Goal: Task Accomplishment & Management: Manage account settings

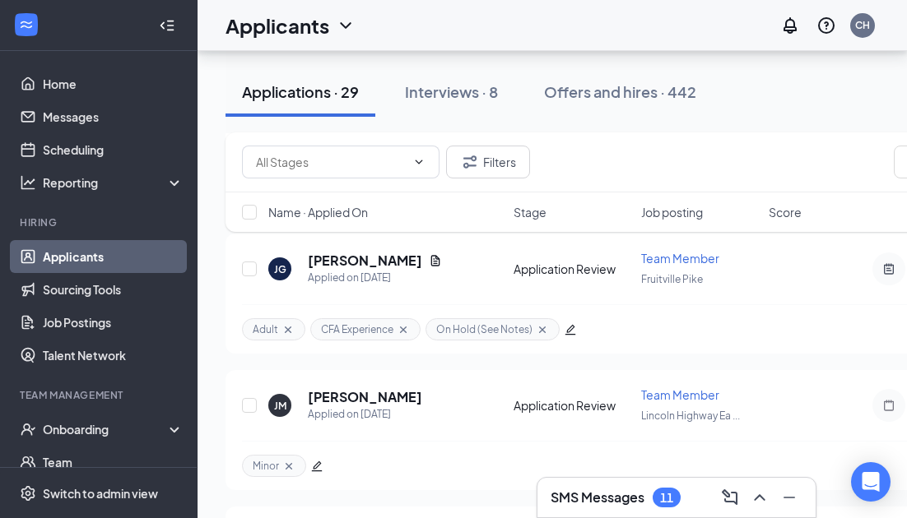
scroll to position [7264, 0]
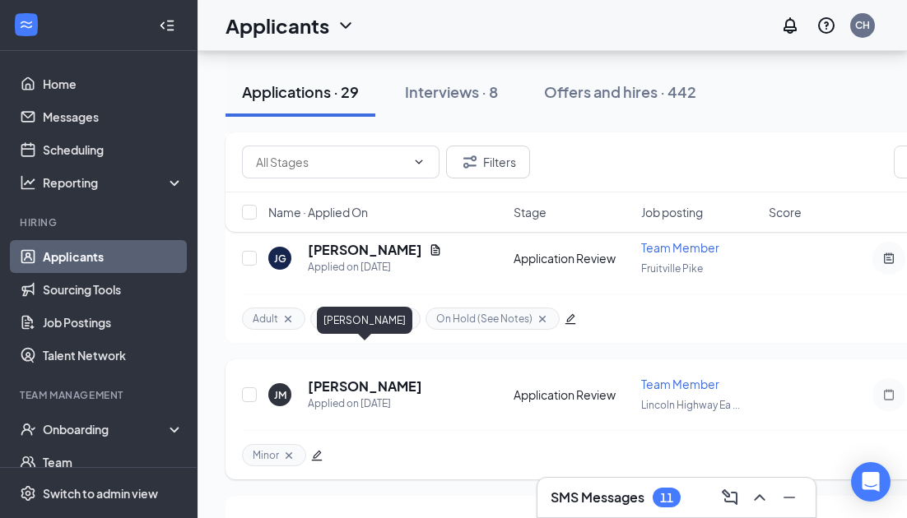
click at [346, 378] on h5 "[PERSON_NAME]" at bounding box center [365, 387] width 114 height 18
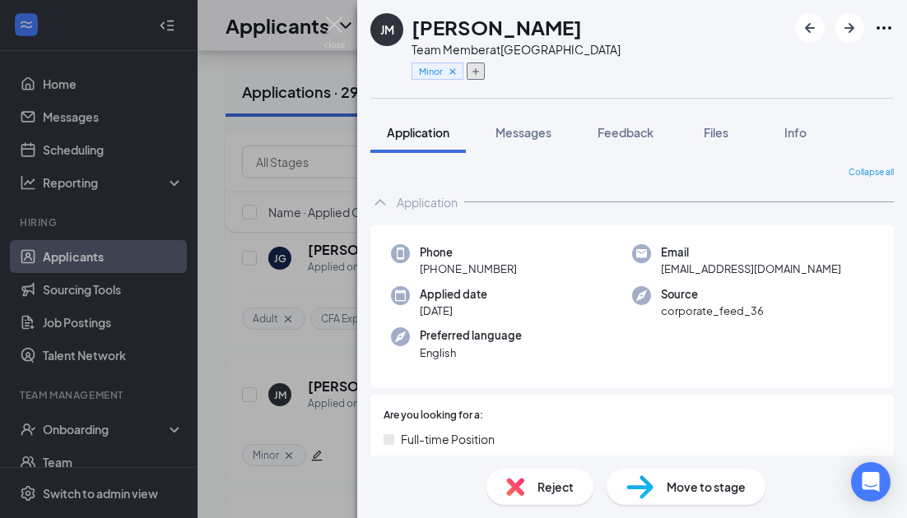
click at [478, 73] on icon "Plus" at bounding box center [476, 72] width 10 height 10
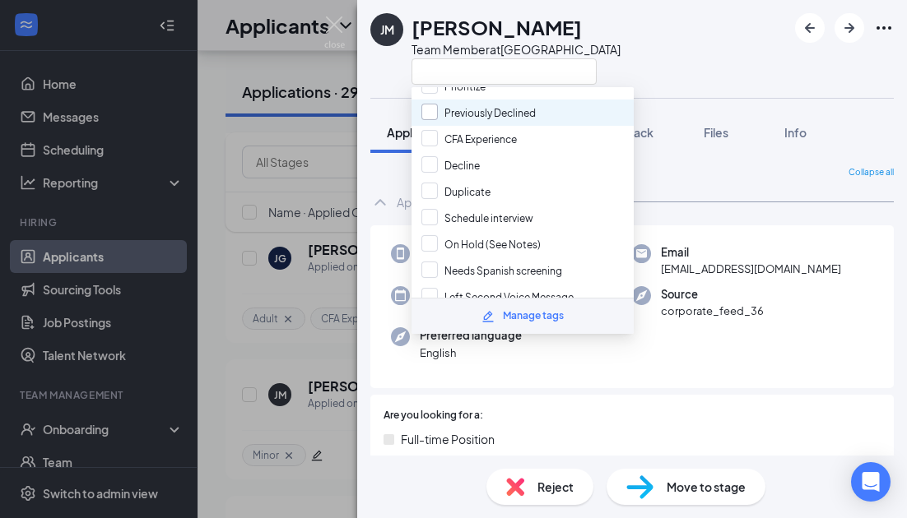
scroll to position [259, 0]
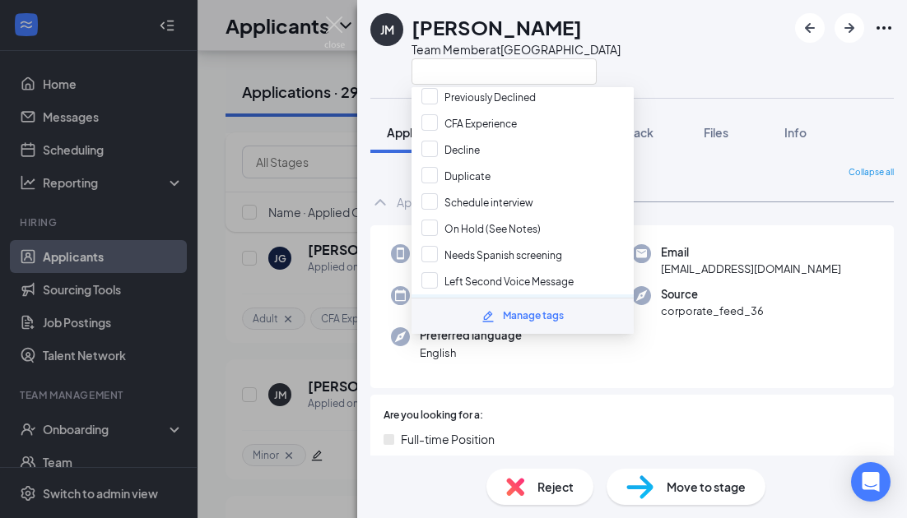
click at [490, 299] on input "Left Voice Message" at bounding box center [478, 308] width 114 height 18
checkbox input "true"
click at [374, 69] on div "[PERSON_NAME] Team Member at [GEOGRAPHIC_DATA]" at bounding box center [495, 49] width 250 height 72
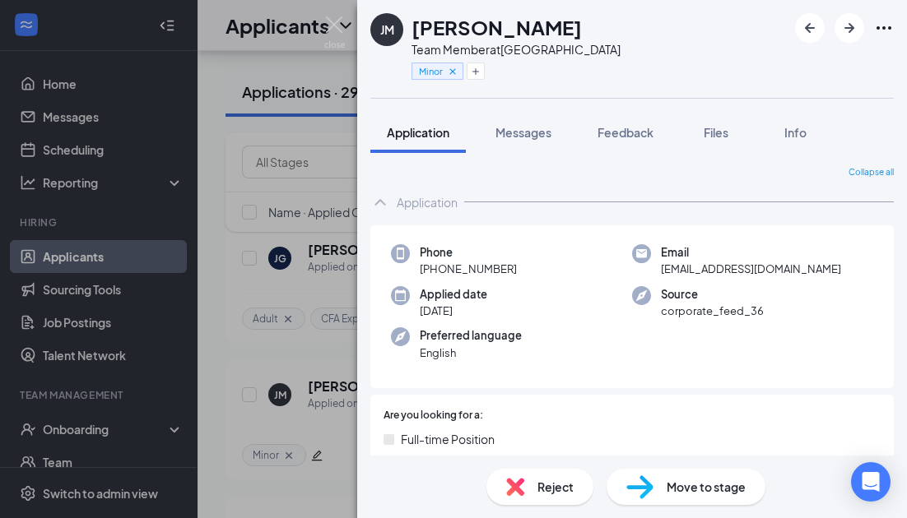
click at [335, 12] on div "[PERSON_NAME] Team Member at [GEOGRAPHIC_DATA] Application Messages Feedback Fi…" at bounding box center [453, 259] width 907 height 518
click at [332, 22] on div "Applicants" at bounding box center [290, 26] width 130 height 28
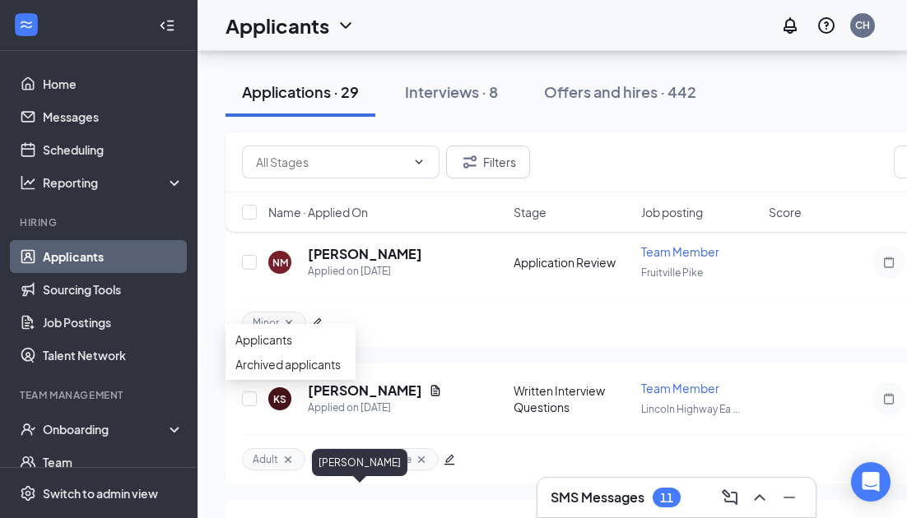
scroll to position [6980, 0]
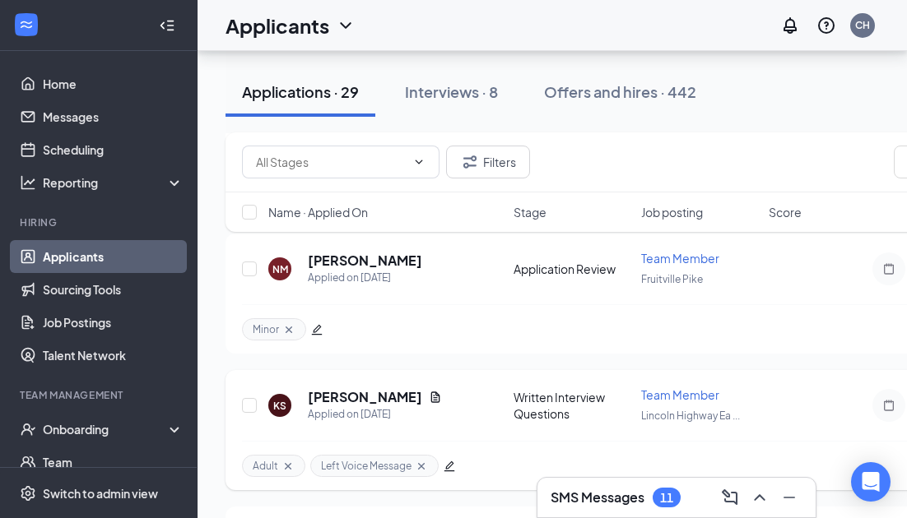
click at [490, 388] on div "KS [PERSON_NAME] Applied on [DATE]" at bounding box center [385, 405] width 235 height 35
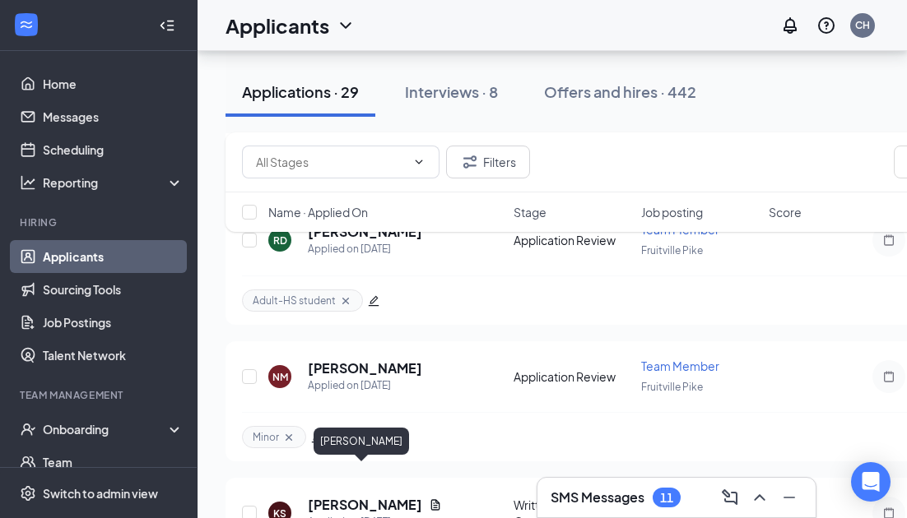
scroll to position [6867, 0]
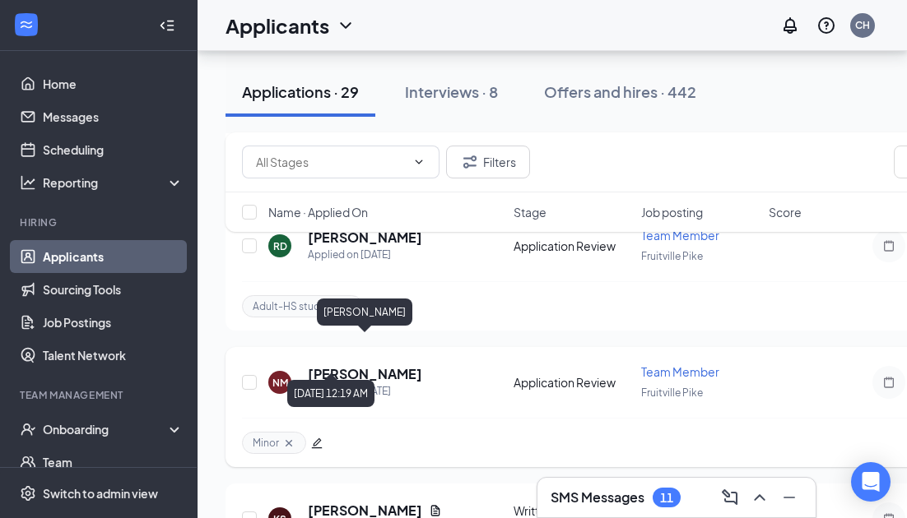
click at [346, 365] on h5 "[PERSON_NAME]" at bounding box center [365, 374] width 114 height 18
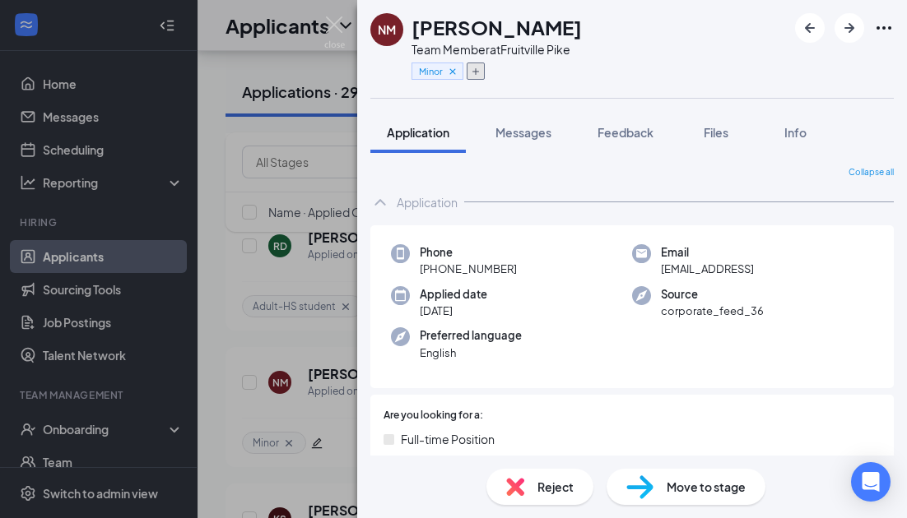
click at [477, 69] on icon "Plus" at bounding box center [476, 72] width 10 height 10
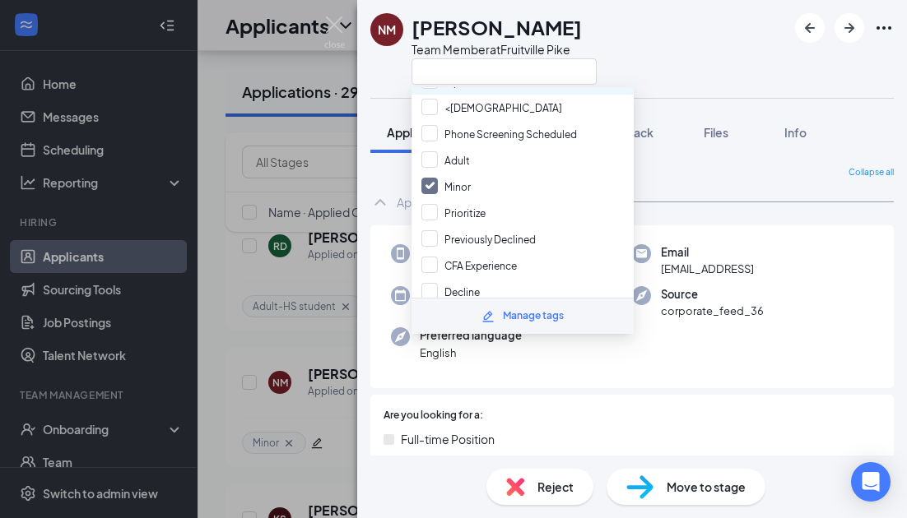
scroll to position [259, 0]
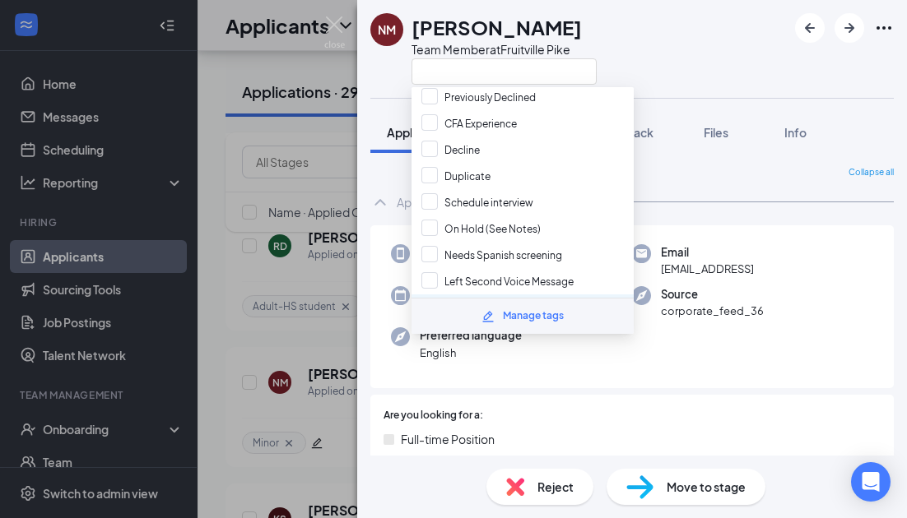
click at [535, 299] on input "Left Voice Message" at bounding box center [478, 308] width 114 height 18
checkbox input "true"
click at [774, 56] on div "NM [PERSON_NAME] Team Member at [GEOGRAPHIC_DATA]" at bounding box center [632, 49] width 550 height 98
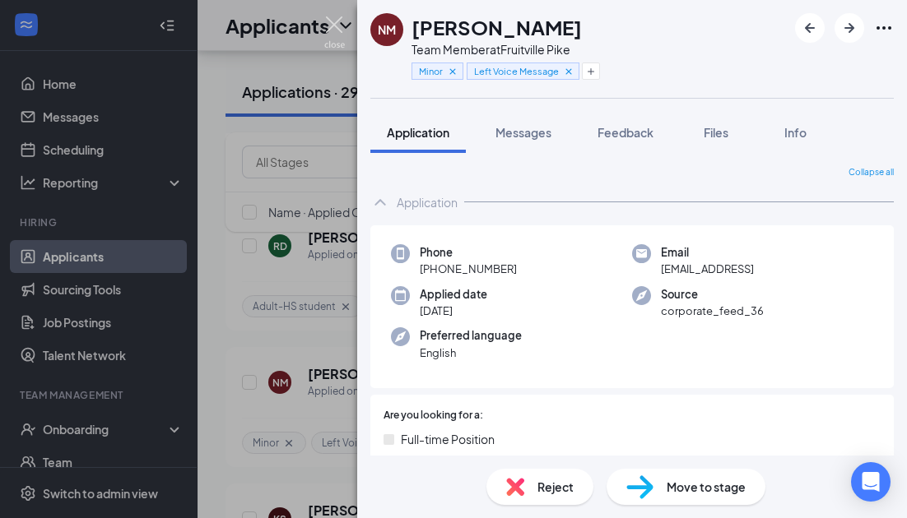
click at [332, 23] on img at bounding box center [334, 32] width 21 height 32
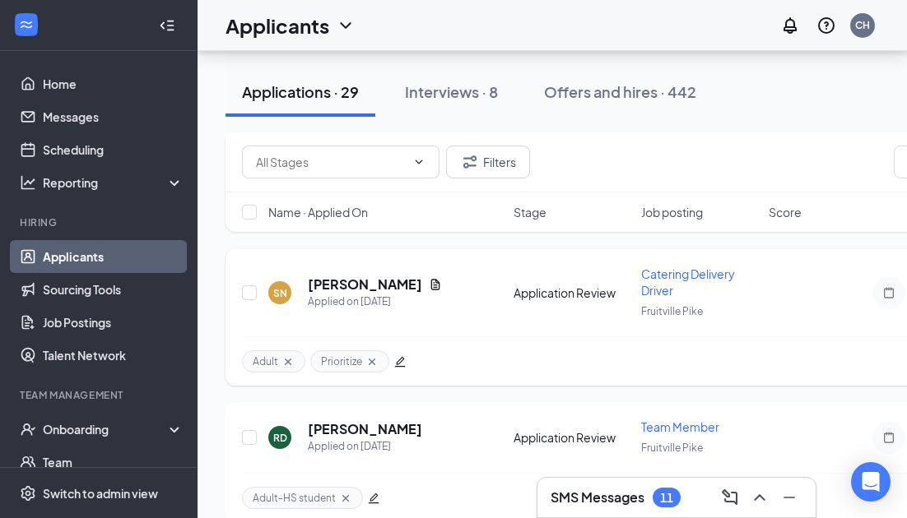
scroll to position [6673, 0]
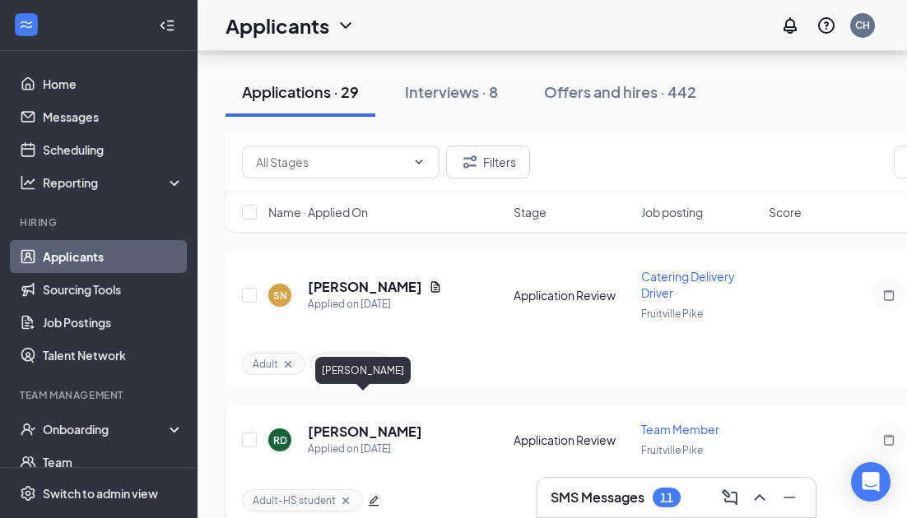
click at [327, 423] on h5 "[PERSON_NAME]" at bounding box center [365, 432] width 114 height 18
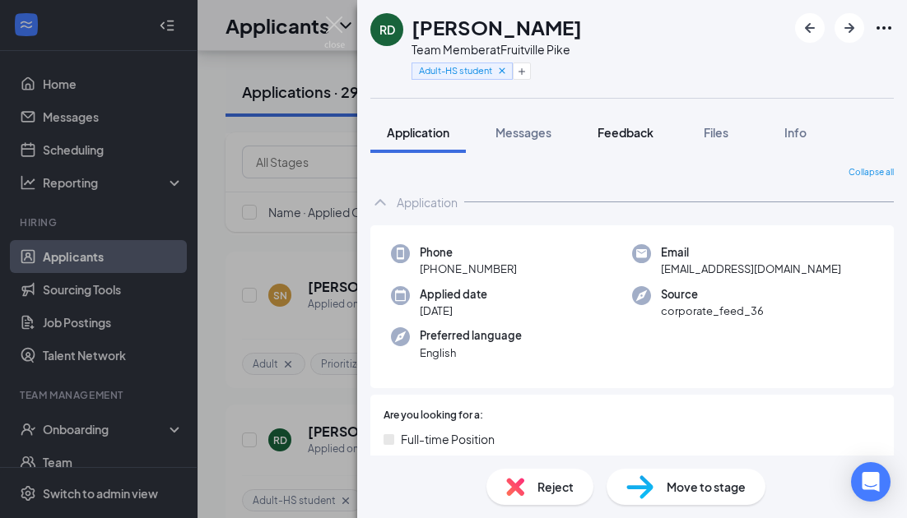
click at [638, 138] on span "Feedback" at bounding box center [625, 132] width 56 height 15
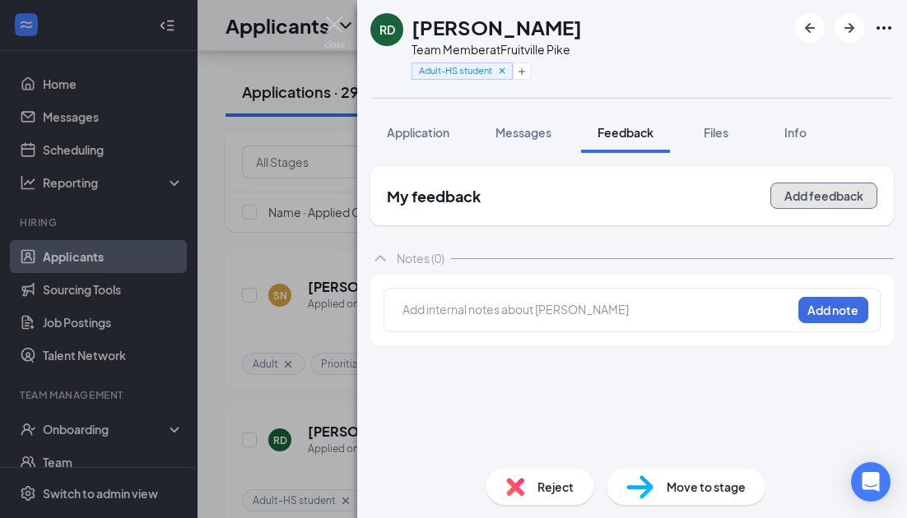
click at [797, 204] on button "Add feedback" at bounding box center [823, 196] width 107 height 26
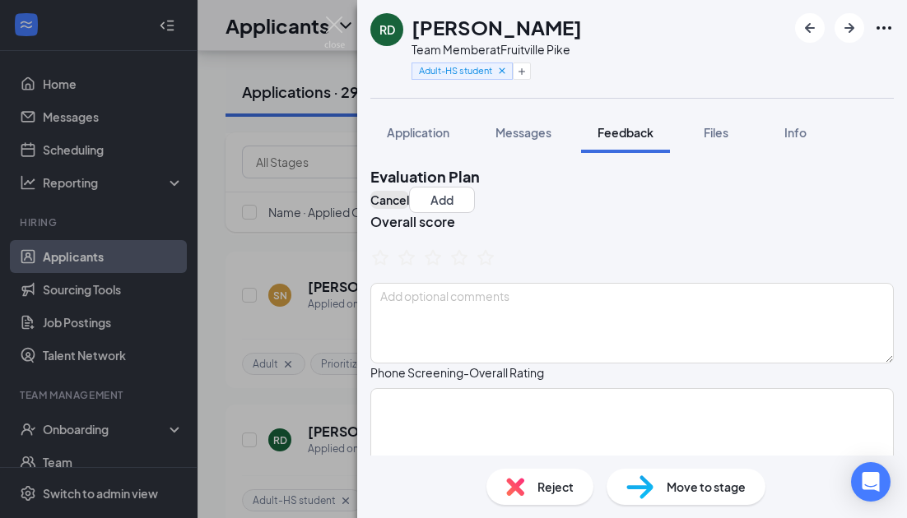
click at [409, 191] on button "Cancel" at bounding box center [389, 200] width 39 height 18
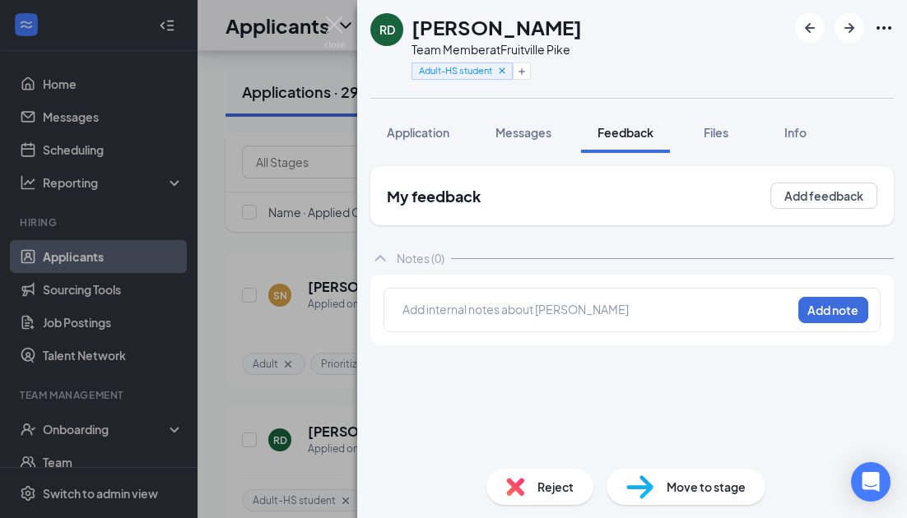
click at [321, 27] on div "RD [PERSON_NAME] Team Member at [GEOGRAPHIC_DATA] Adult-HS student Application …" at bounding box center [453, 259] width 907 height 518
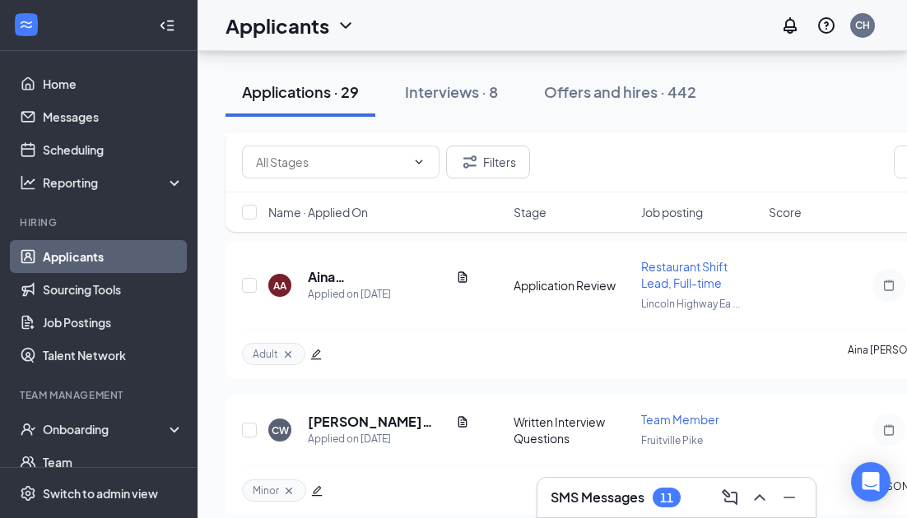
scroll to position [6254, 0]
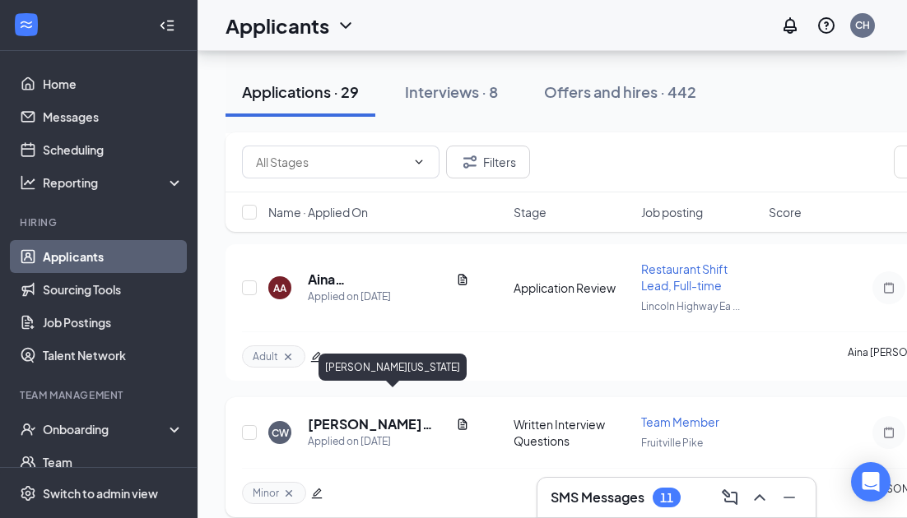
click at [381, 416] on h5 "[PERSON_NAME][US_STATE]" at bounding box center [379, 425] width 142 height 18
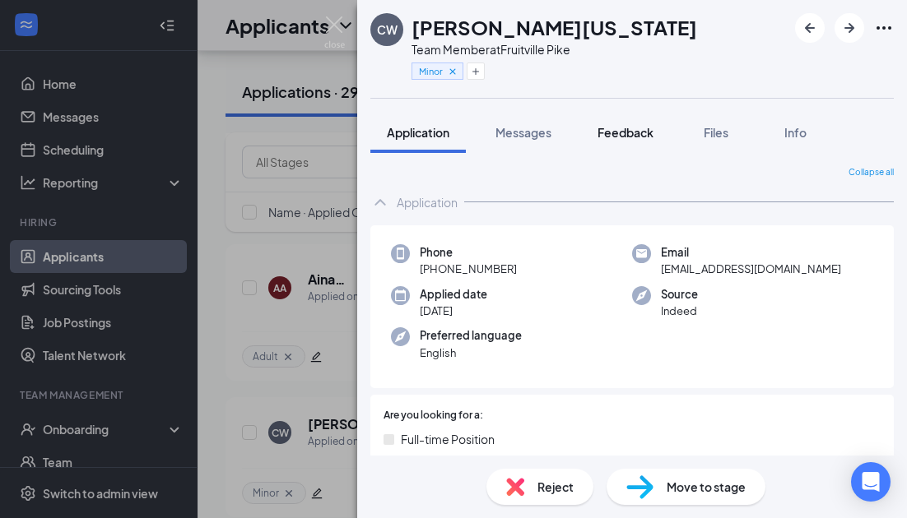
click at [623, 133] on span "Feedback" at bounding box center [625, 132] width 56 height 15
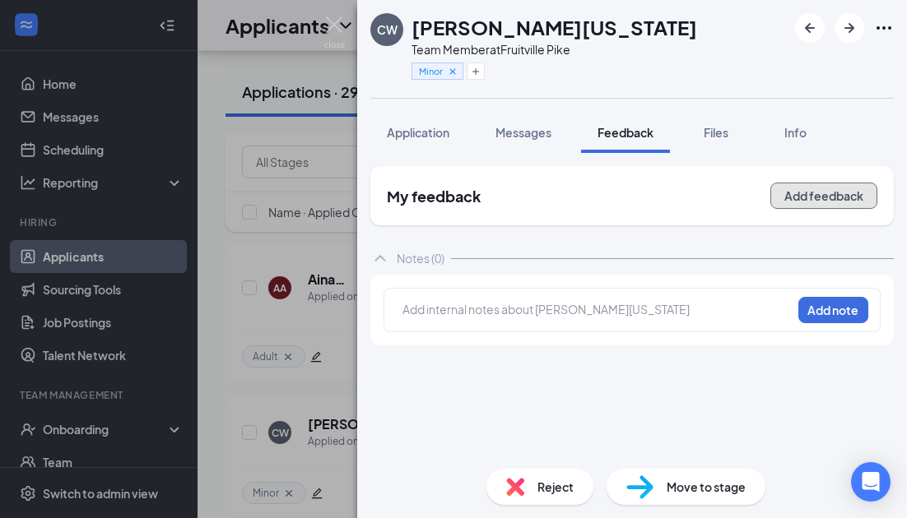
click at [836, 193] on button "Add feedback" at bounding box center [823, 196] width 107 height 26
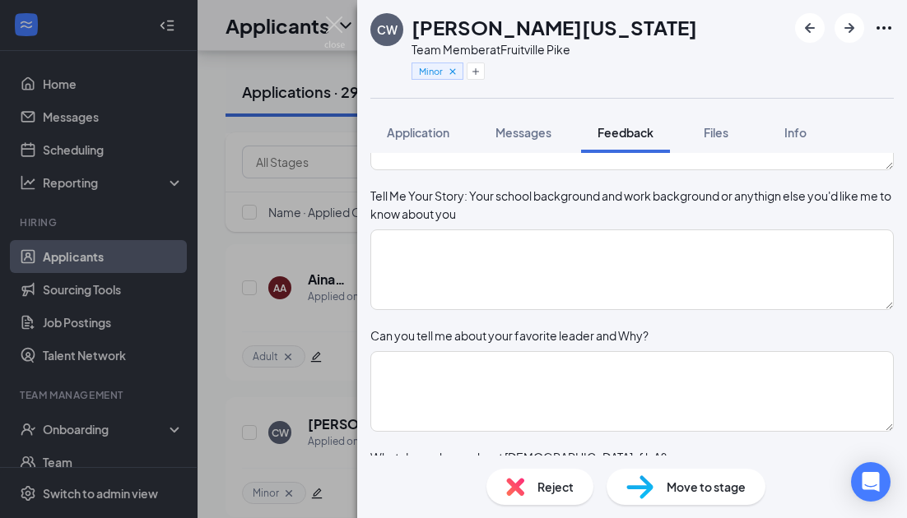
scroll to position [314, 0]
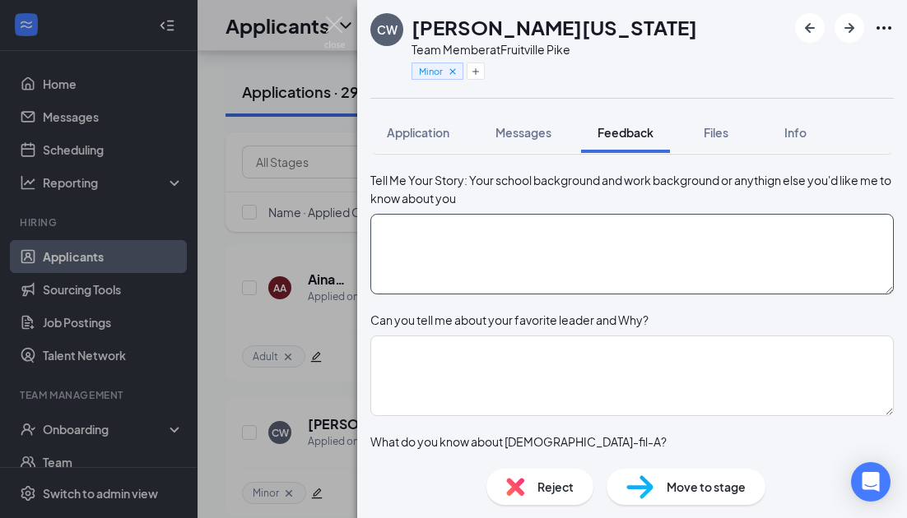
click at [619, 295] on textarea at bounding box center [631, 254] width 523 height 81
click at [618, 295] on textarea at bounding box center [631, 254] width 523 height 81
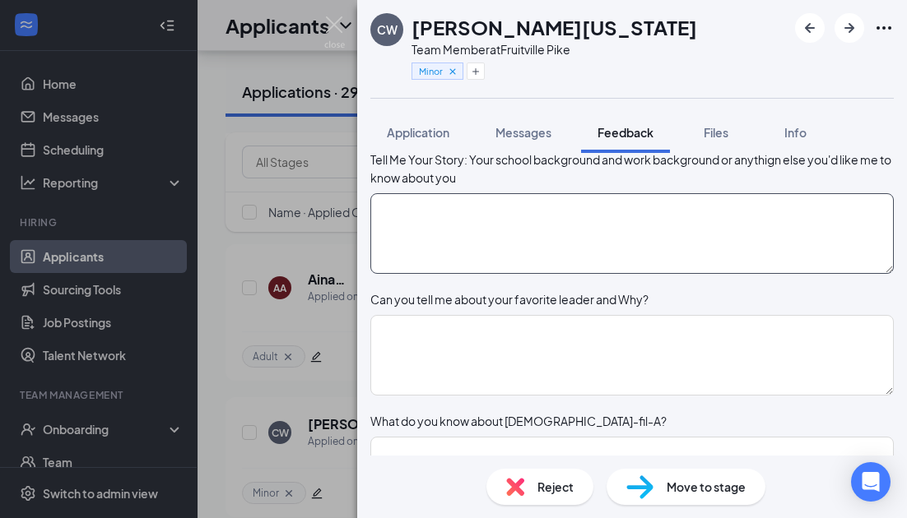
scroll to position [337, 0]
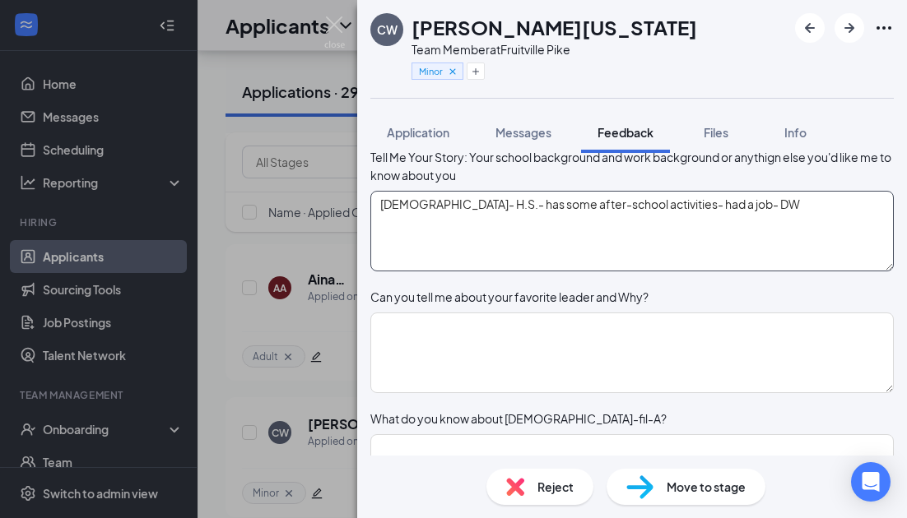
click at [770, 245] on textarea "[DEMOGRAPHIC_DATA]- H.S.- has some after-school activities- had a job- DW" at bounding box center [631, 231] width 523 height 81
click at [608, 262] on textarea "[DEMOGRAPHIC_DATA]- H.S.- has some after-school activities- had a job- DW - lef…" at bounding box center [631, 231] width 523 height 81
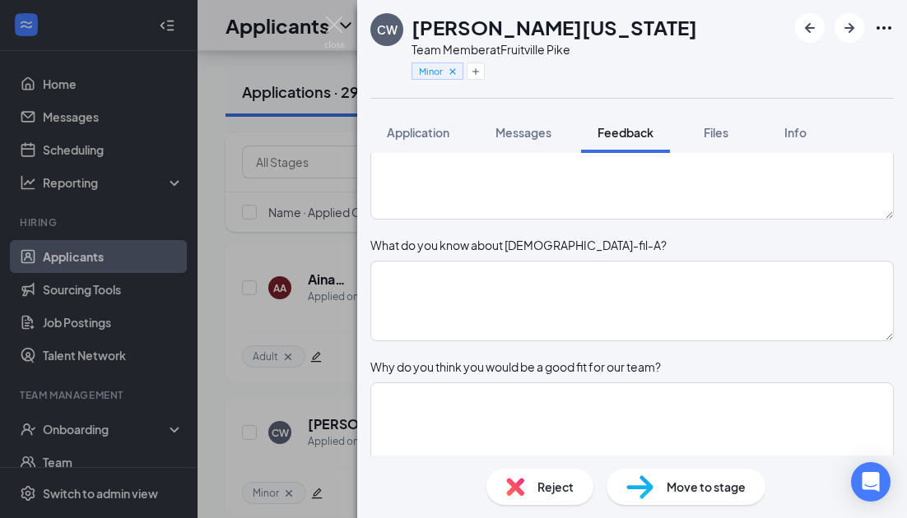
type textarea "[DEMOGRAPHIC_DATA]- H.S.- has some after-school activities- had a job- DW - lef…"
click at [583, 336] on textarea at bounding box center [631, 301] width 523 height 81
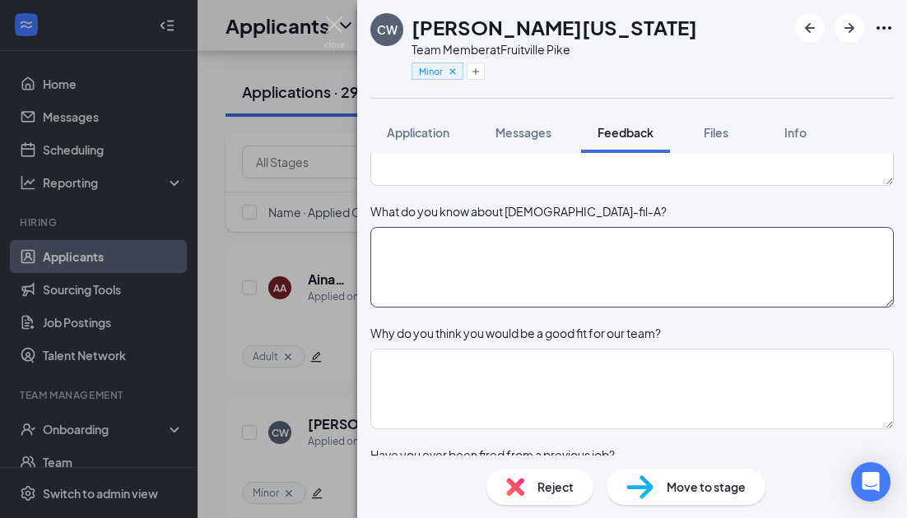
scroll to position [548, 0]
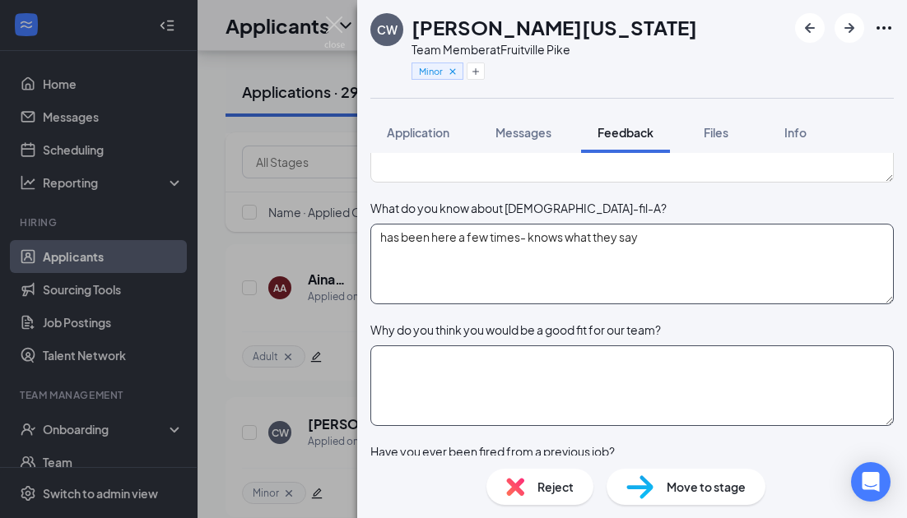
type textarea "has been here a few times- knows what they say"
click at [543, 389] on textarea at bounding box center [631, 386] width 523 height 81
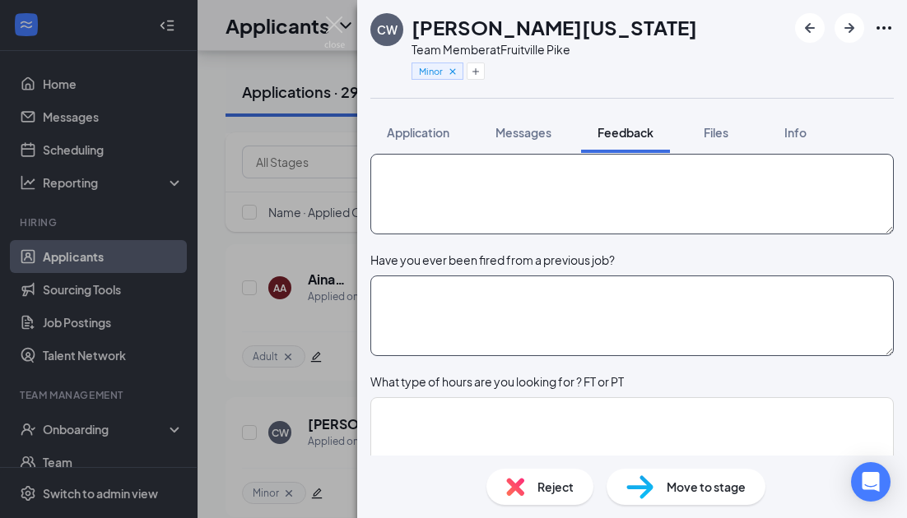
scroll to position [746, 0]
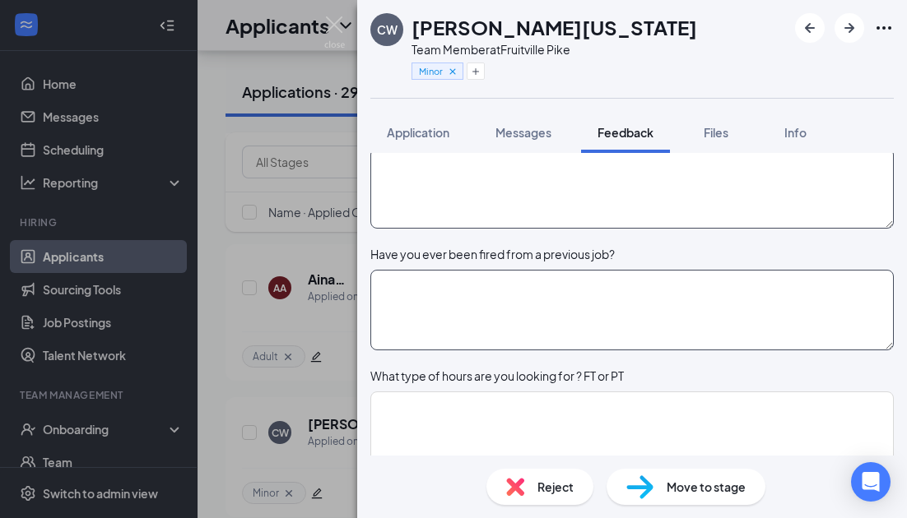
type textarea "c"
type textarea "Good communication skills- comes to work on time, etc."
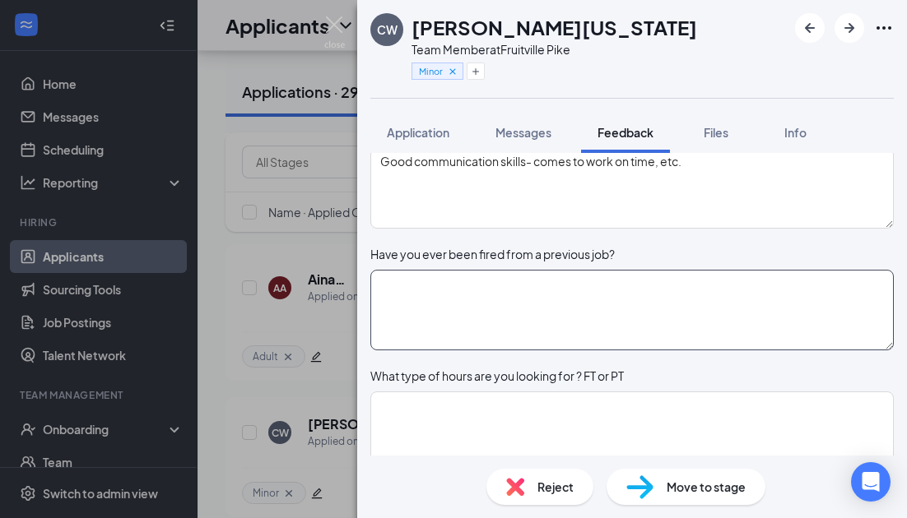
click at [474, 324] on textarea at bounding box center [631, 310] width 523 height 81
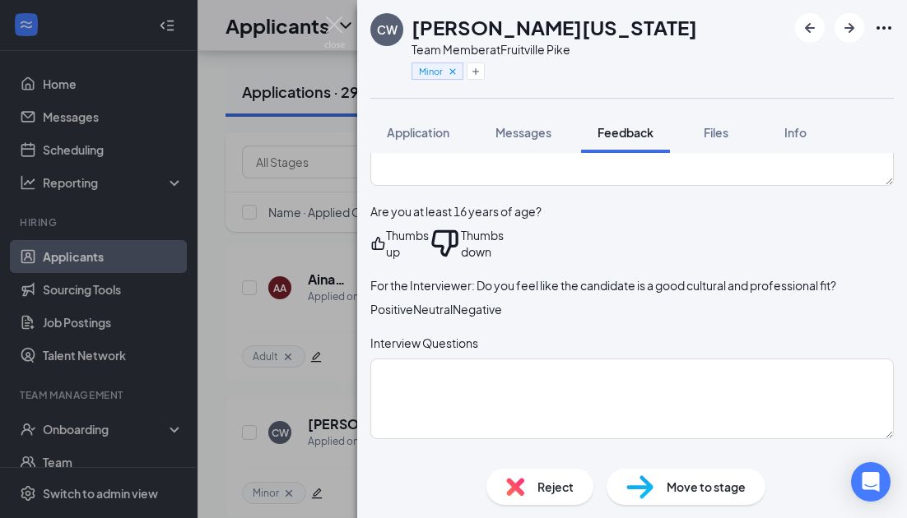
scroll to position [1363, 0]
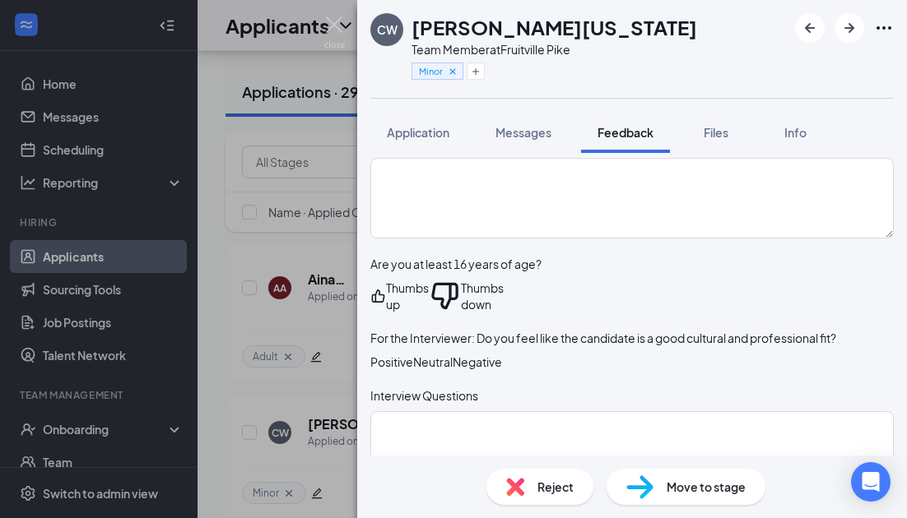
type textarea "No"
click at [429, 313] on div "Thumbs up" at bounding box center [407, 296] width 43 height 33
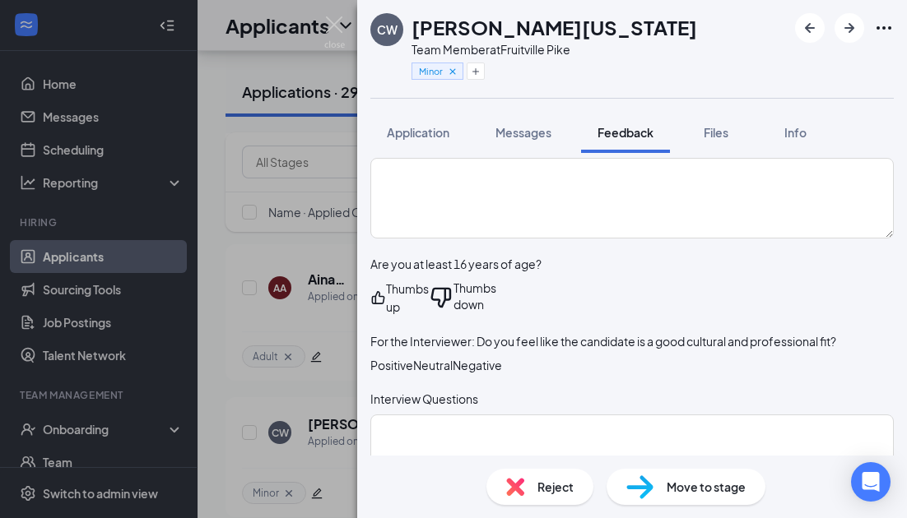
click at [413, 374] on div "Positive" at bounding box center [391, 365] width 43 height 16
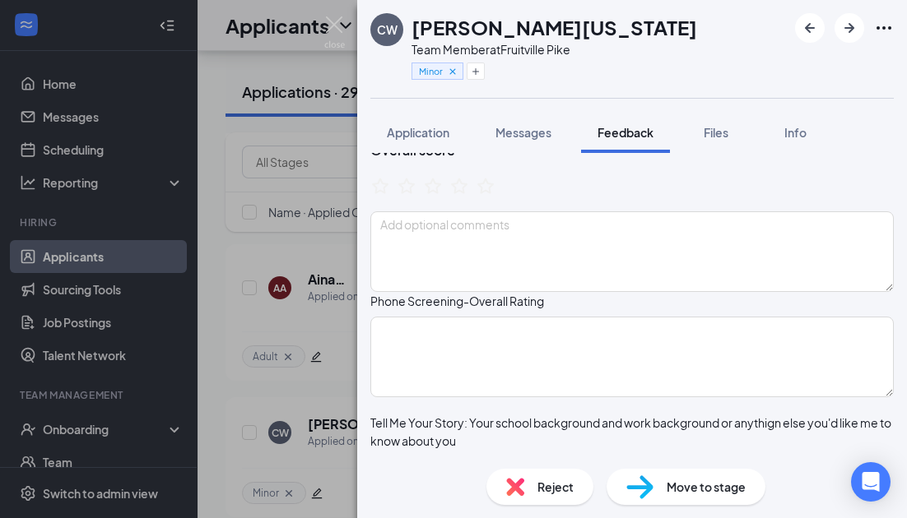
scroll to position [0, 0]
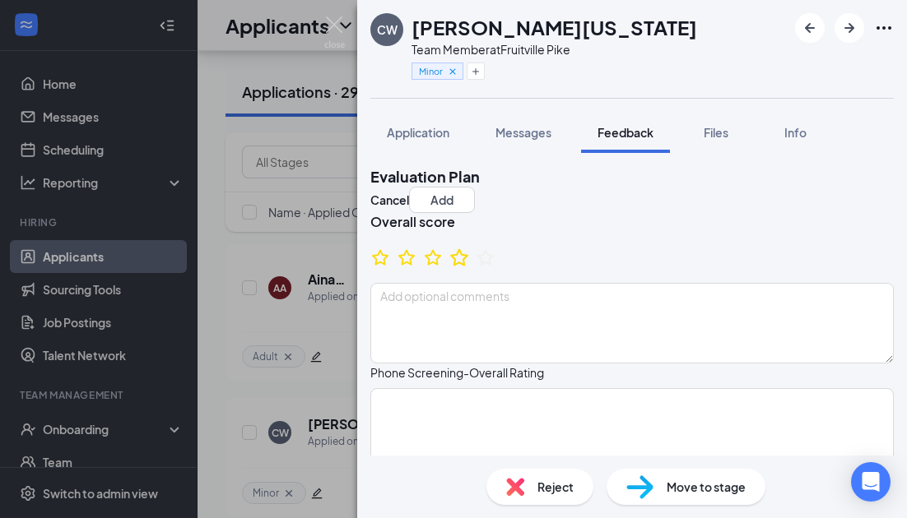
click at [468, 266] on icon "StarBorder" at bounding box center [459, 257] width 18 height 17
click at [475, 198] on button "Add" at bounding box center [442, 200] width 66 height 26
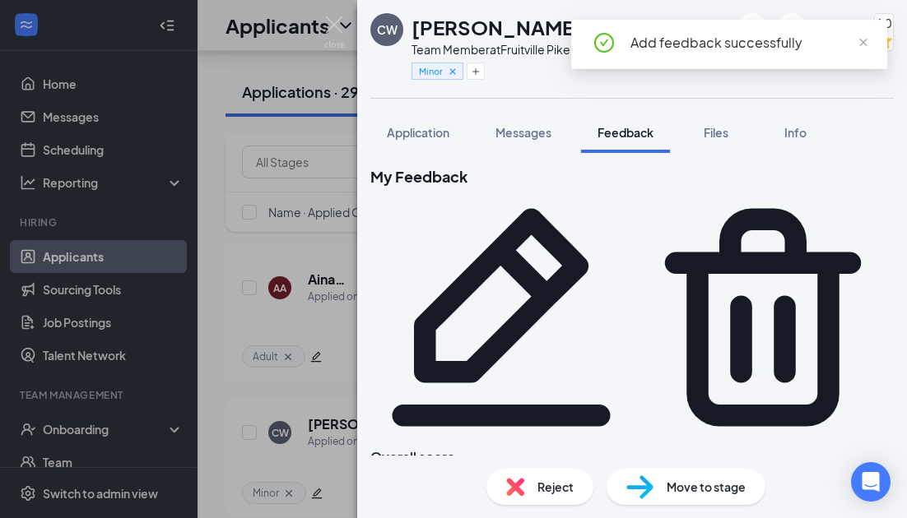
click at [657, 485] on div "Move to stage" at bounding box center [685, 487] width 159 height 36
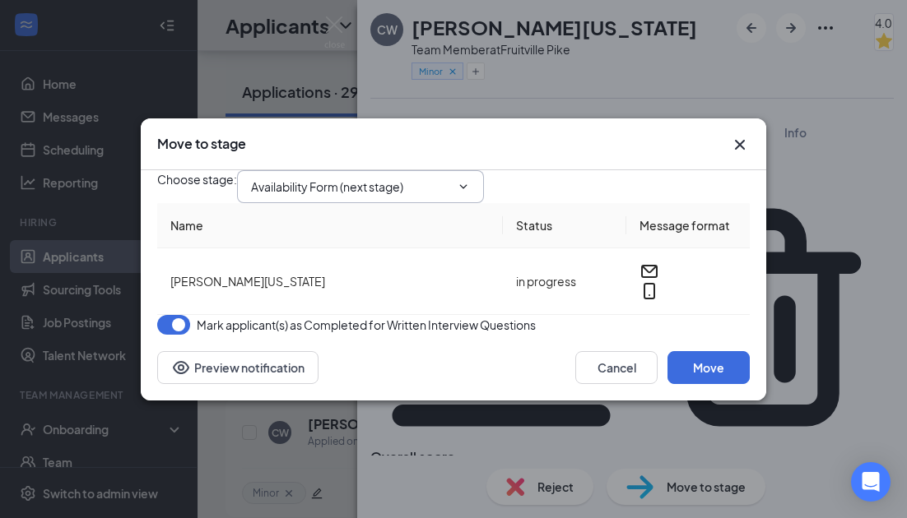
click at [484, 174] on span "Availability Form (next stage)" at bounding box center [360, 186] width 247 height 33
click at [467, 184] on icon "ChevronDown" at bounding box center [463, 186] width 7 height 4
click at [417, 178] on input "Availability Form (next stage)" at bounding box center [350, 187] width 199 height 18
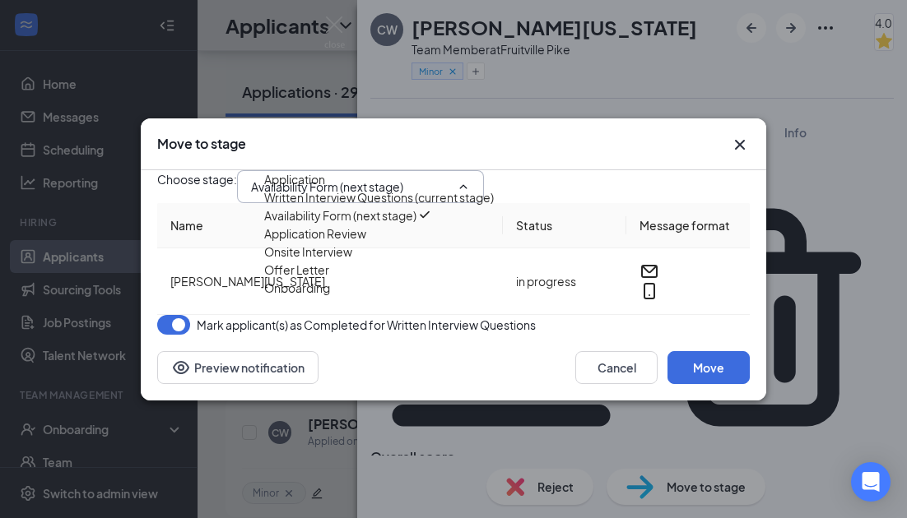
scroll to position [9, 0]
click at [352, 261] on div "Onsite Interview" at bounding box center [308, 252] width 88 height 18
type input "Onsite Interview"
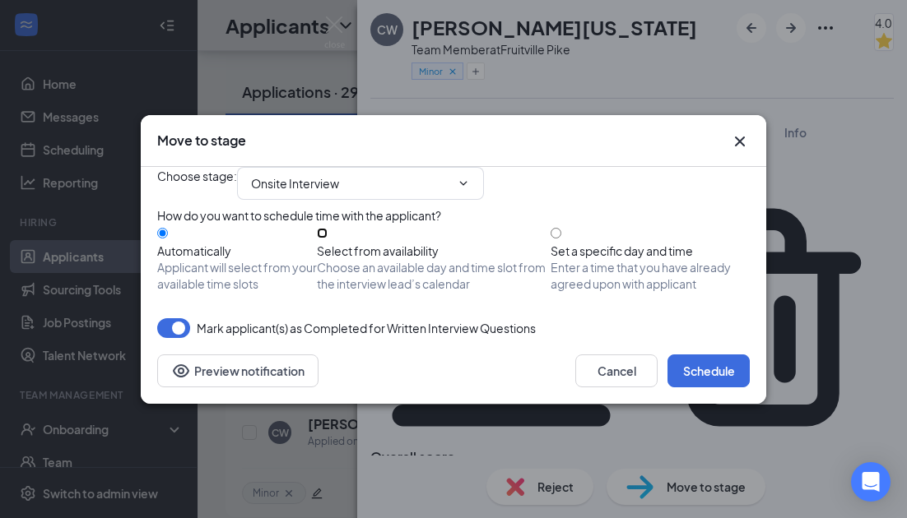
click at [328, 239] on input "Select from availability Choose an available day and time slot from the intervi…" at bounding box center [322, 233] width 11 height 11
radio input "true"
radio input "false"
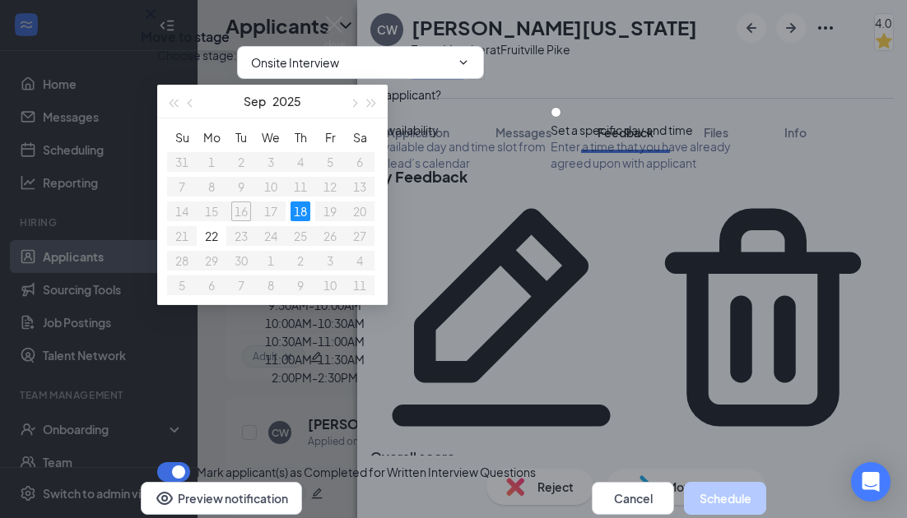
scroll to position [209, 0]
click at [210, 236] on div "22" at bounding box center [212, 236] width 20 height 20
click at [359, 107] on button "button" at bounding box center [353, 101] width 18 height 33
click at [198, 105] on button "button" at bounding box center [191, 101] width 18 height 33
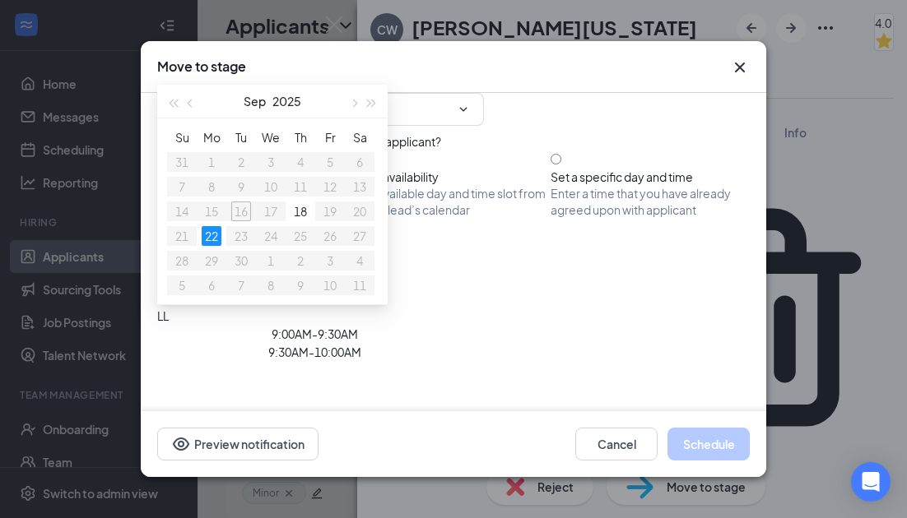
scroll to position [2, 0]
click at [306, 208] on div "18" at bounding box center [300, 212] width 20 height 20
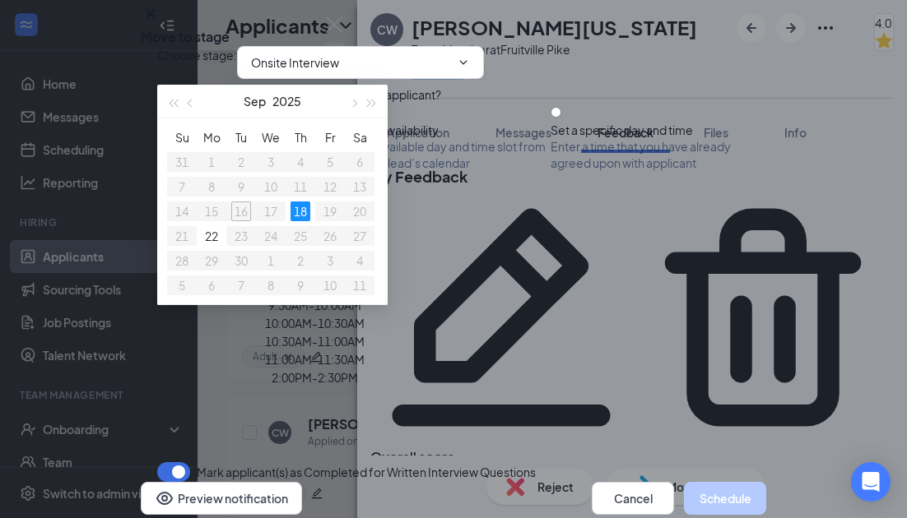
scroll to position [171, 0]
click at [444, 197] on div "Select a Date & Time" at bounding box center [453, 206] width 592 height 18
click at [340, 117] on div "[DATE]" at bounding box center [272, 102] width 230 height 34
click at [401, 197] on div "Select a Date & Time" at bounding box center [453, 206] width 592 height 18
type input "[DATE]"
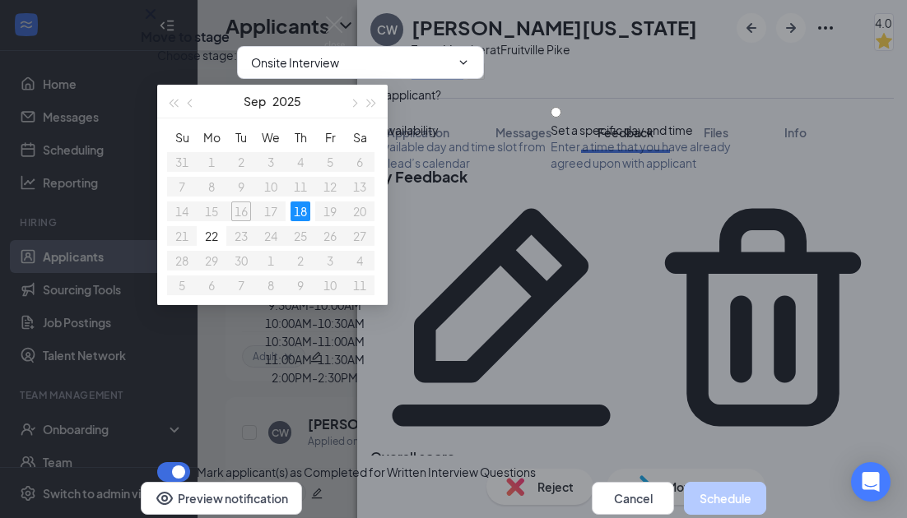
click at [459, 242] on div "Available time slots on LL" at bounding box center [314, 251] width 315 height 18
click at [472, 352] on div "Available time slots on LL LL 9:00AM - 9:30AM 9:30AM - 10:00AM 10:00AM - 10:30A…" at bounding box center [314, 314] width 315 height 145
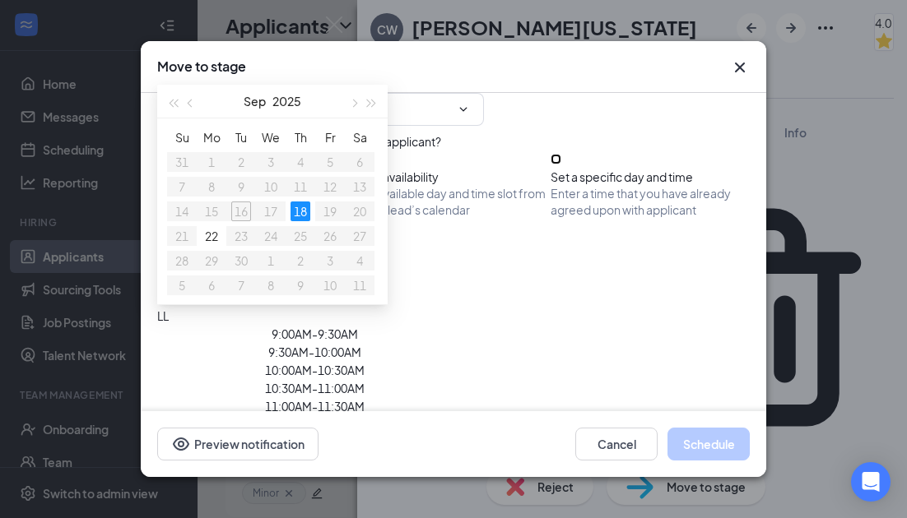
click at [561, 165] on input "Set a specific day and time Enter a time that you have already agreed upon with…" at bounding box center [556, 159] width 11 height 11
radio input "true"
radio input "false"
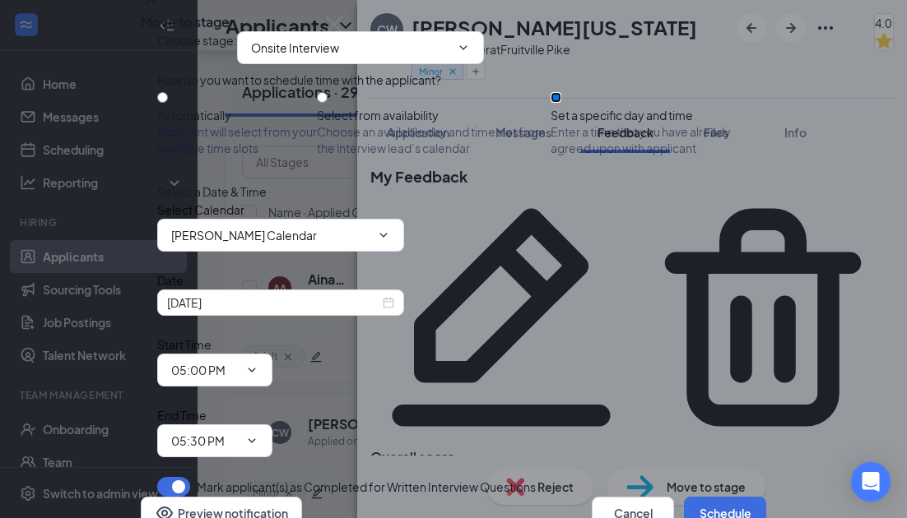
scroll to position [91, 0]
click at [290, 312] on input "[DATE]" at bounding box center [273, 303] width 212 height 18
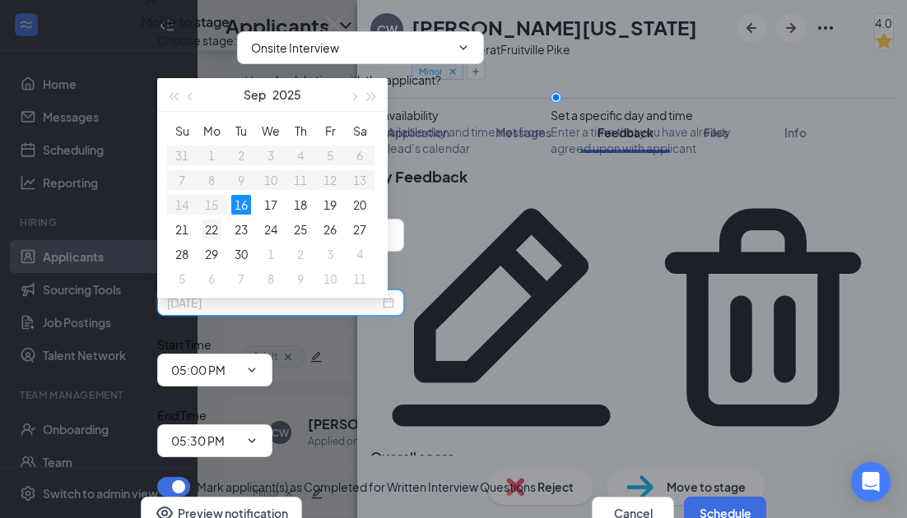
type input "[DATE]"
click at [216, 235] on div "22" at bounding box center [212, 230] width 20 height 20
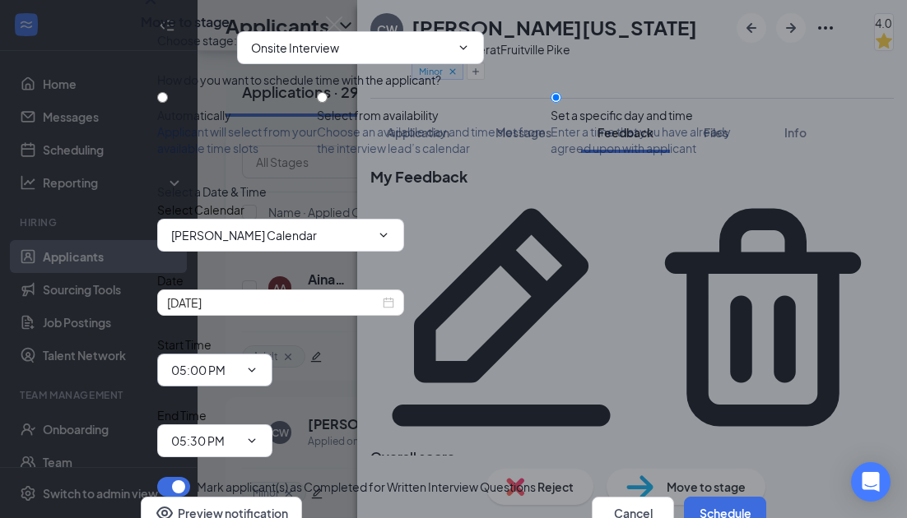
click at [239, 361] on input "05:00 PM" at bounding box center [204, 370] width 67 height 18
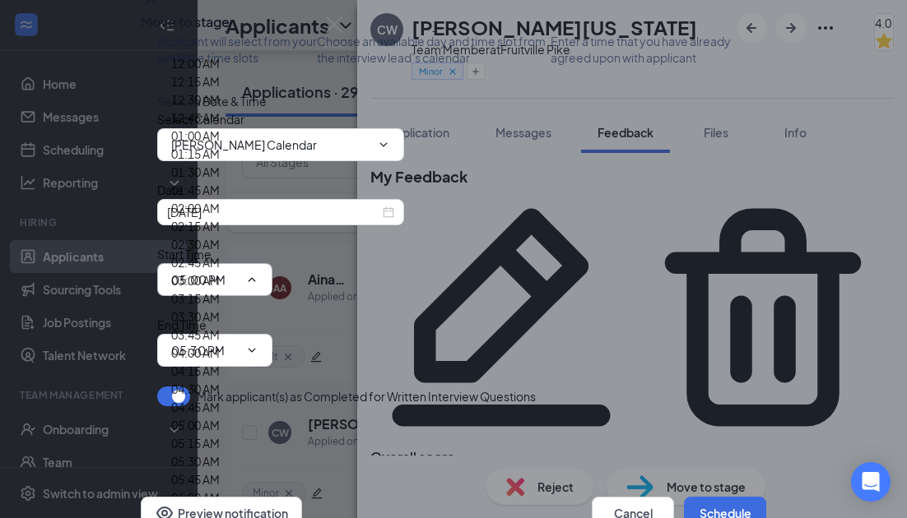
scroll to position [2339, 0]
type input "04:00 PM"
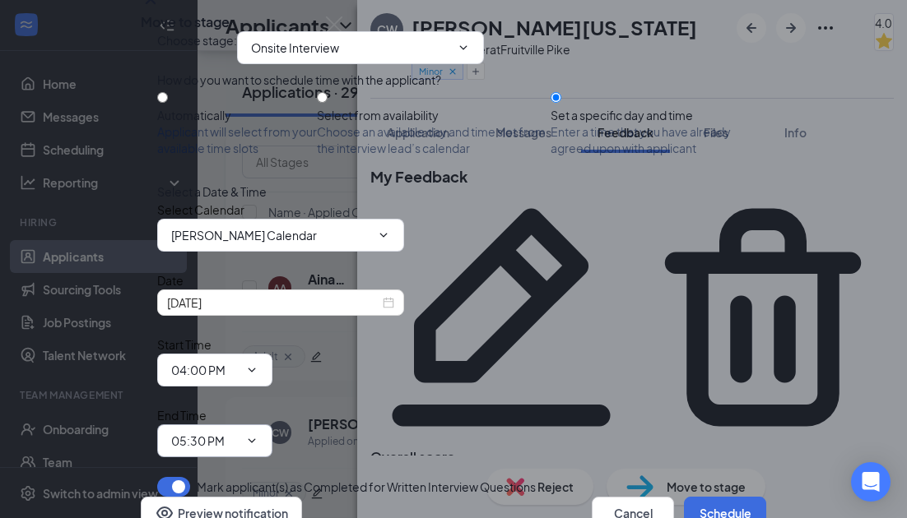
click at [239, 432] on input "05:30 PM" at bounding box center [204, 441] width 67 height 18
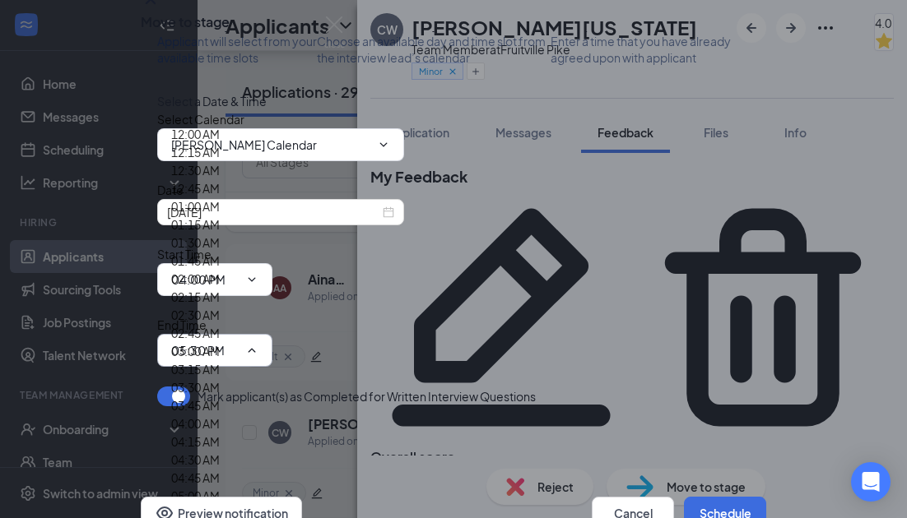
scroll to position [2360, 0]
type input "04:30 PM"
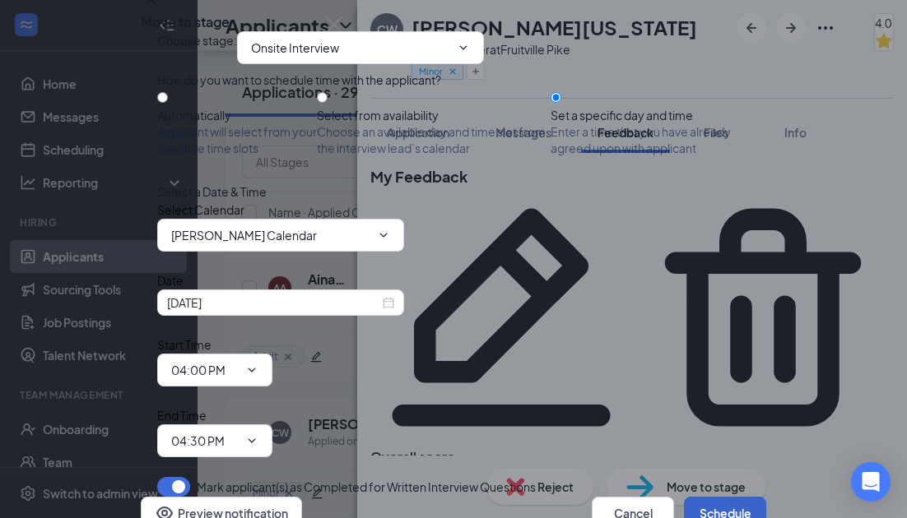
click at [707, 497] on button "Schedule" at bounding box center [725, 513] width 82 height 33
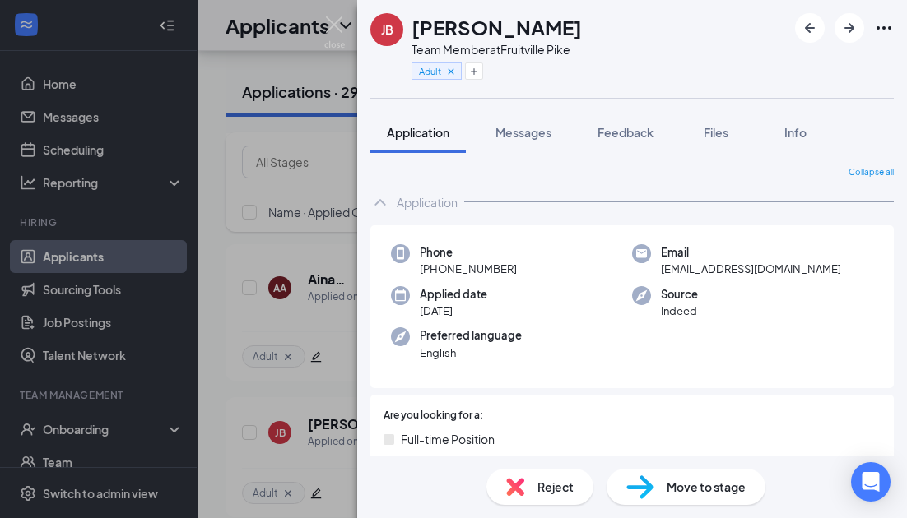
click at [328, 23] on img at bounding box center [334, 32] width 21 height 32
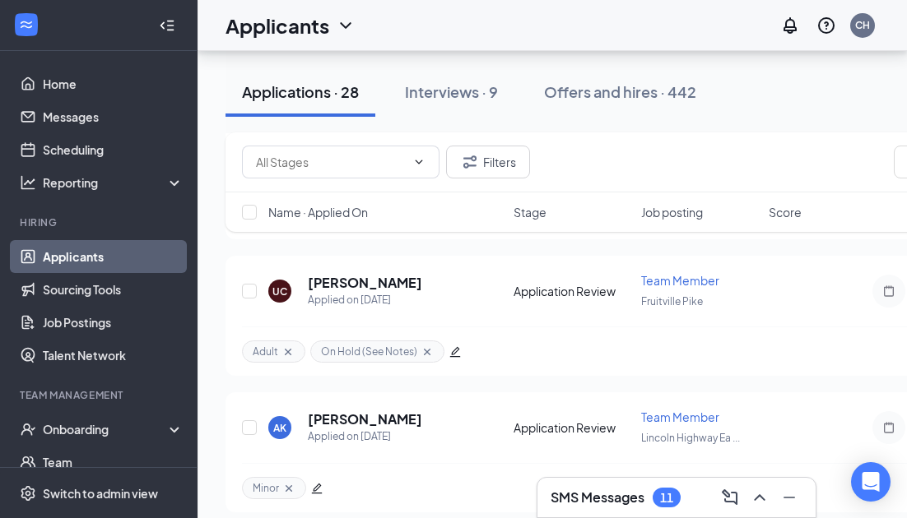
scroll to position [5573, 0]
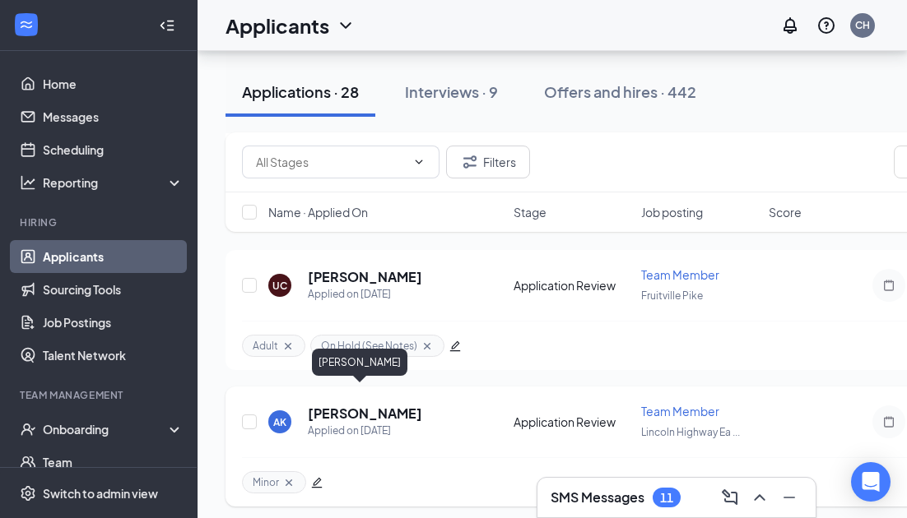
click at [341, 405] on h5 "[PERSON_NAME]" at bounding box center [365, 414] width 114 height 18
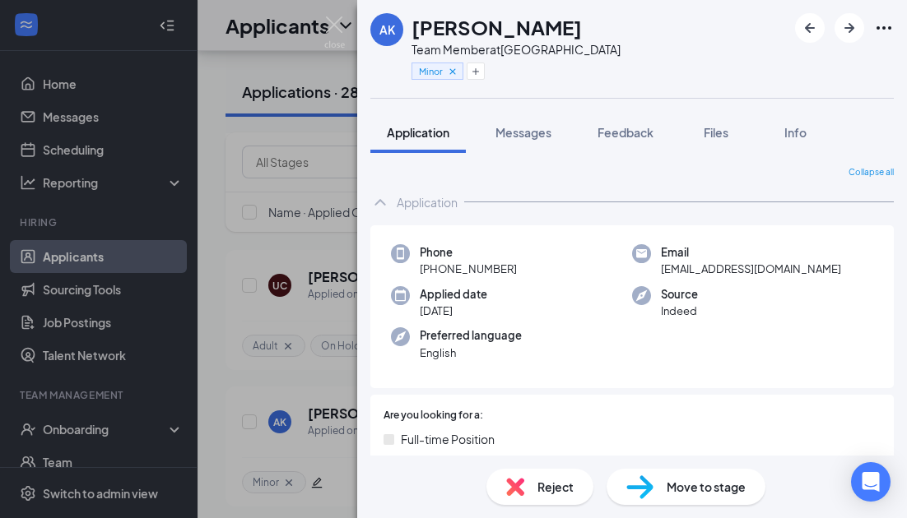
scroll to position [49, 0]
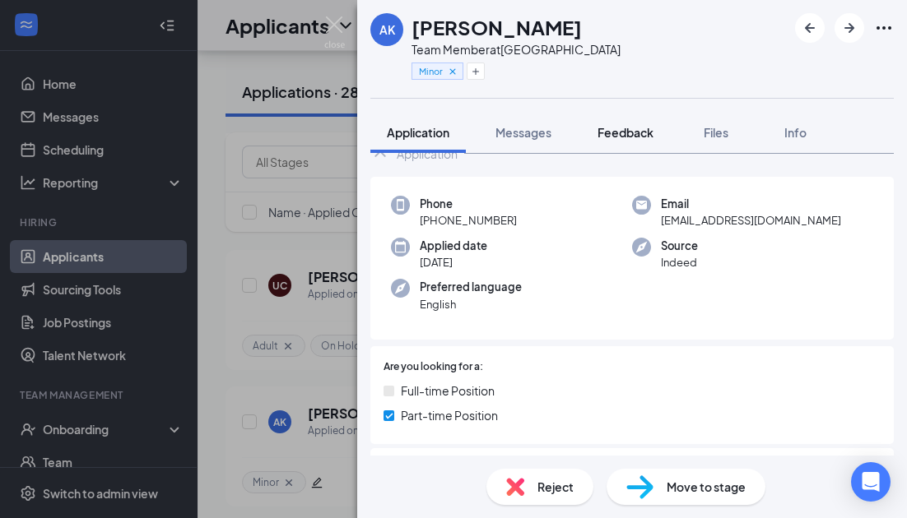
click at [615, 134] on span "Feedback" at bounding box center [625, 132] width 56 height 15
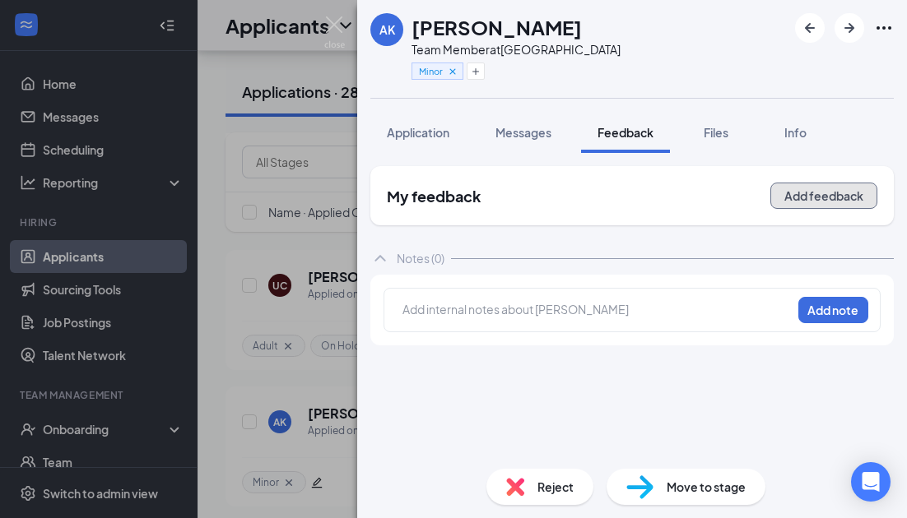
click at [833, 202] on button "Add feedback" at bounding box center [823, 196] width 107 height 26
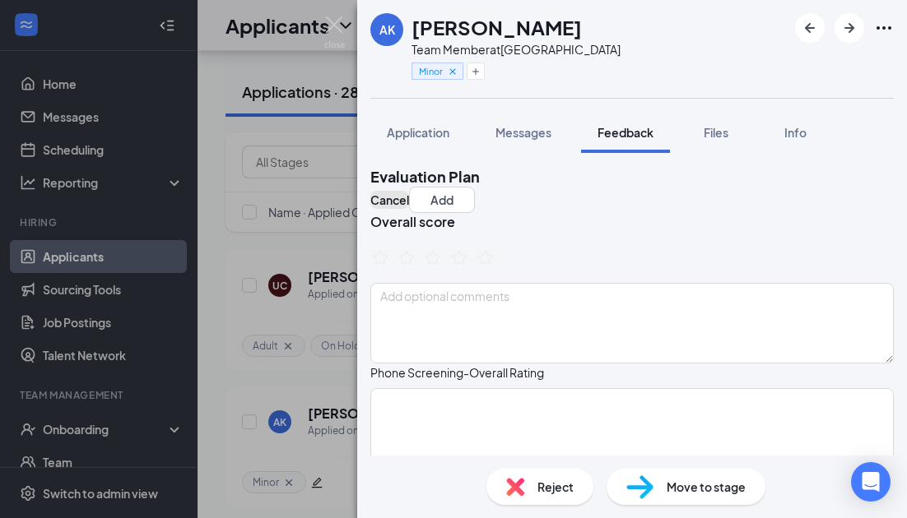
click at [409, 191] on button "Cancel" at bounding box center [389, 200] width 39 height 18
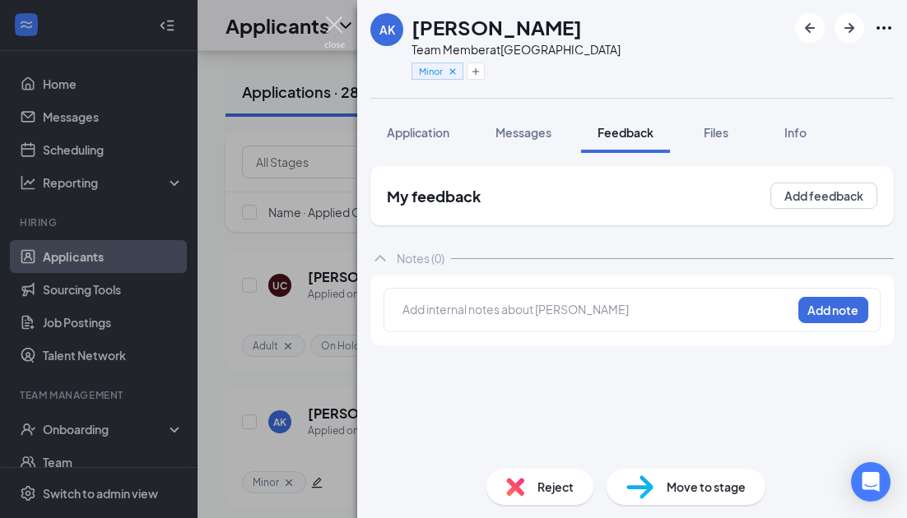
click at [325, 24] on img at bounding box center [334, 32] width 21 height 32
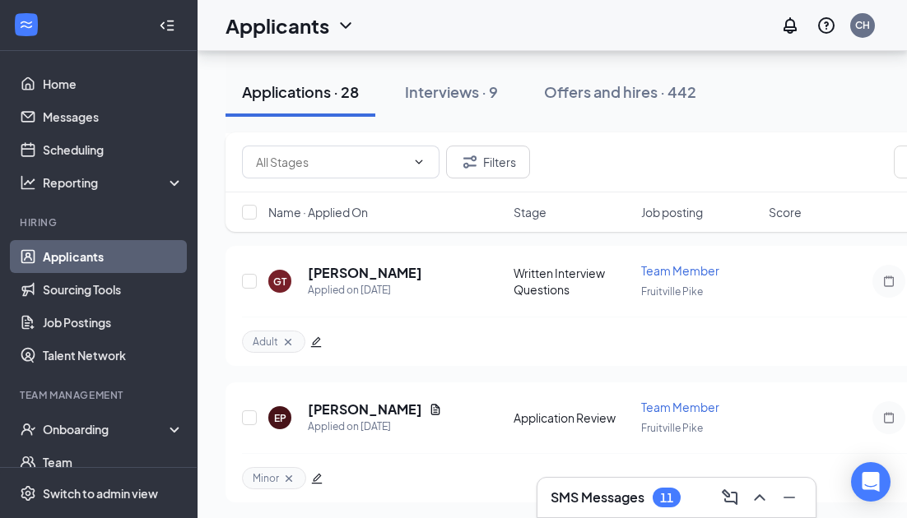
scroll to position [5298, 0]
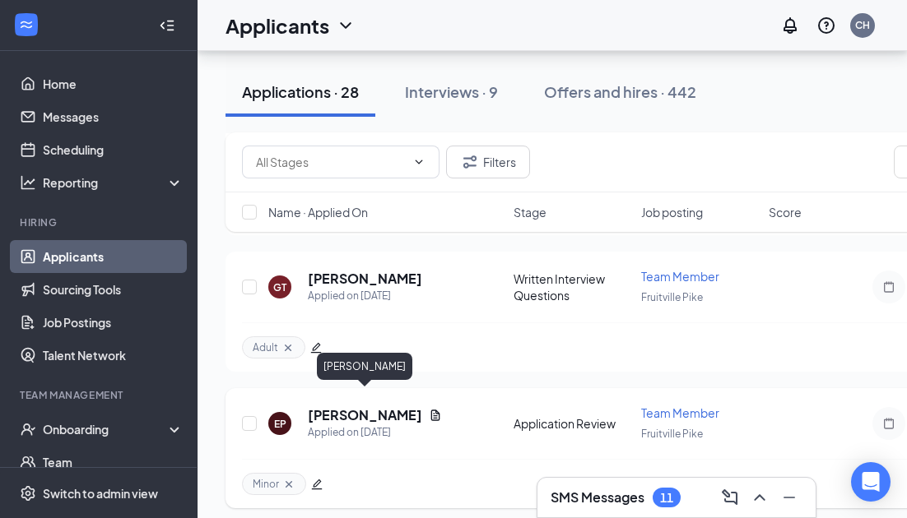
click at [399, 406] on h5 "[PERSON_NAME]" at bounding box center [365, 415] width 114 height 18
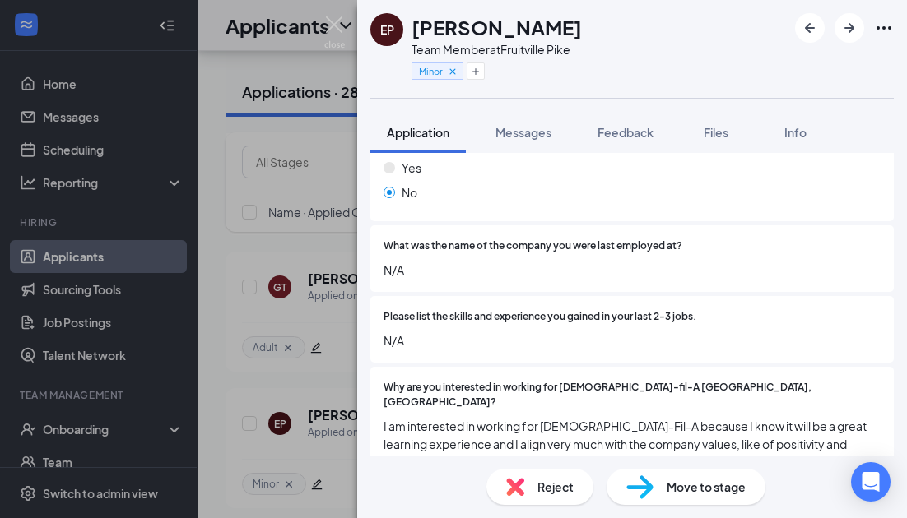
scroll to position [1237, 0]
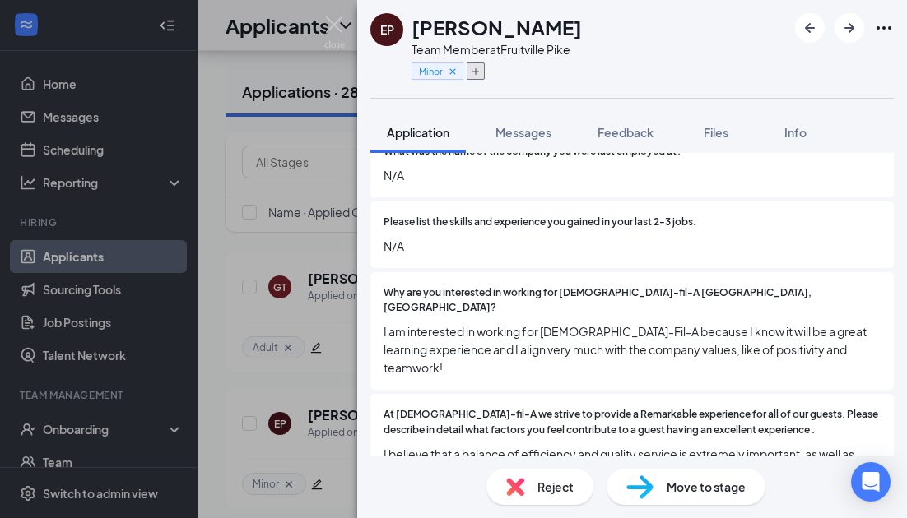
click at [481, 74] on button "button" at bounding box center [476, 71] width 18 height 17
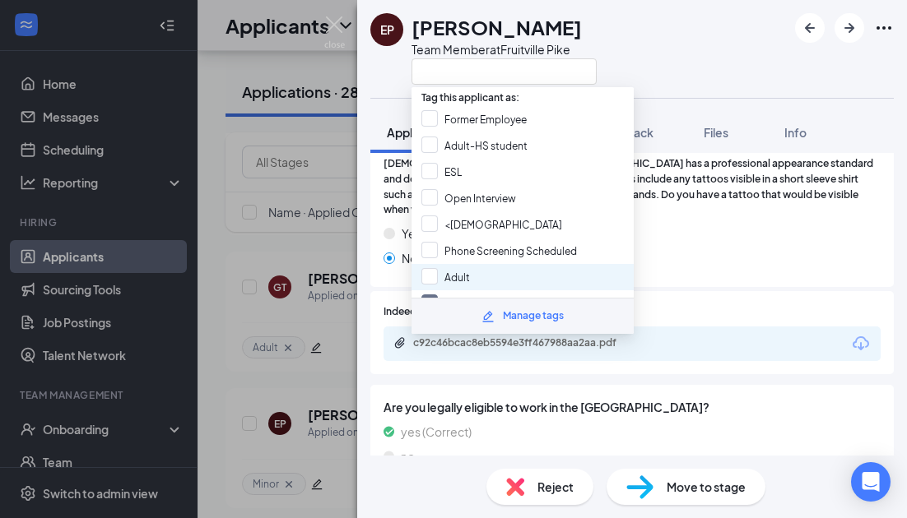
scroll to position [259, 0]
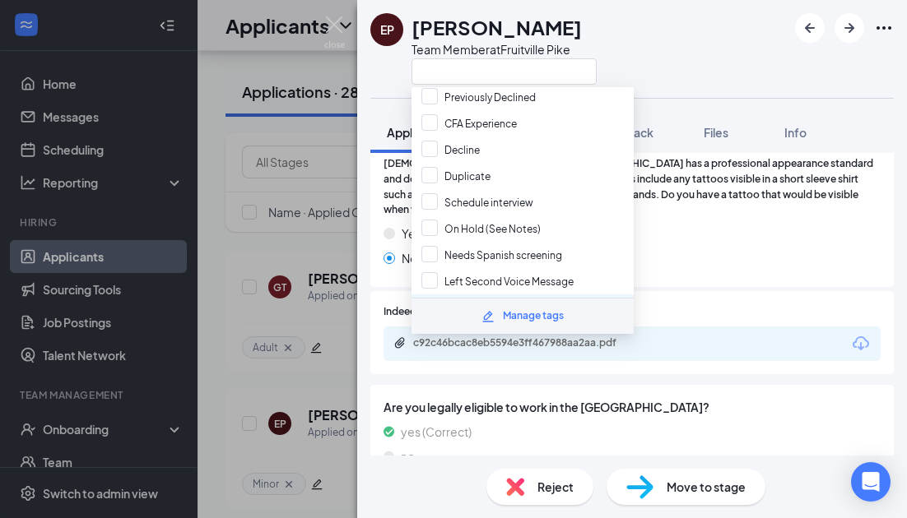
click at [504, 299] on input "Left Voice Message" at bounding box center [478, 308] width 114 height 18
checkbox input "true"
click at [761, 47] on div "EP [PERSON_NAME] Team Member at [GEOGRAPHIC_DATA]" at bounding box center [632, 49] width 550 height 98
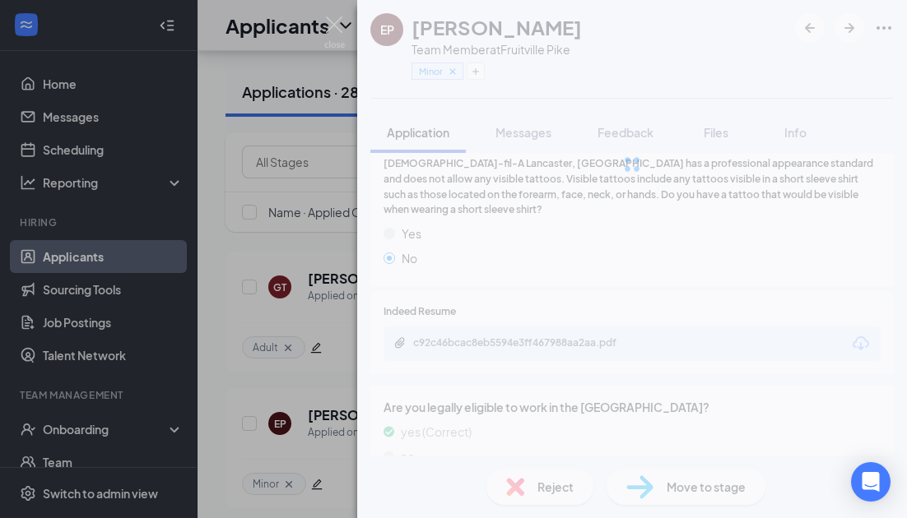
click at [323, 30] on div "EP [PERSON_NAME] Team Member at [GEOGRAPHIC_DATA] Pike Minor Application Messag…" at bounding box center [453, 259] width 907 height 518
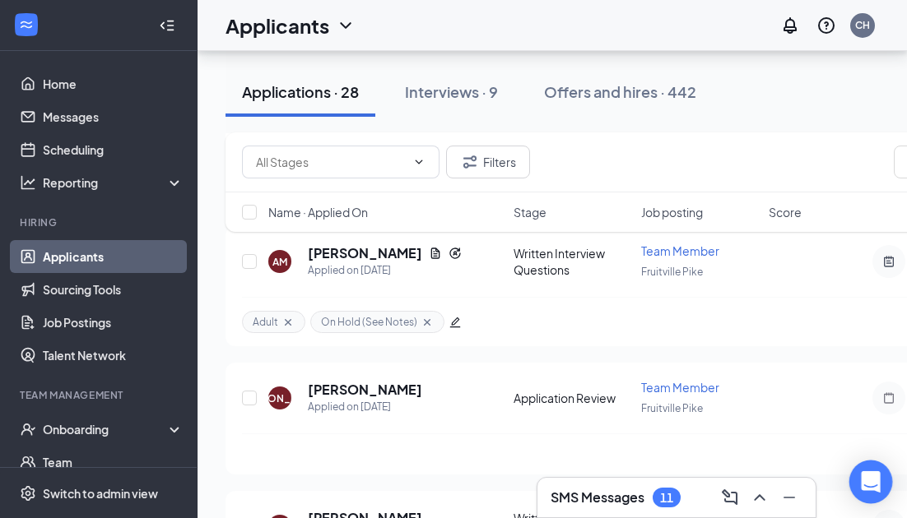
scroll to position [5061, 0]
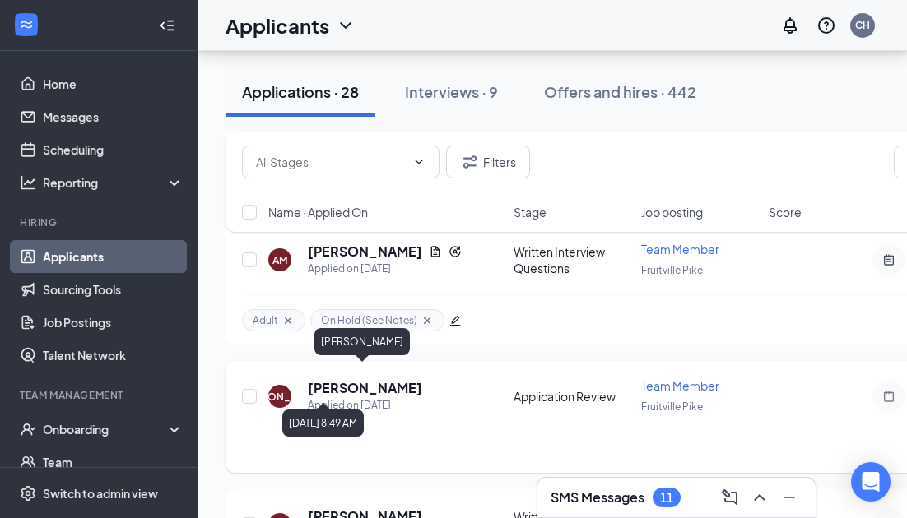
click at [327, 397] on div "Applied on [DATE]" at bounding box center [365, 405] width 114 height 16
click at [327, 379] on h5 "[PERSON_NAME]" at bounding box center [365, 388] width 114 height 18
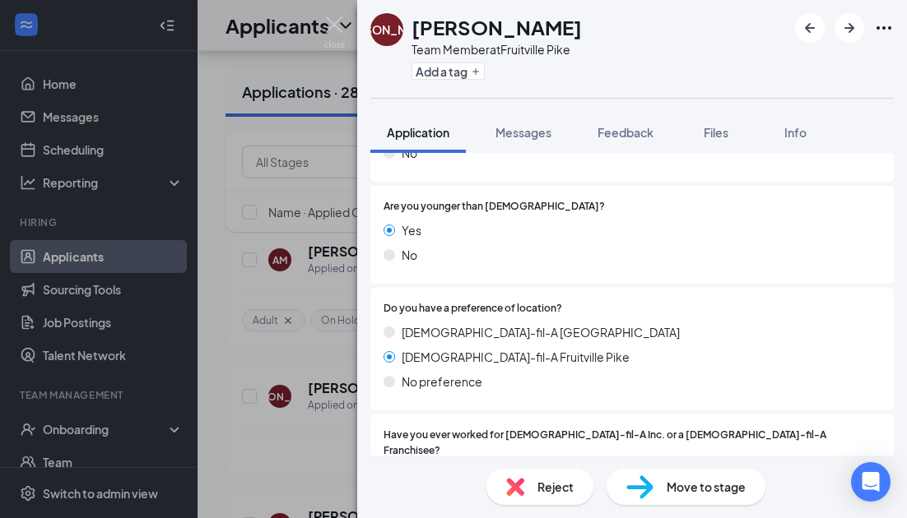
scroll to position [838, 0]
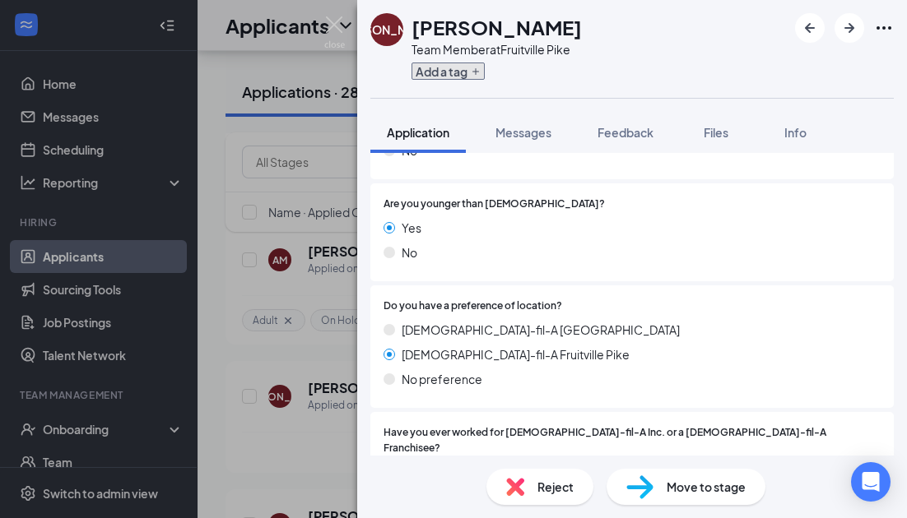
click at [467, 67] on button "Add a tag" at bounding box center [447, 71] width 73 height 17
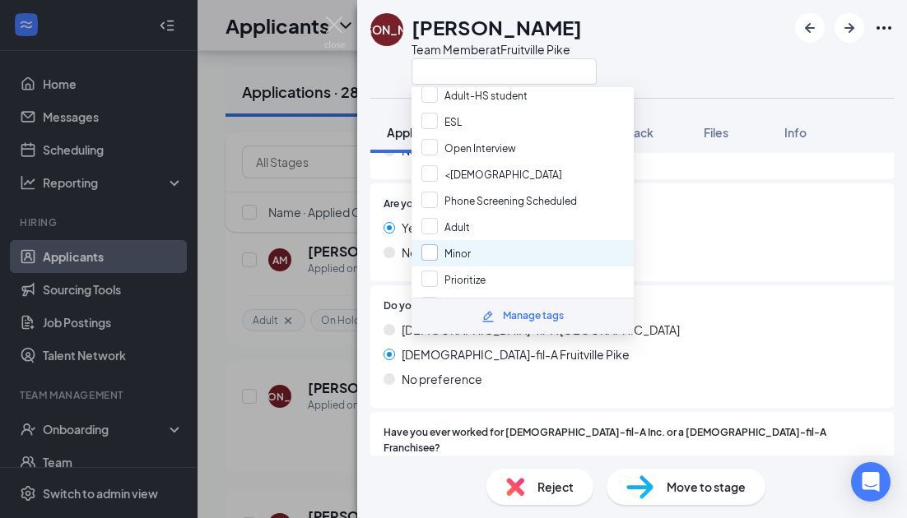
click at [465, 246] on input "Minor" at bounding box center [445, 253] width 49 height 18
checkbox input "true"
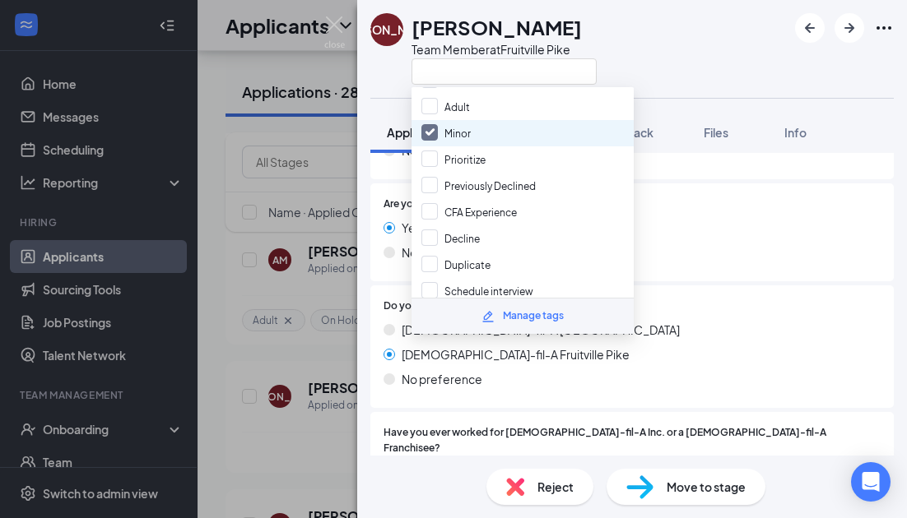
scroll to position [178, 0]
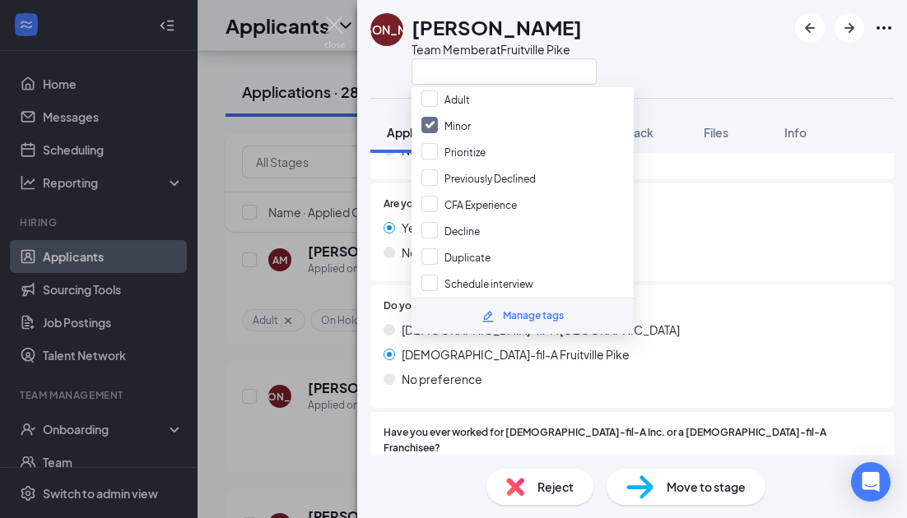
click at [898, 300] on div "Collapse all Application Phone [PHONE_NUMBER] Email [EMAIL_ADDRESS][DOMAIN_NAME…" at bounding box center [632, 304] width 550 height 303
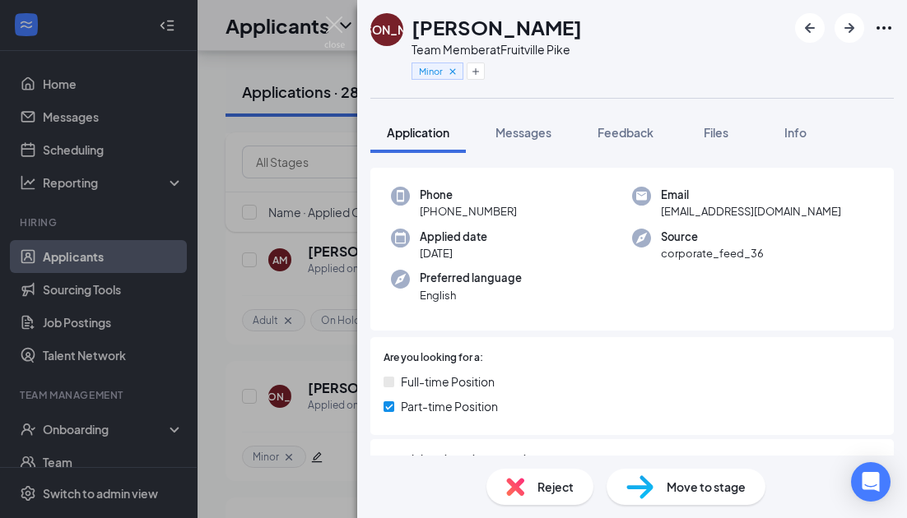
scroll to position [0, 0]
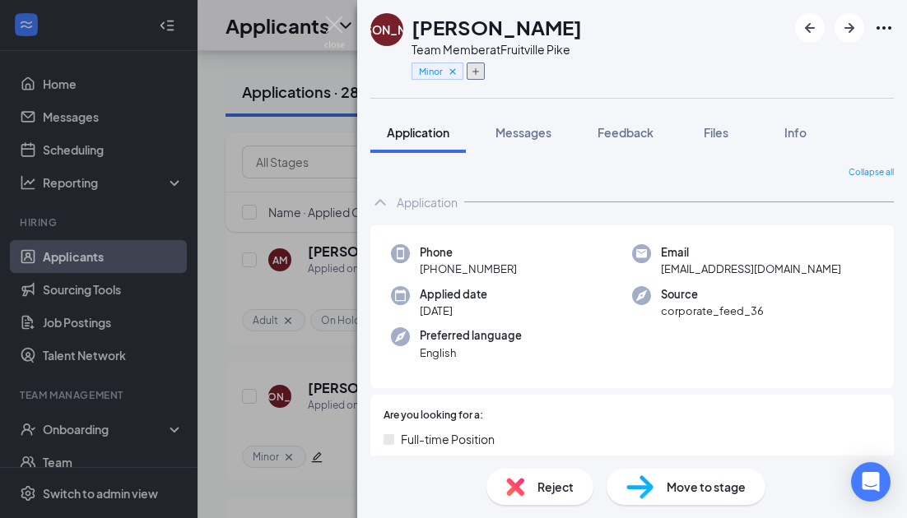
click at [478, 67] on icon "Plus" at bounding box center [476, 72] width 10 height 10
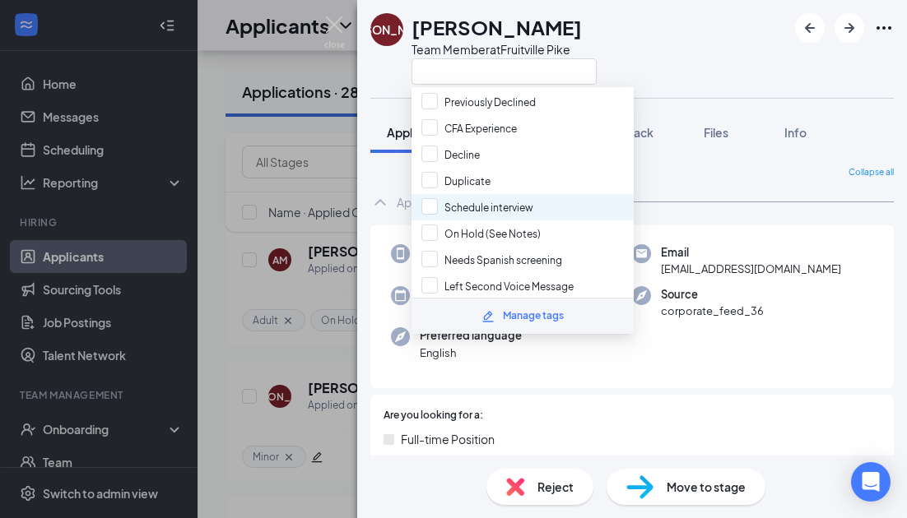
scroll to position [259, 0]
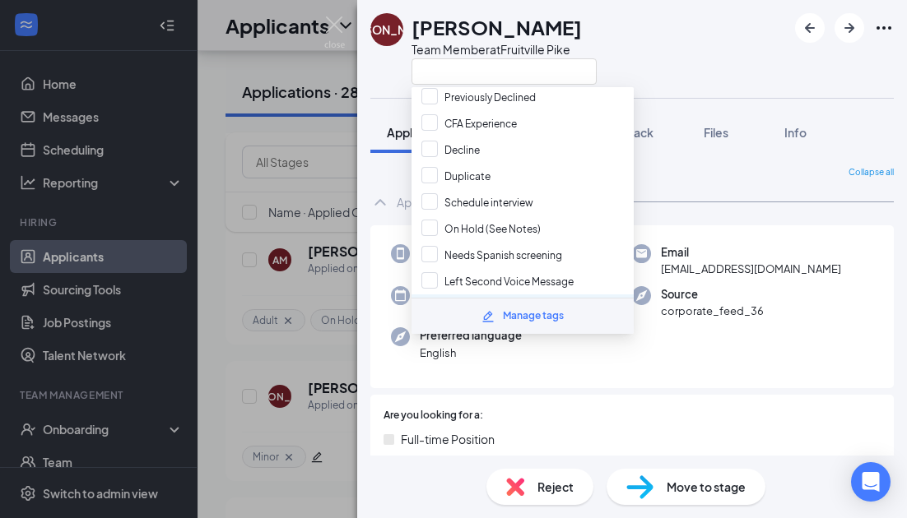
click at [495, 299] on input "Left Voice Message" at bounding box center [478, 308] width 114 height 18
checkbox input "true"
click at [710, 87] on div "[PERSON_NAME] Team Member at [GEOGRAPHIC_DATA]" at bounding box center [632, 49] width 550 height 98
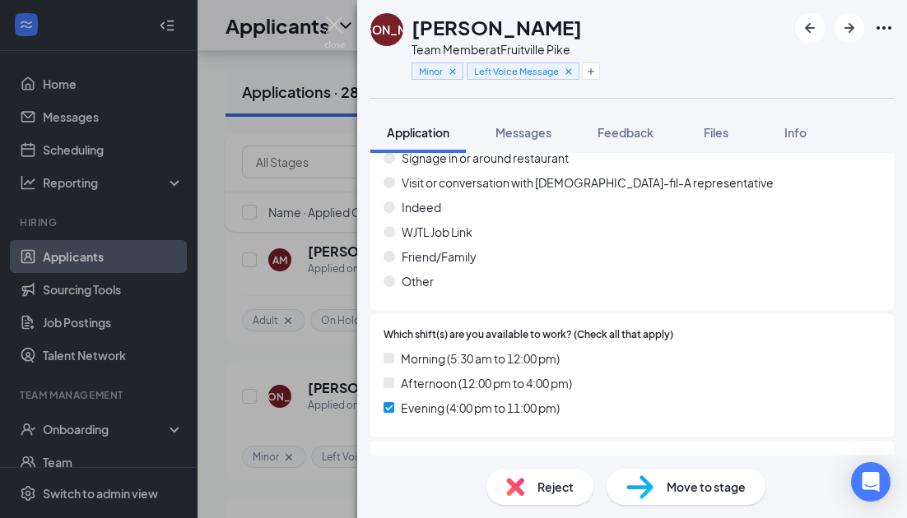
scroll to position [0, 0]
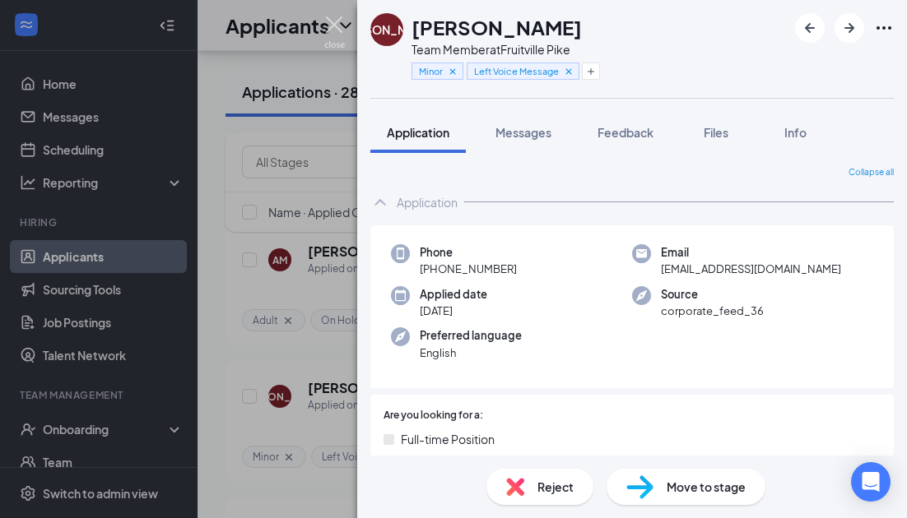
click at [336, 21] on img at bounding box center [334, 32] width 21 height 32
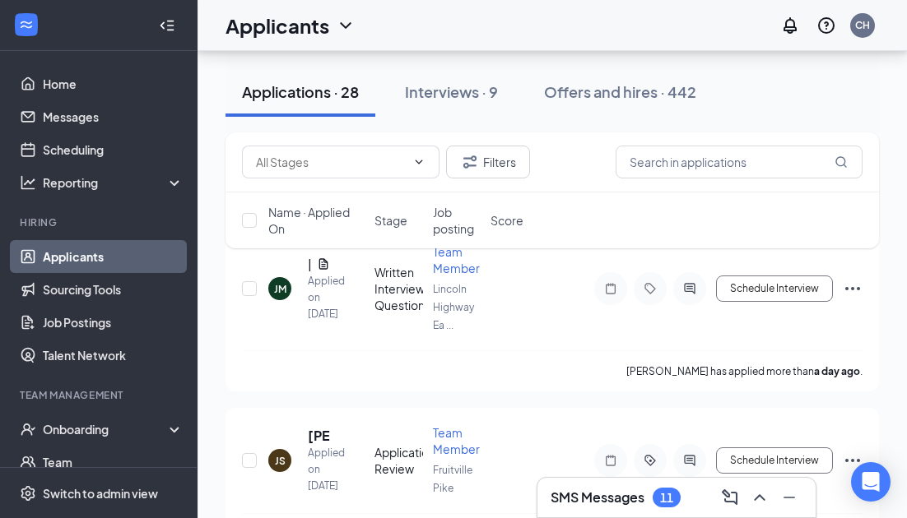
scroll to position [125, 0]
click at [163, 23] on icon "Collapse" at bounding box center [167, 25] width 16 height 16
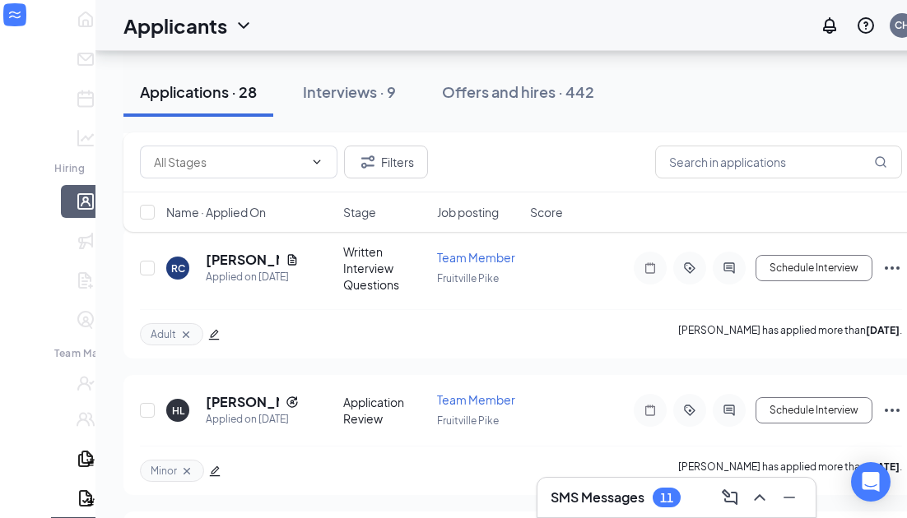
scroll to position [945, 0]
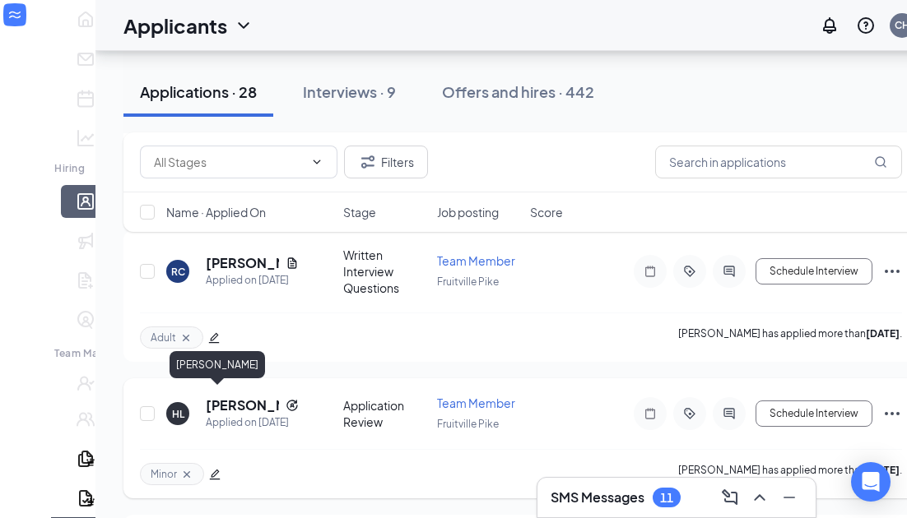
click at [210, 403] on h5 "[PERSON_NAME]" at bounding box center [242, 406] width 73 height 18
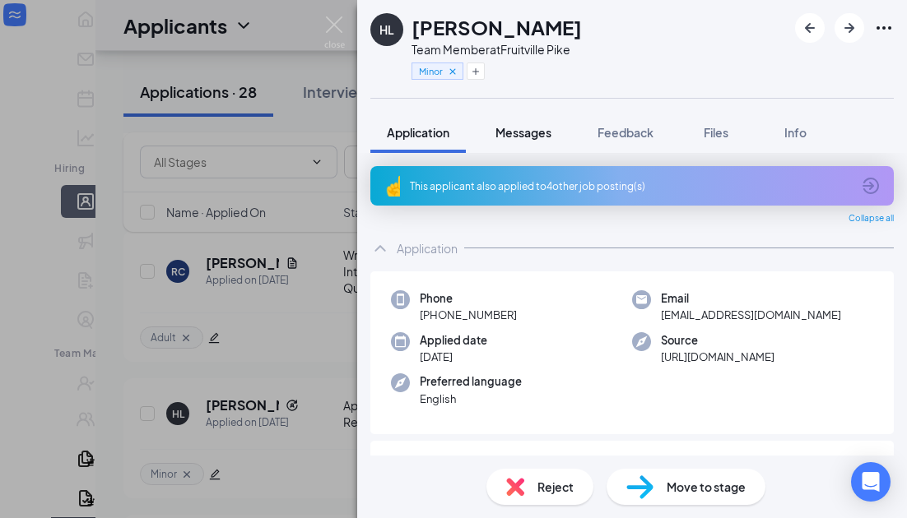
click at [544, 134] on span "Messages" at bounding box center [523, 132] width 56 height 15
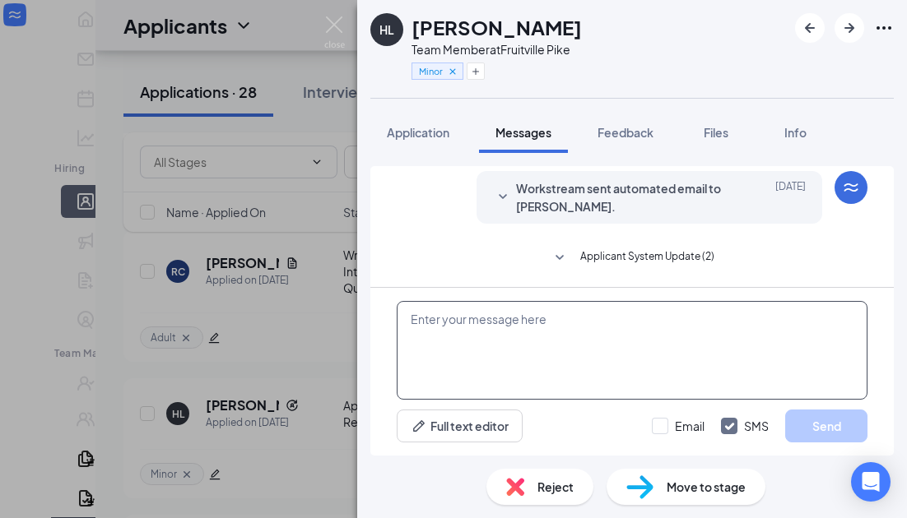
scroll to position [332, 0]
click at [606, 351] on textarea at bounding box center [632, 350] width 471 height 99
paste textarea "Hi [PERSON_NAME], Thanks for your interest in [DEMOGRAPHIC_DATA]-fil-A [GEOGRAP…"
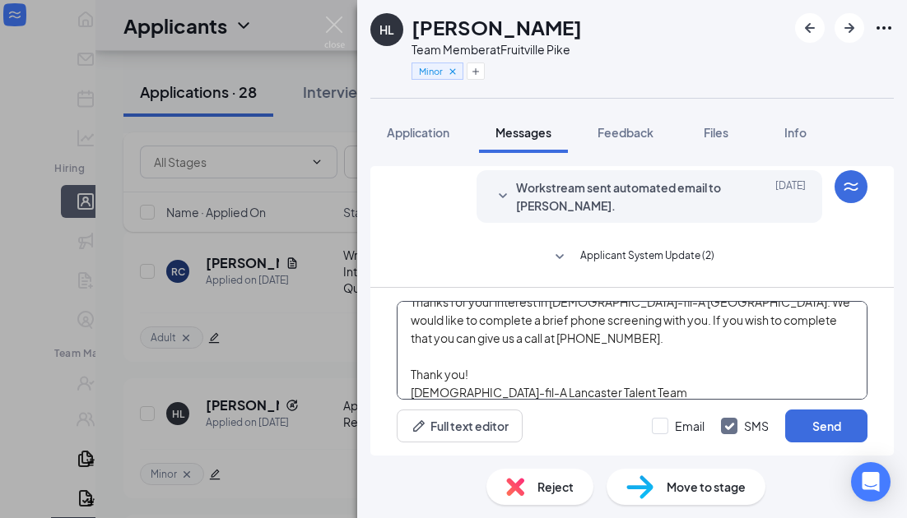
scroll to position [0, 0]
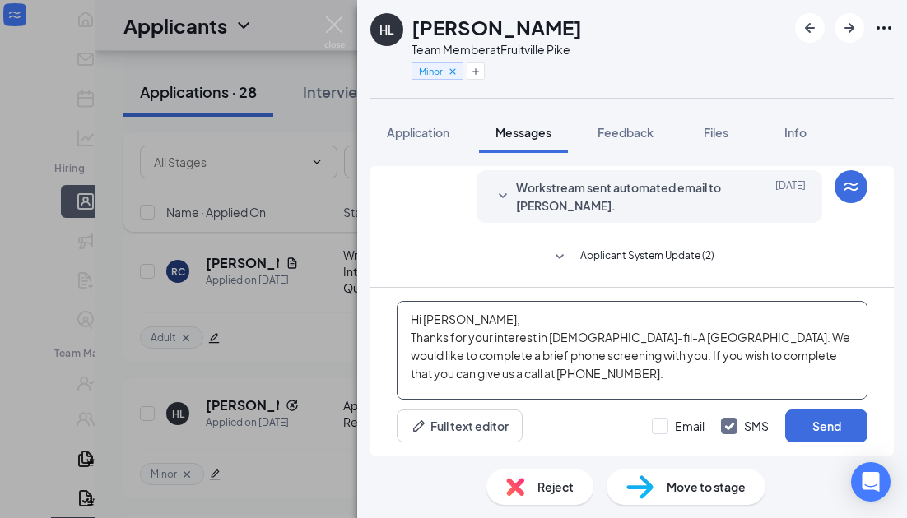
drag, startPoint x: 499, startPoint y: 313, endPoint x: 309, endPoint y: 279, distance: 193.1
click at [309, 279] on div "[PERSON_NAME] Team Member at [GEOGRAPHIC_DATA] Pike Minor Application Messages …" at bounding box center [453, 259] width 907 height 518
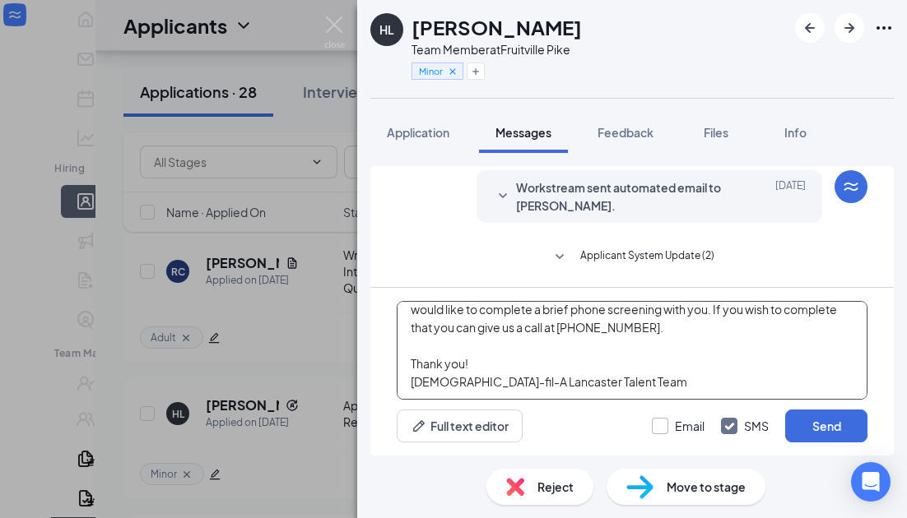
type textarea "Hello [PERSON_NAME] Thanks for your interest in [DEMOGRAPHIC_DATA]-fil-A [GEOGR…"
click at [675, 429] on input "Email" at bounding box center [678, 426] width 53 height 16
checkbox input "true"
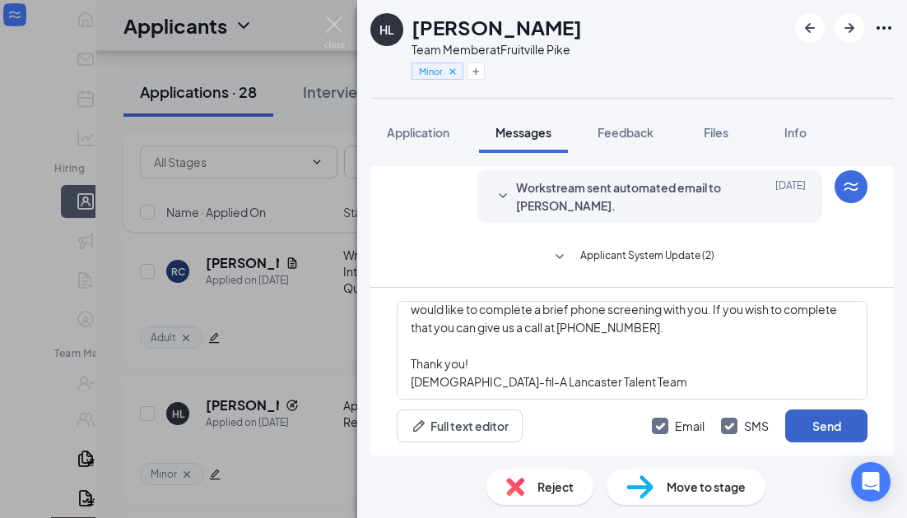
click at [837, 432] on button "Send" at bounding box center [826, 426] width 82 height 33
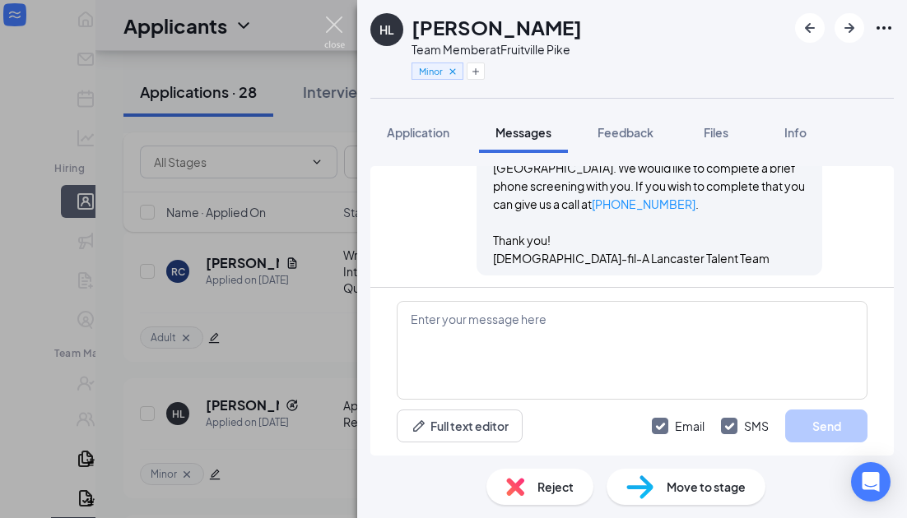
scroll to position [796, 0]
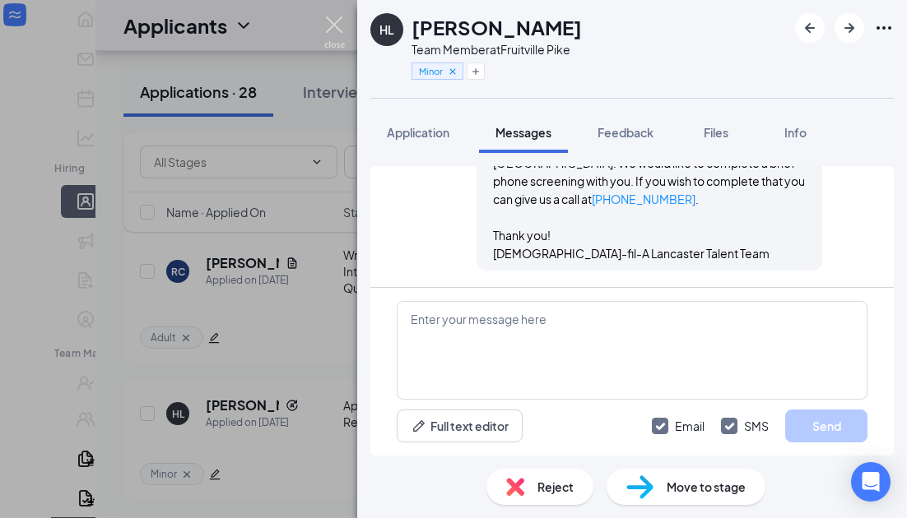
click at [341, 37] on img at bounding box center [334, 32] width 21 height 32
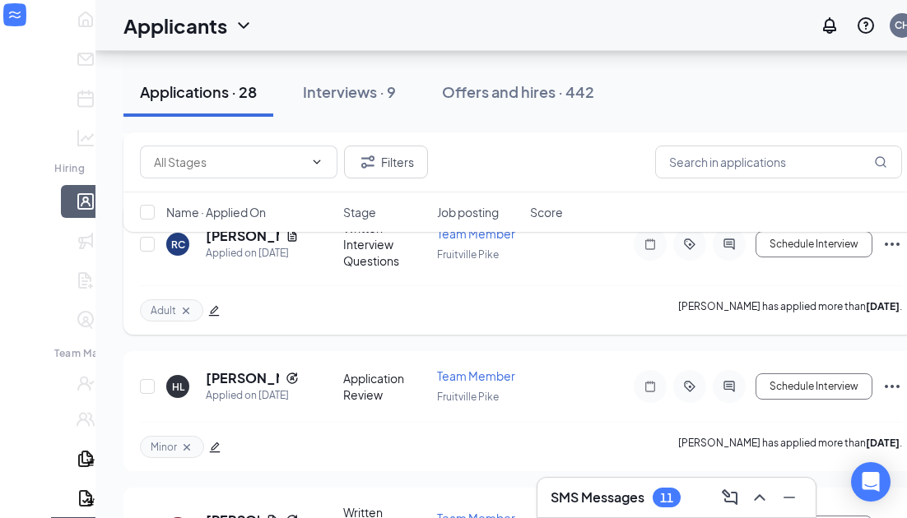
scroll to position [974, 0]
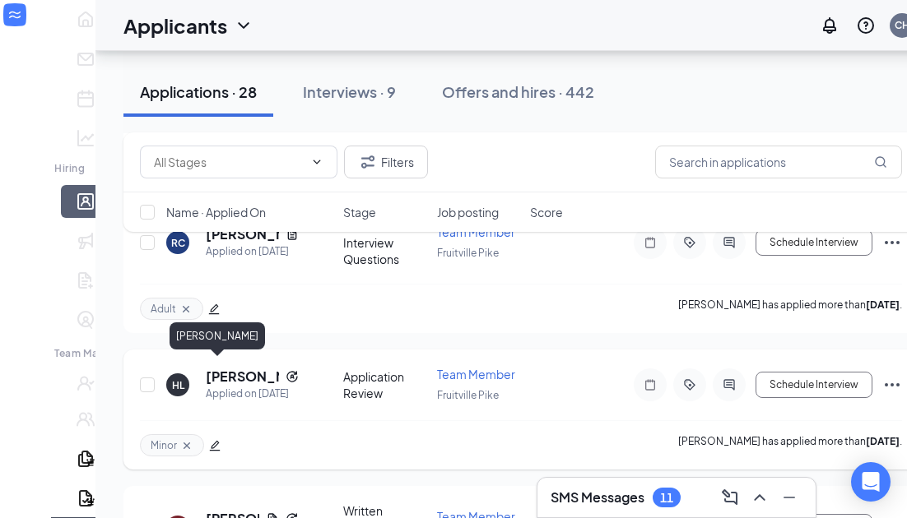
click at [213, 368] on h5 "[PERSON_NAME]" at bounding box center [242, 377] width 73 height 18
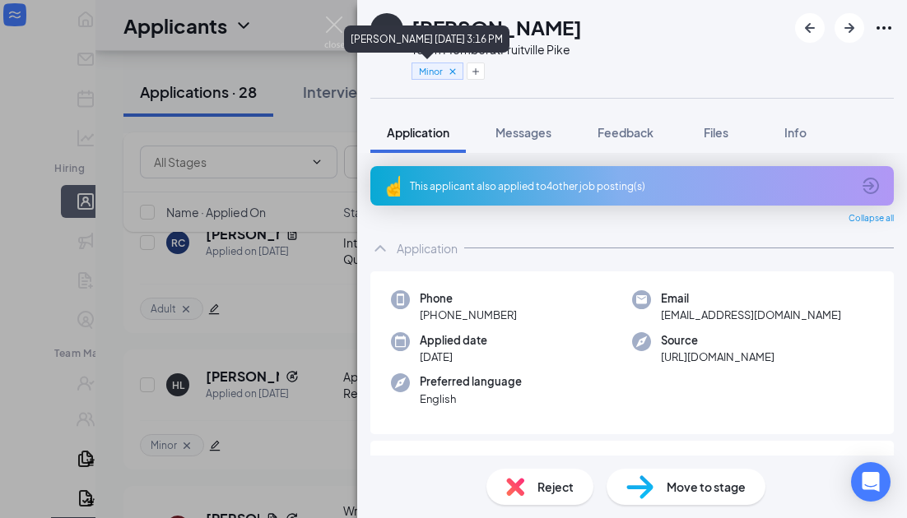
click at [456, 74] on icon "Cross" at bounding box center [453, 72] width 12 height 12
click at [472, 74] on icon "Plus" at bounding box center [476, 72] width 10 height 10
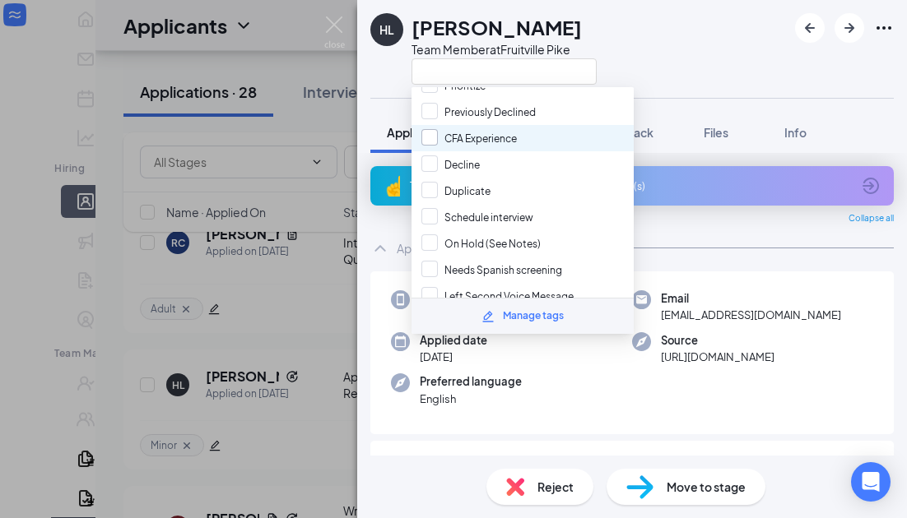
scroll to position [259, 0]
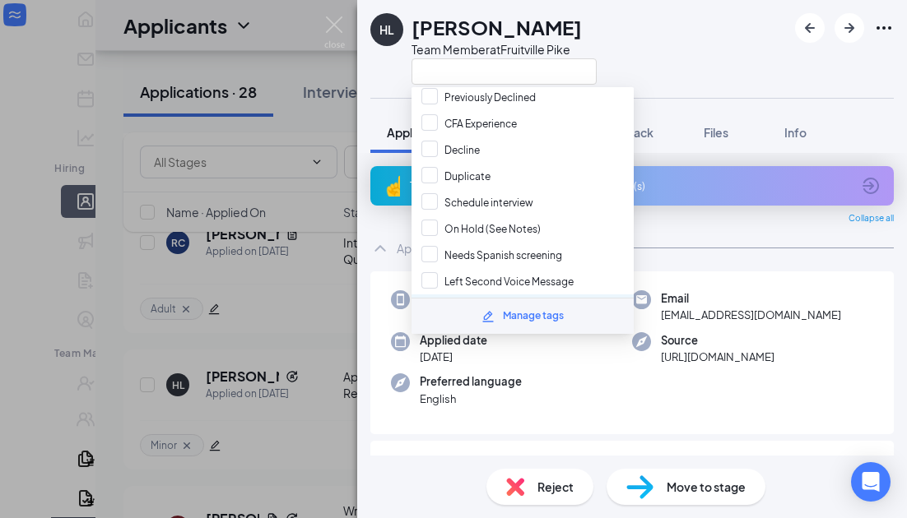
click at [517, 299] on input "Left Voice Message" at bounding box center [478, 308] width 114 height 18
checkbox input "true"
click at [695, 171] on div "This applicant also applied to 4 other job posting(s)" at bounding box center [631, 185] width 523 height 39
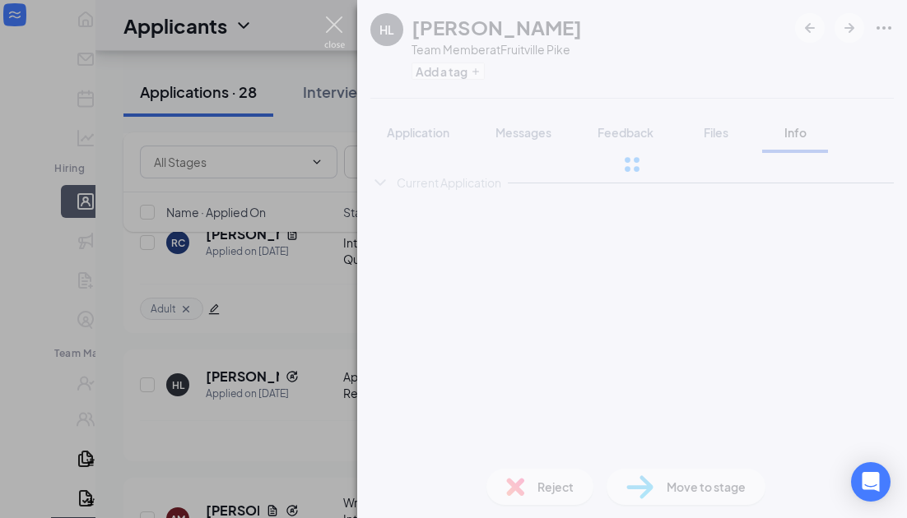
click at [326, 23] on img at bounding box center [334, 32] width 21 height 32
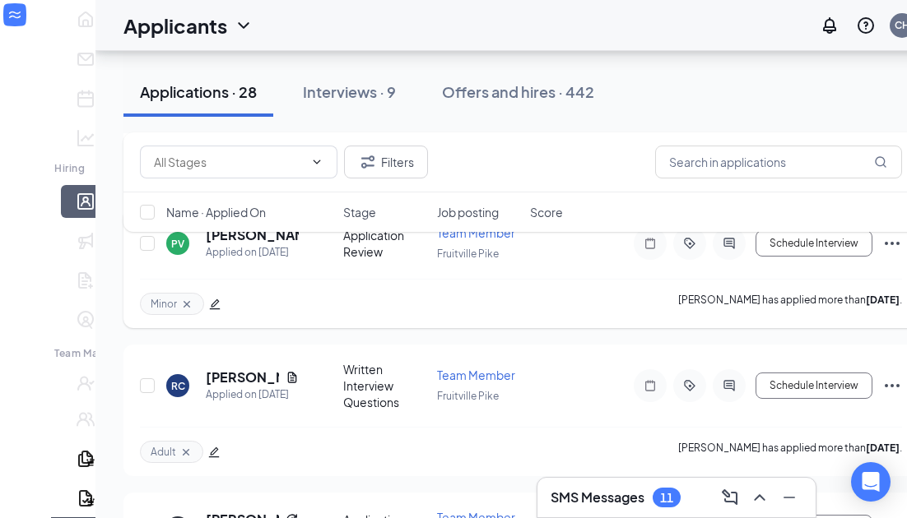
scroll to position [971, 0]
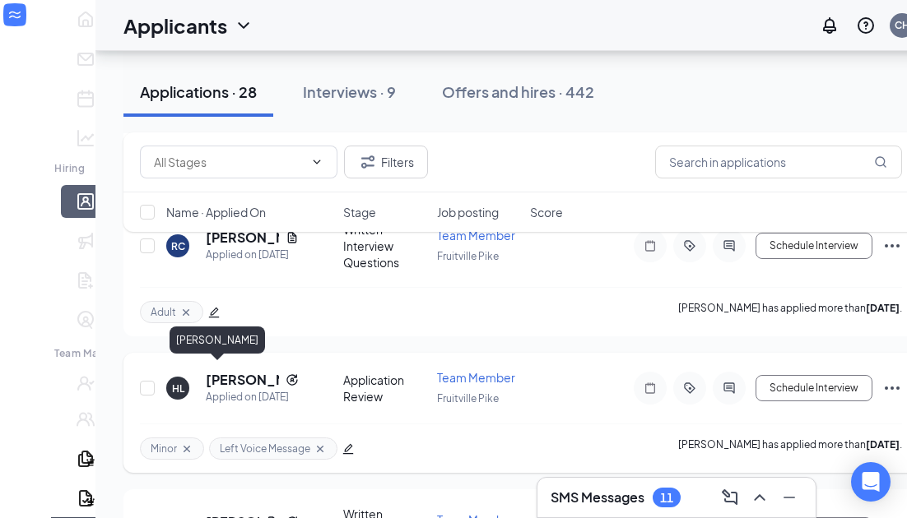
click at [207, 377] on h5 "[PERSON_NAME]" at bounding box center [242, 380] width 73 height 18
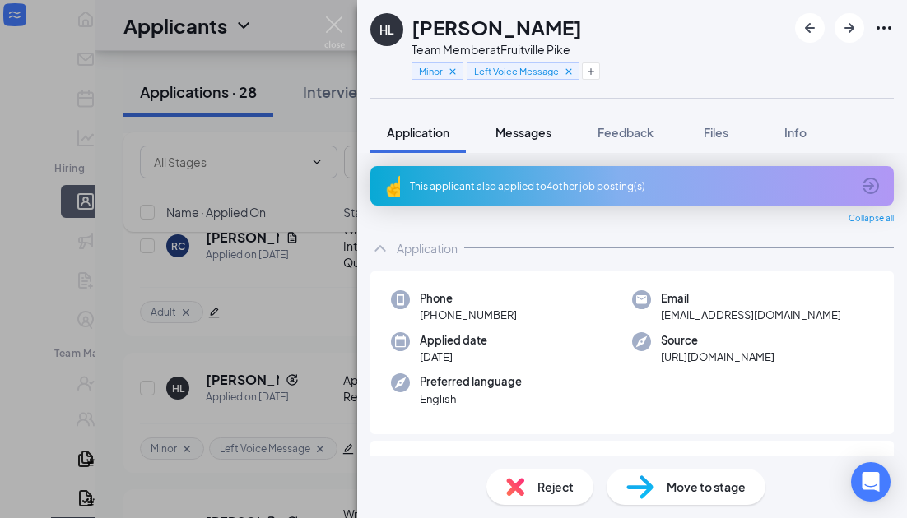
click at [524, 119] on button "Messages" at bounding box center [523, 132] width 89 height 41
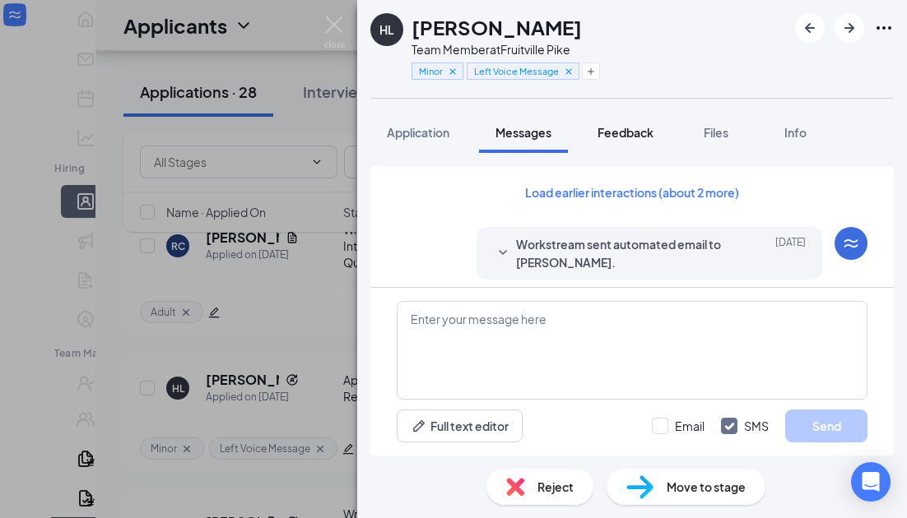
click at [623, 123] on button "Feedback" at bounding box center [625, 132] width 89 height 41
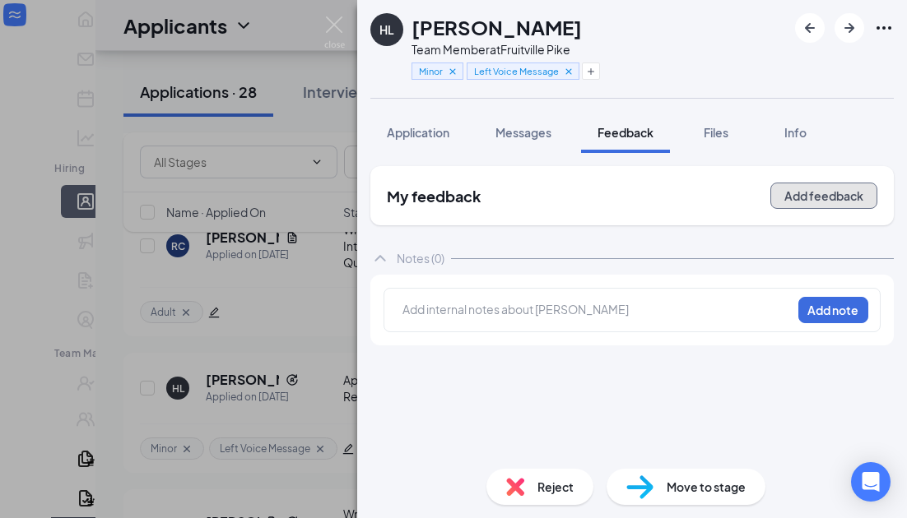
click at [806, 203] on button "Add feedback" at bounding box center [823, 196] width 107 height 26
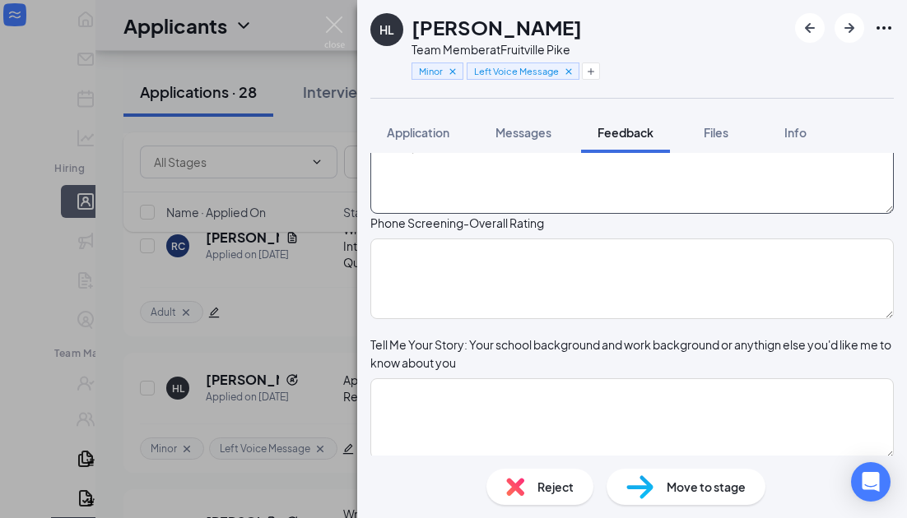
scroll to position [221, 0]
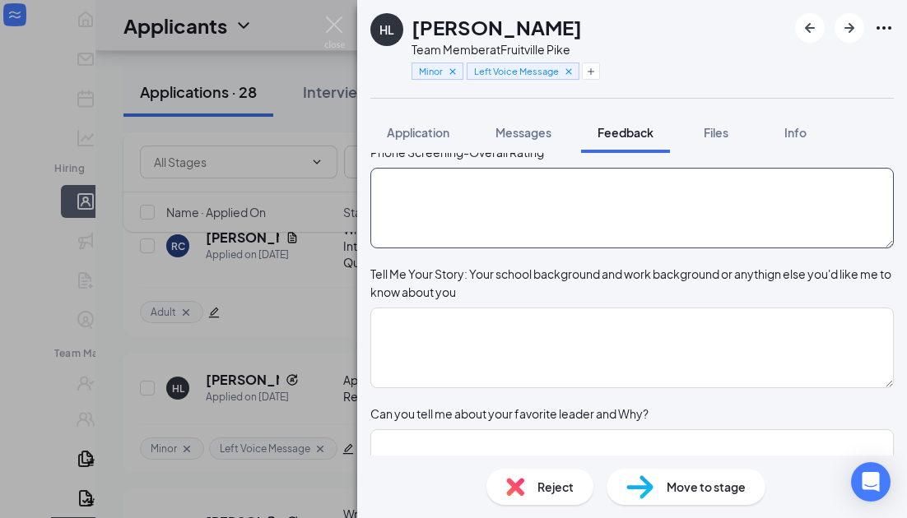
click at [480, 225] on textarea at bounding box center [631, 208] width 523 height 81
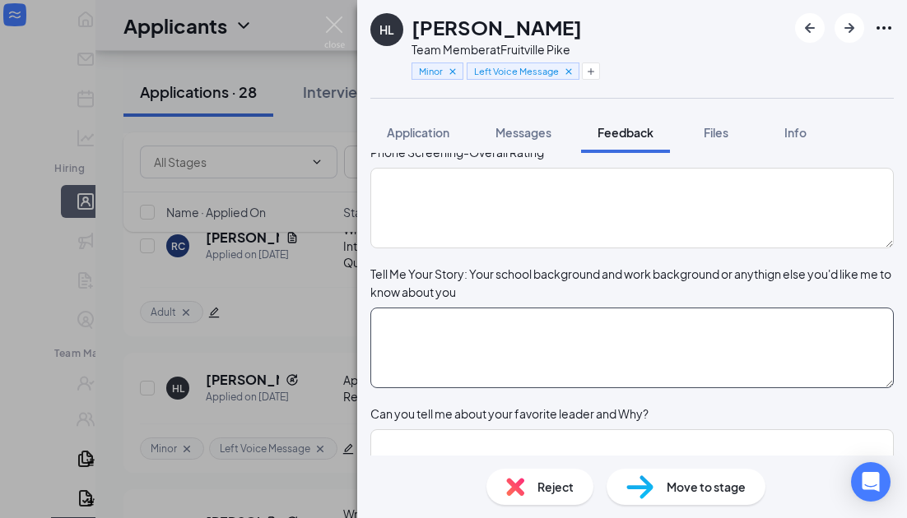
click at [432, 356] on textarea at bounding box center [631, 348] width 523 height 81
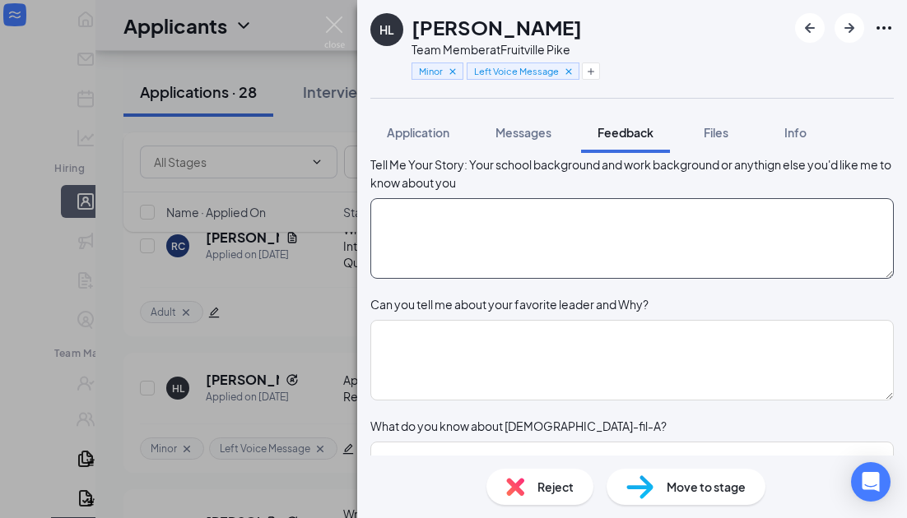
scroll to position [328, 0]
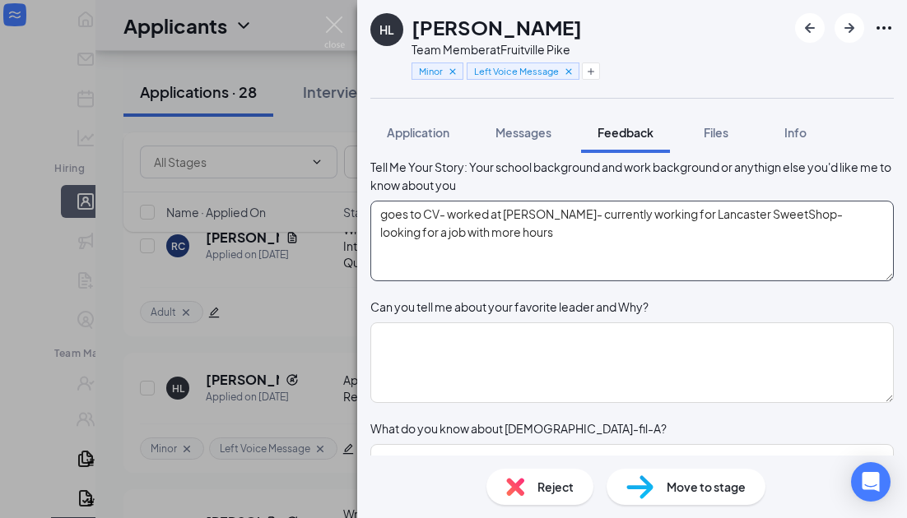
click at [595, 267] on textarea "goes to CV- worked at [PERSON_NAME]- currently working for Lancaster SweetShop-…" at bounding box center [631, 241] width 523 height 81
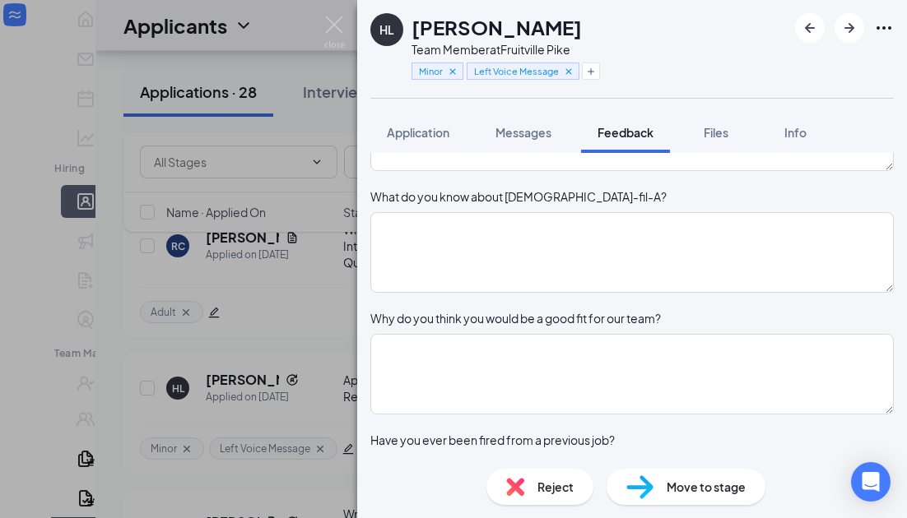
scroll to position [562, 0]
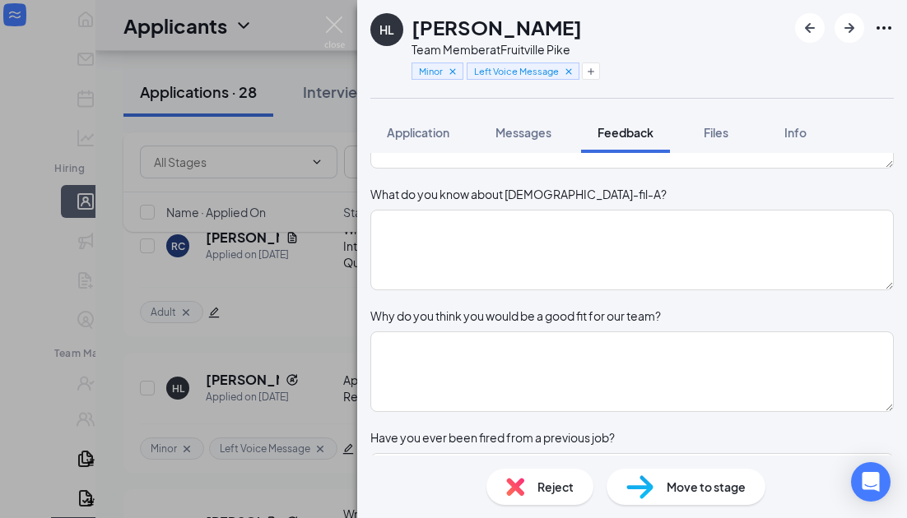
type textarea "goes to CV- worked at [PERSON_NAME]- currently working for Lancaster SweetShop-…"
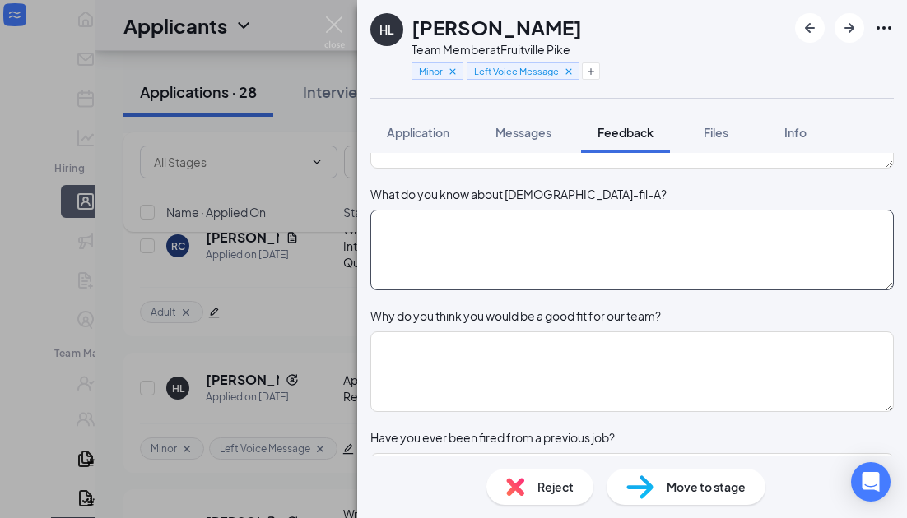
click at [588, 290] on textarea at bounding box center [631, 250] width 523 height 81
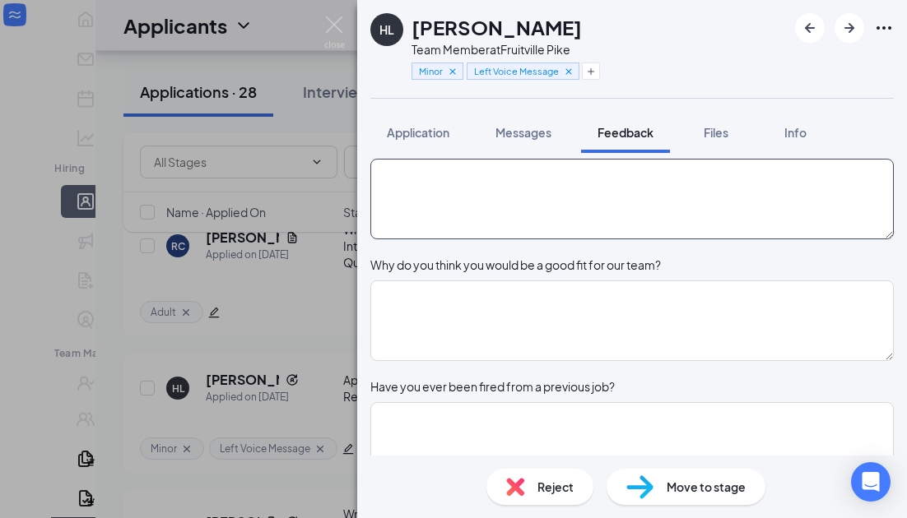
scroll to position [625, 0]
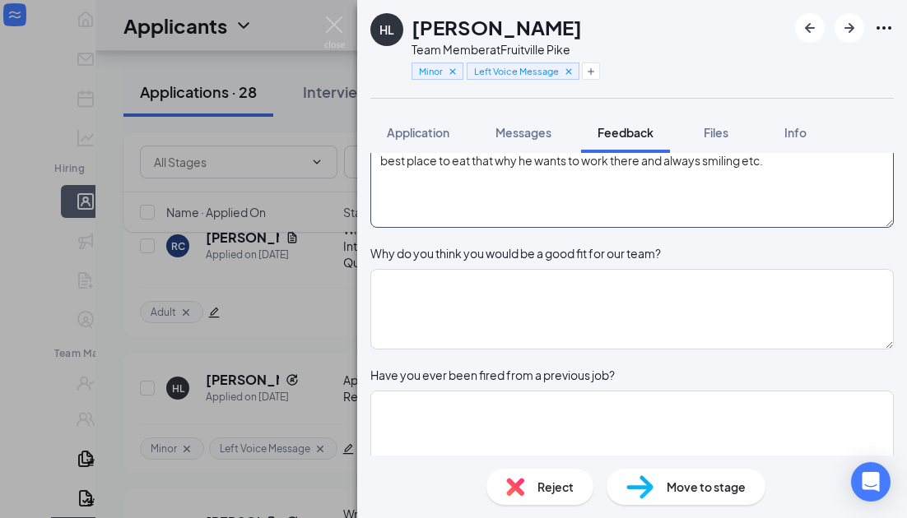
click at [523, 228] on textarea "best place to eat that why he wants to work there and always smiling etc." at bounding box center [631, 187] width 523 height 81
type textarea "best place to eat, that's why he wants to work there, and always smiling, etc."
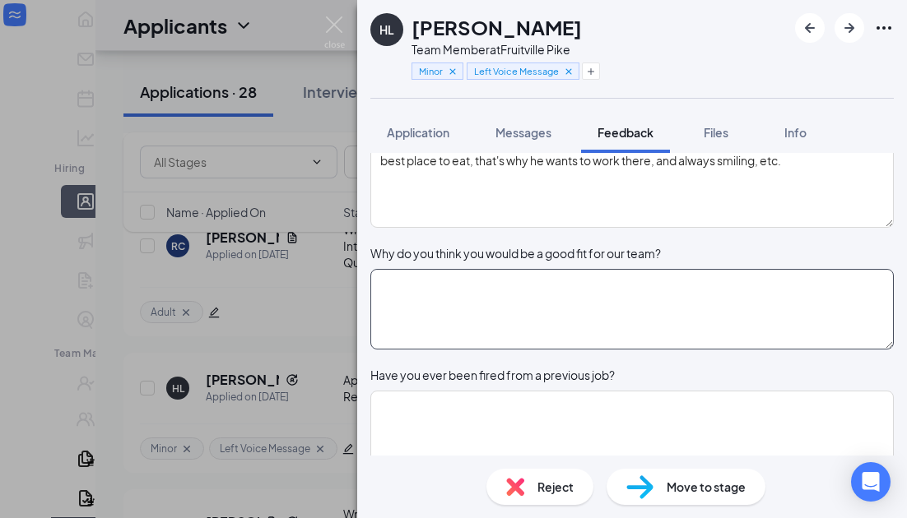
click at [504, 350] on textarea at bounding box center [631, 309] width 523 height 81
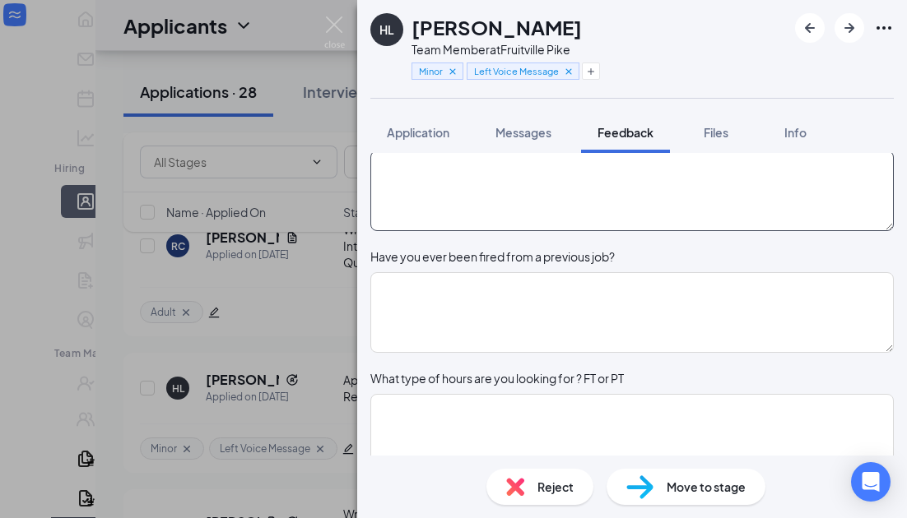
scroll to position [745, 0]
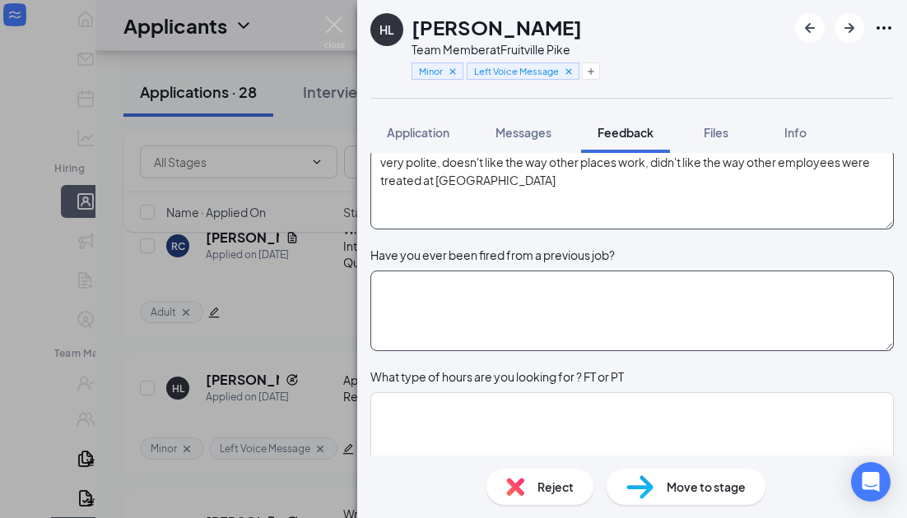
type textarea "very polite, doesn't like the way other places work, didn't like the way other …"
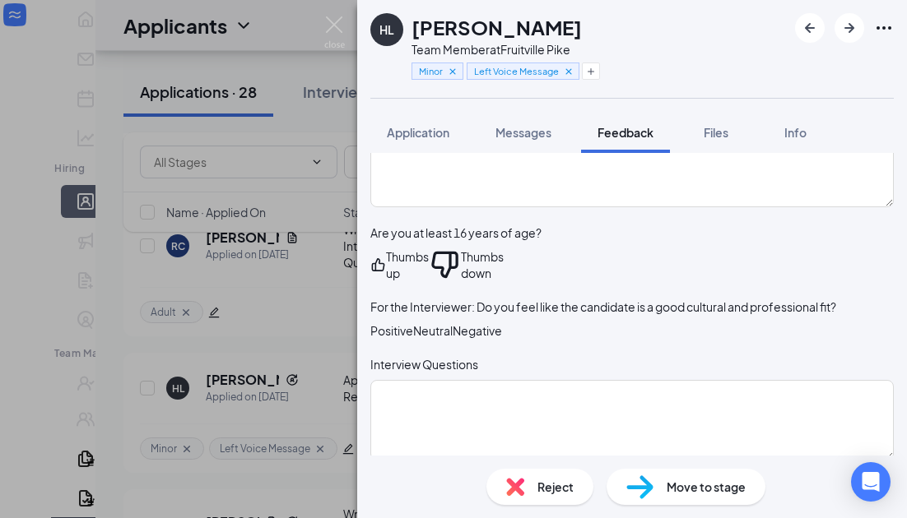
scroll to position [1391, 0]
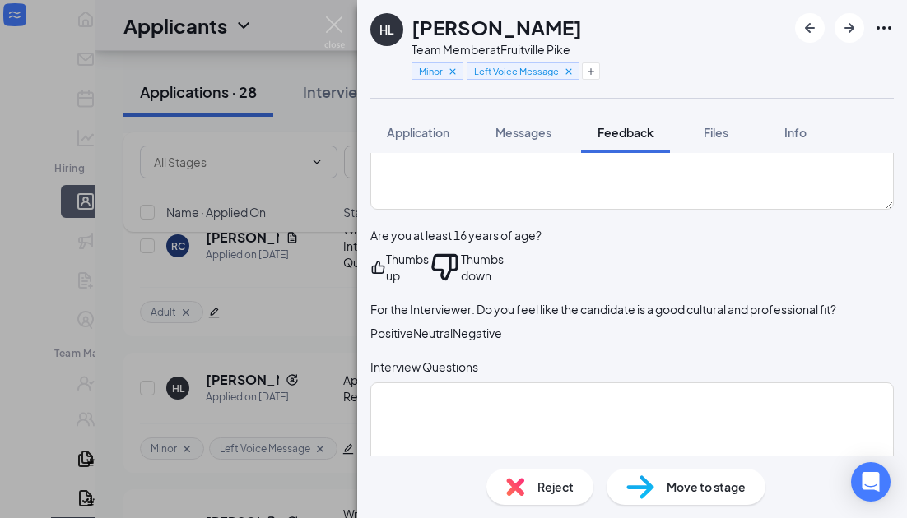
type textarea "No"
click at [429, 281] on div "Thumbs up" at bounding box center [399, 267] width 58 height 33
click at [427, 284] on div "Thumbs up" at bounding box center [407, 267] width 43 height 33
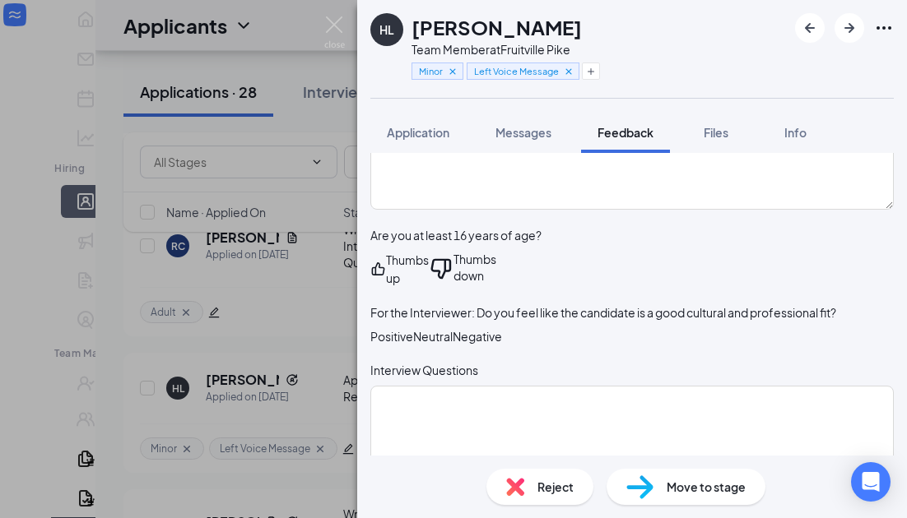
click at [413, 345] on div "Positive" at bounding box center [391, 336] width 43 height 16
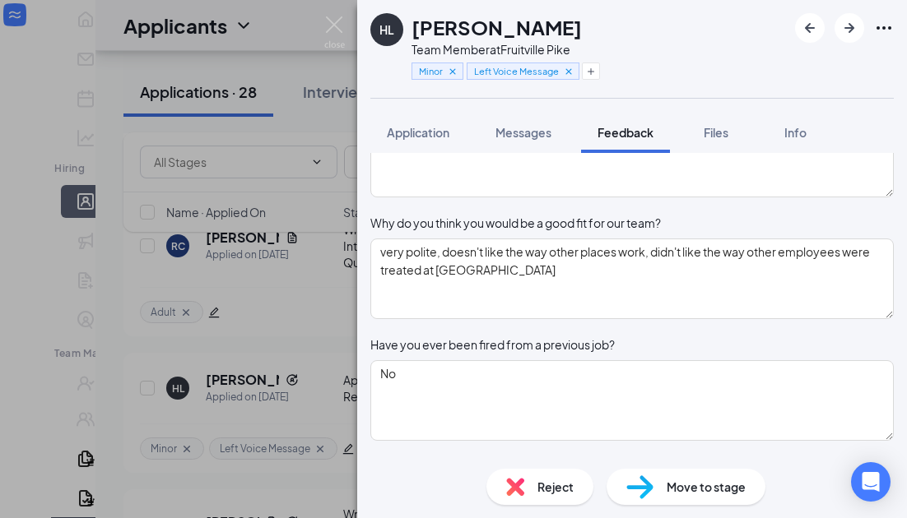
scroll to position [0, 0]
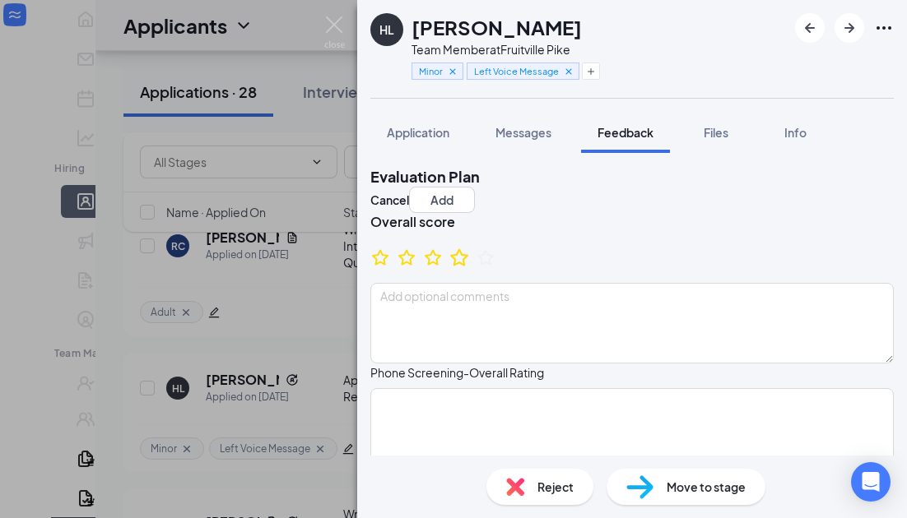
click at [470, 268] on icon "StarBorder" at bounding box center [458, 257] width 21 height 21
click at [475, 187] on button "Add" at bounding box center [442, 200] width 66 height 26
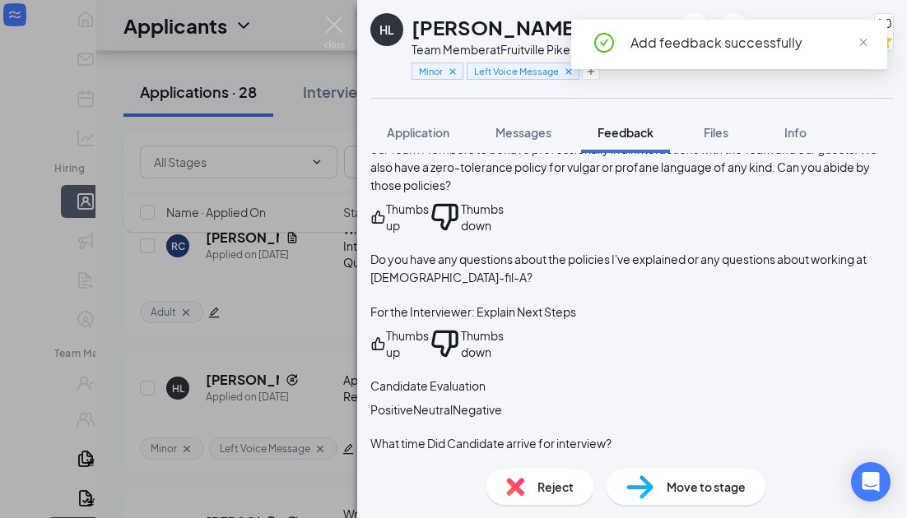
scroll to position [2541, 0]
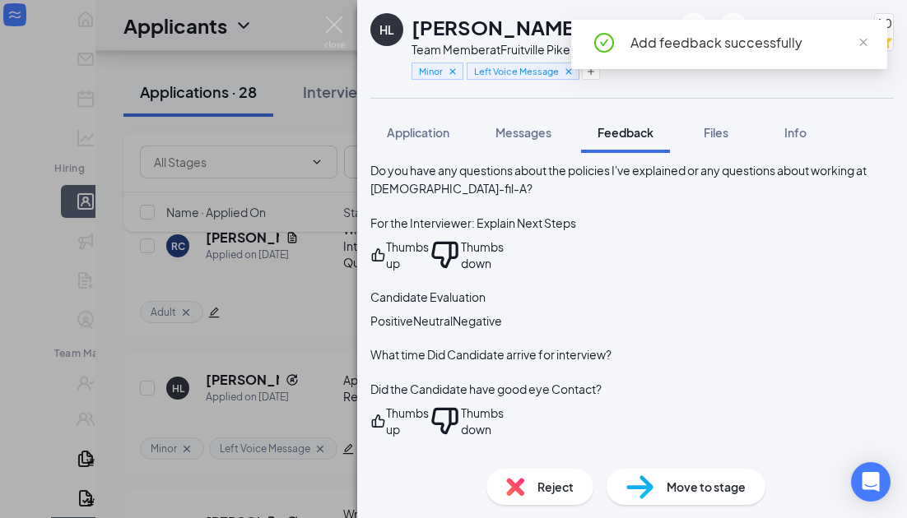
click at [701, 497] on div "Move to stage" at bounding box center [685, 487] width 159 height 36
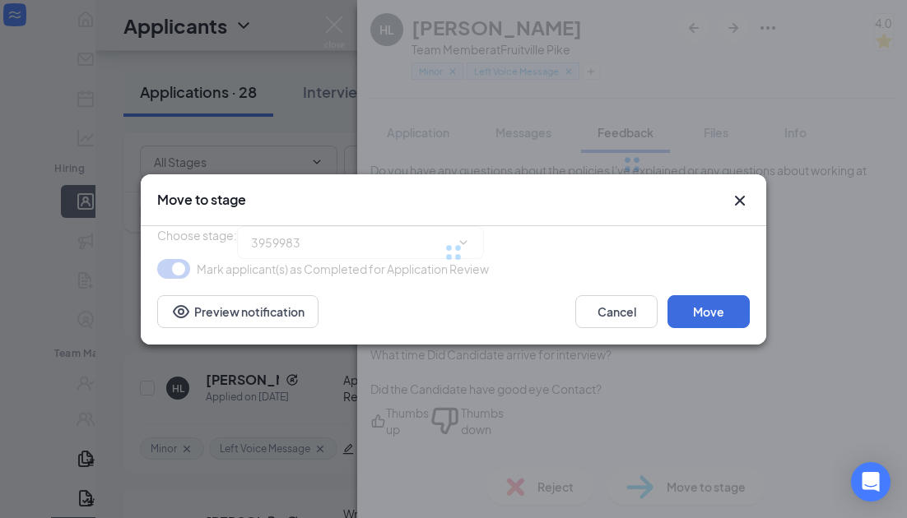
type input "Onsite Interview (next stage)"
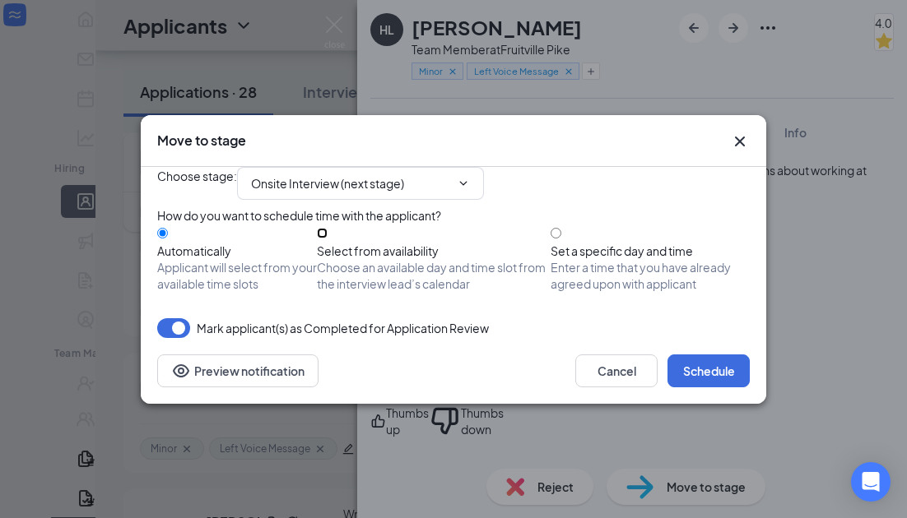
click at [328, 239] on input "Select from availability Choose an available day and time slot from the intervi…" at bounding box center [322, 233] width 11 height 11
radio input "true"
radio input "false"
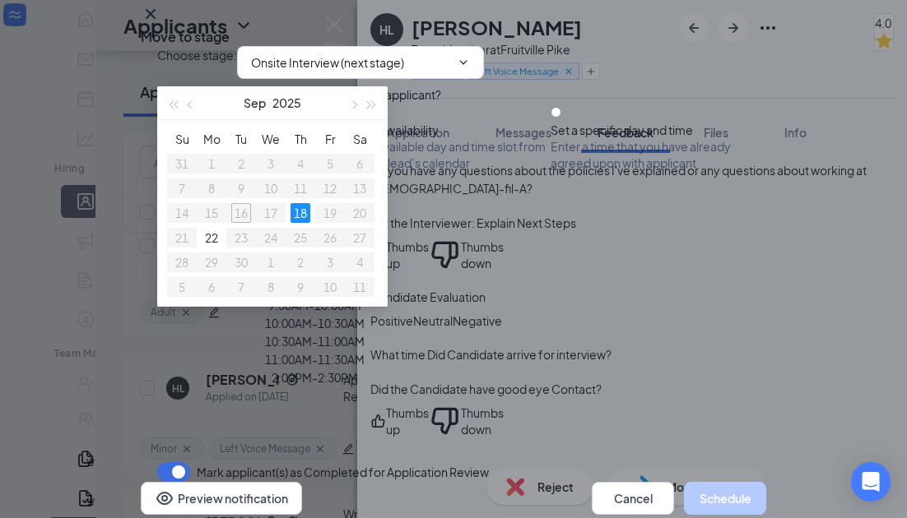
scroll to position [209, 0]
click at [353, 105] on span "button" at bounding box center [353, 104] width 8 height 8
click at [188, 102] on span "button" at bounding box center [192, 104] width 8 height 8
click at [213, 239] on div "22" at bounding box center [212, 238] width 20 height 20
click at [188, 102] on span "button" at bounding box center [192, 104] width 8 height 8
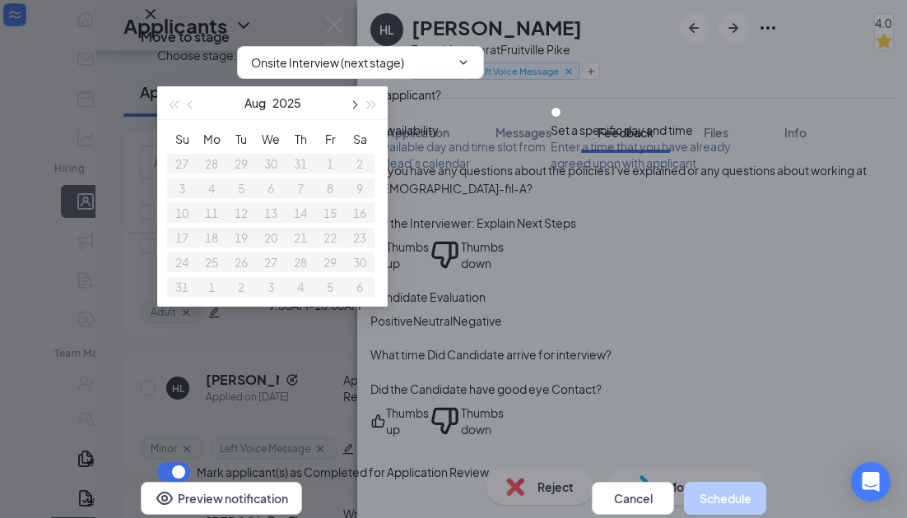
click at [355, 105] on span "button" at bounding box center [353, 104] width 8 height 8
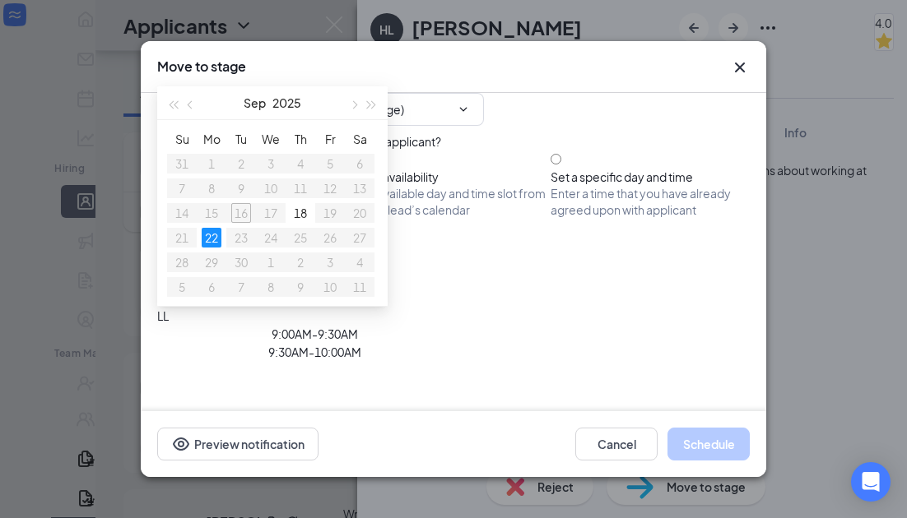
click at [328, 165] on input "Select from availability Choose an available day and time slot from the intervi…" at bounding box center [322, 159] width 11 height 11
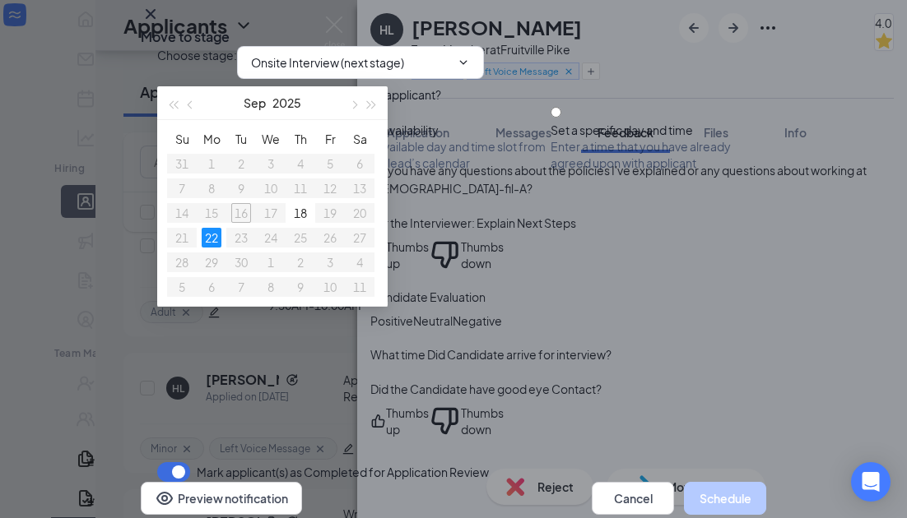
scroll to position [209, 0]
type input "[DATE]"
click at [224, 236] on td "22" at bounding box center [212, 237] width 30 height 25
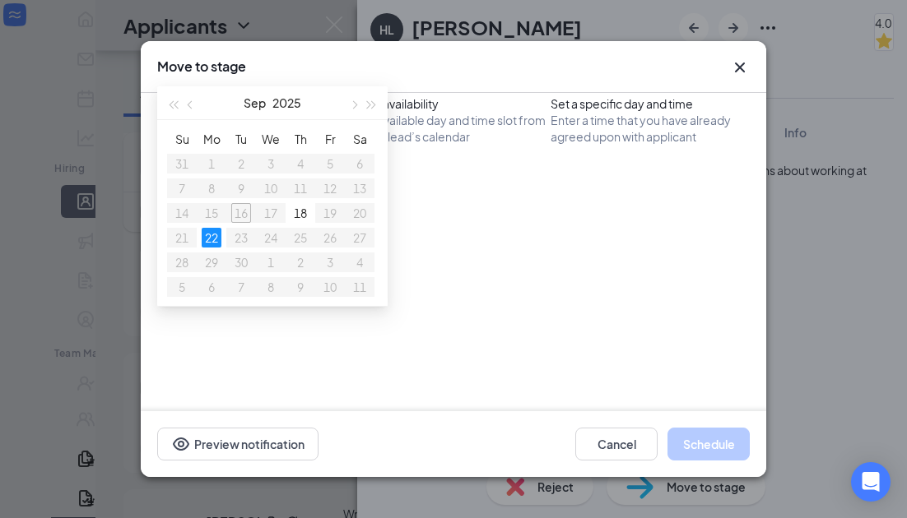
scroll to position [0, 0]
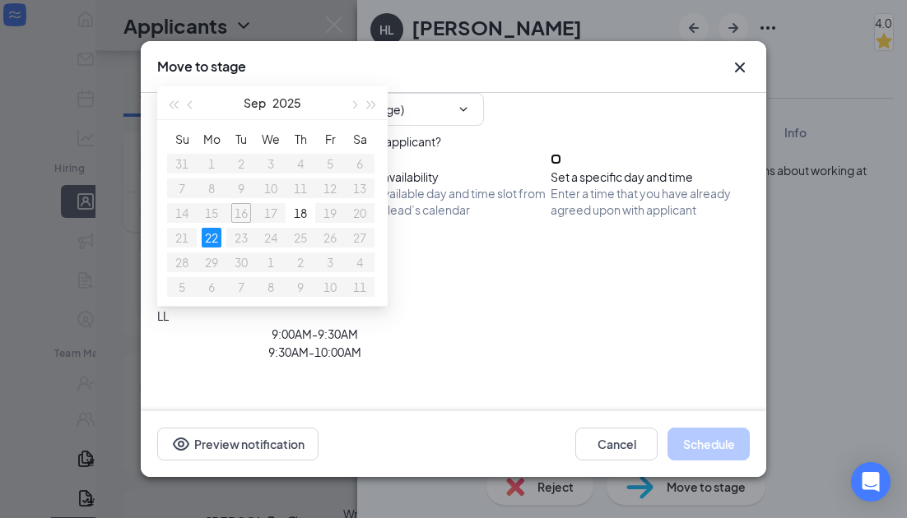
click at [561, 165] on input "Set a specific day and time Enter a time that you have already agreed upon with…" at bounding box center [556, 159] width 11 height 11
radio input "true"
radio input "false"
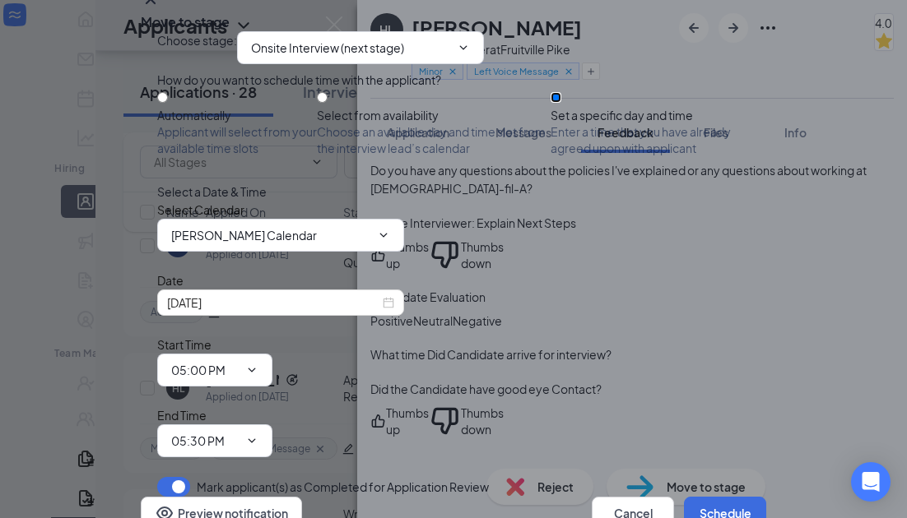
scroll to position [91, 0]
click at [398, 316] on div "[DATE]" at bounding box center [280, 303] width 247 height 26
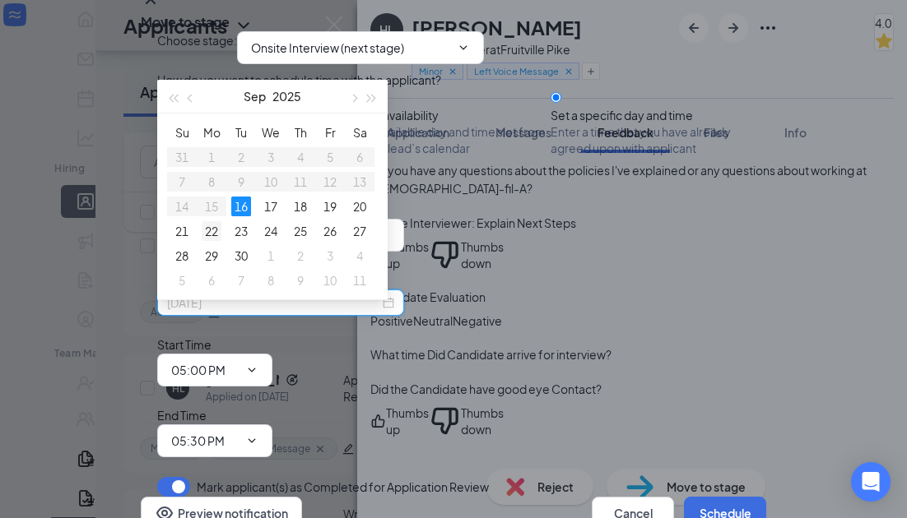
type input "[DATE]"
click at [210, 230] on div "22" at bounding box center [212, 231] width 20 height 20
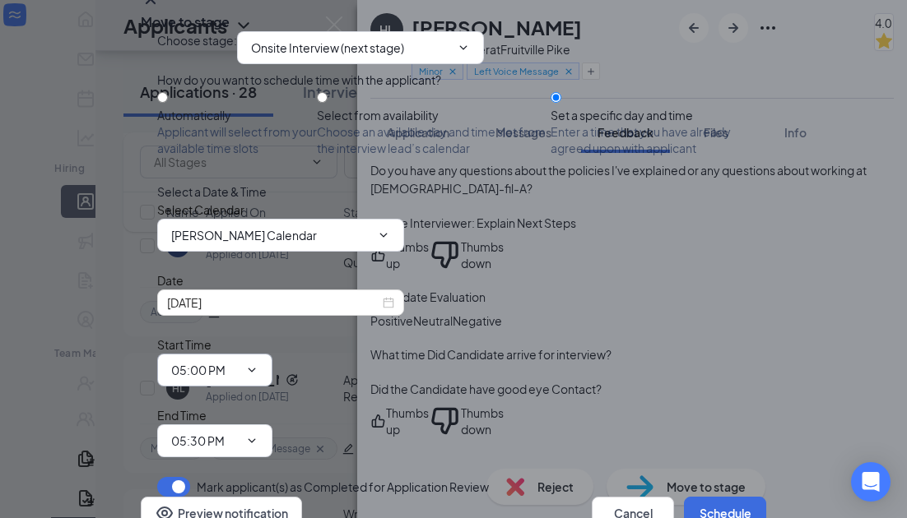
click at [239, 361] on input "05:00 PM" at bounding box center [204, 370] width 67 height 18
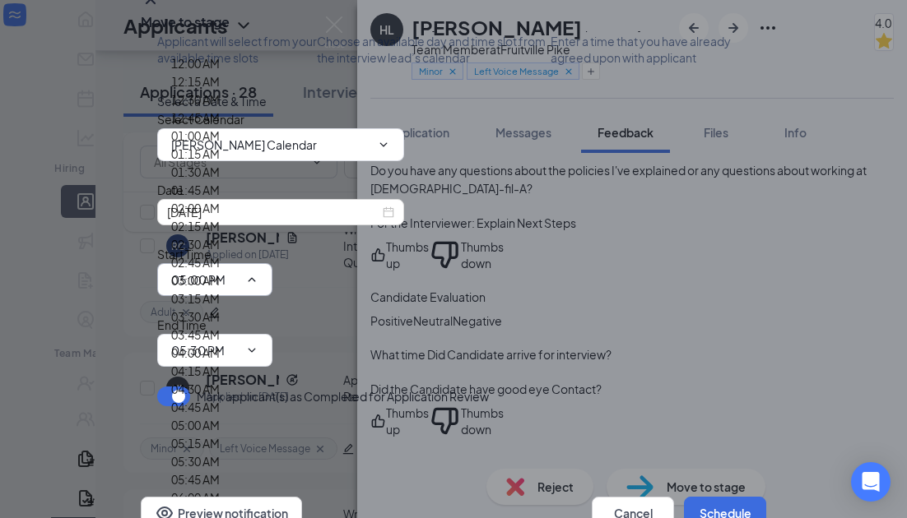
scroll to position [2423, 0]
type input "04:30 PM"
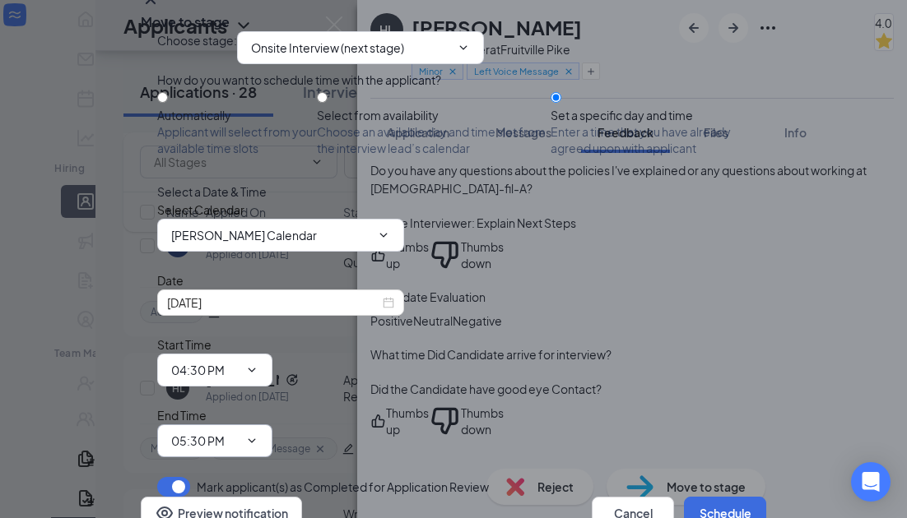
click at [272, 425] on span "05:30 PM" at bounding box center [214, 441] width 115 height 33
click at [239, 432] on input "05:30 PM" at bounding box center [204, 441] width 67 height 18
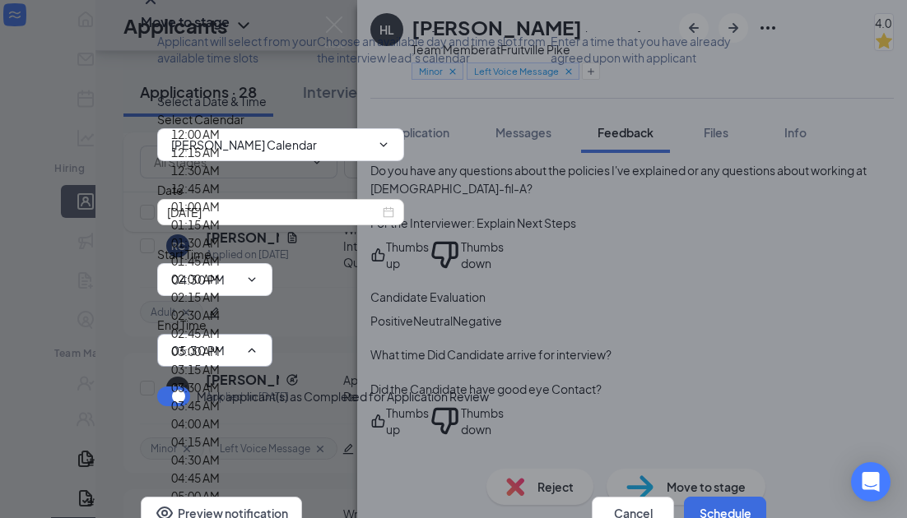
scroll to position [2576, 0]
type input "05:00 PM"
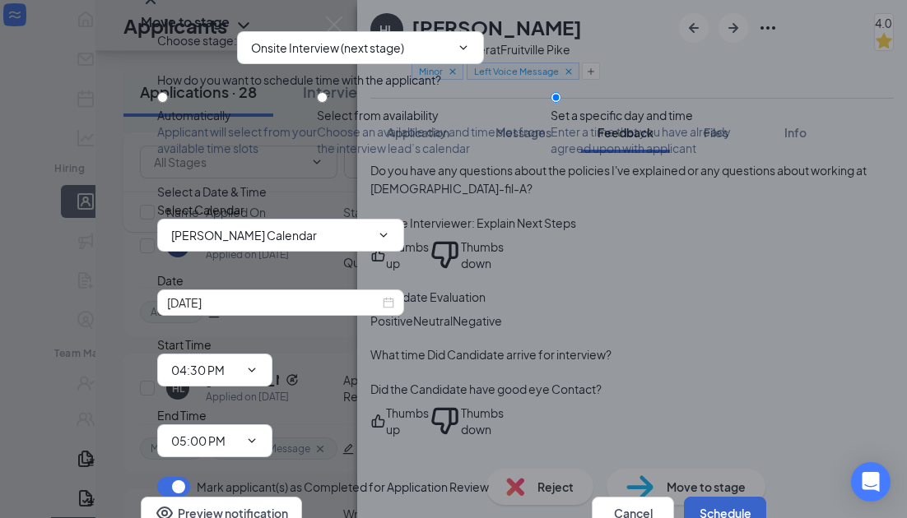
click at [704, 497] on button "Schedule" at bounding box center [725, 513] width 82 height 33
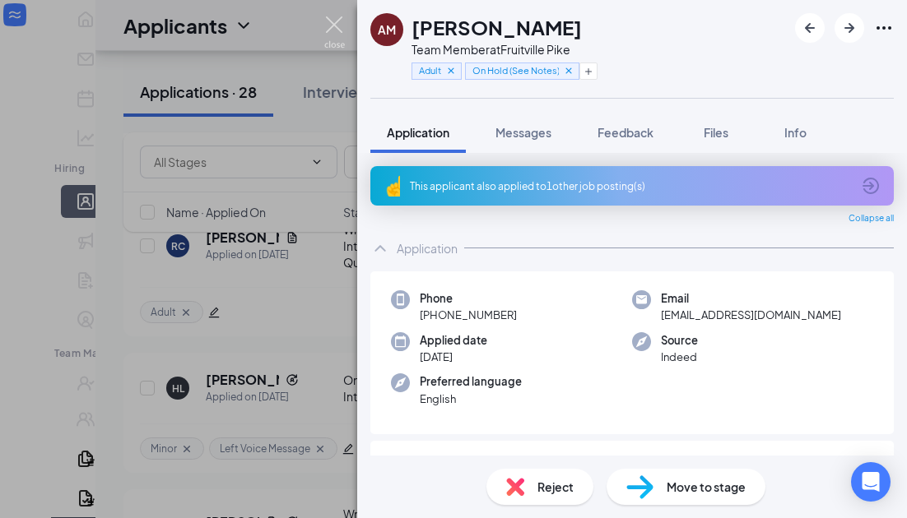
click at [328, 17] on img at bounding box center [334, 32] width 21 height 32
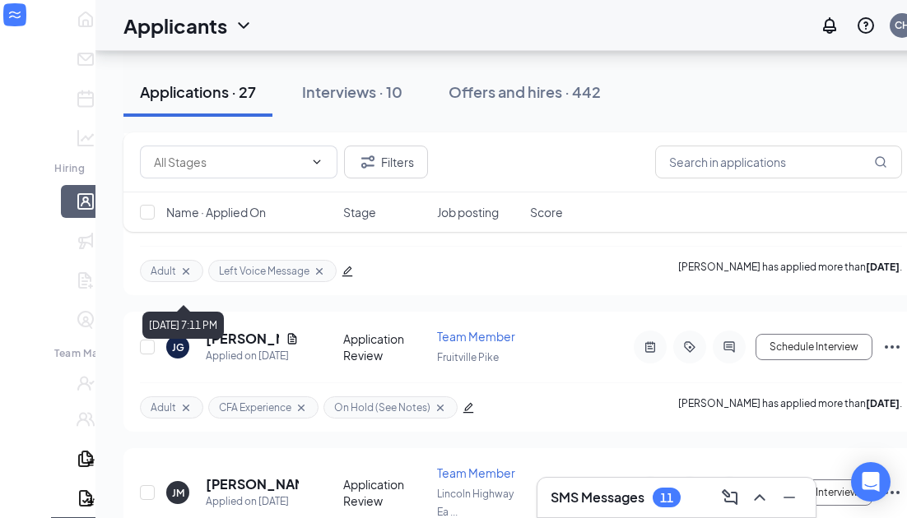
scroll to position [7022, 0]
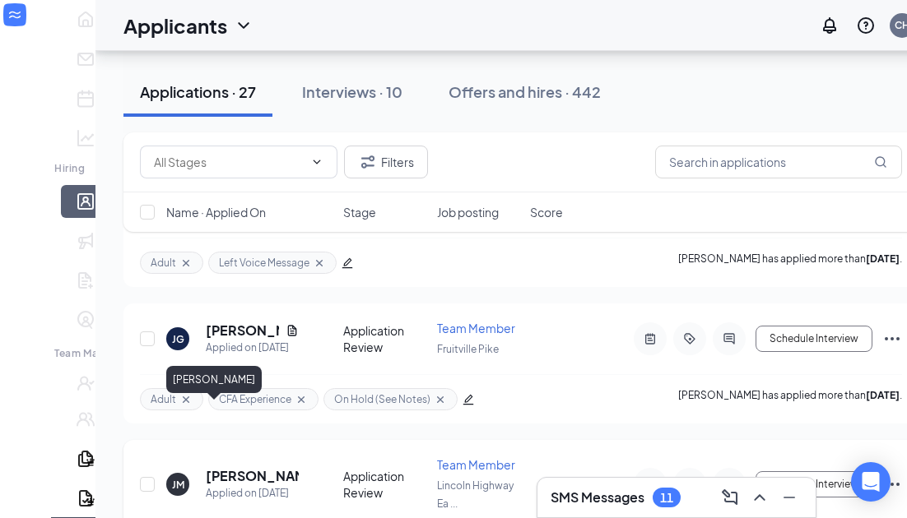
click at [206, 467] on h5 "[PERSON_NAME]" at bounding box center [252, 476] width 93 height 18
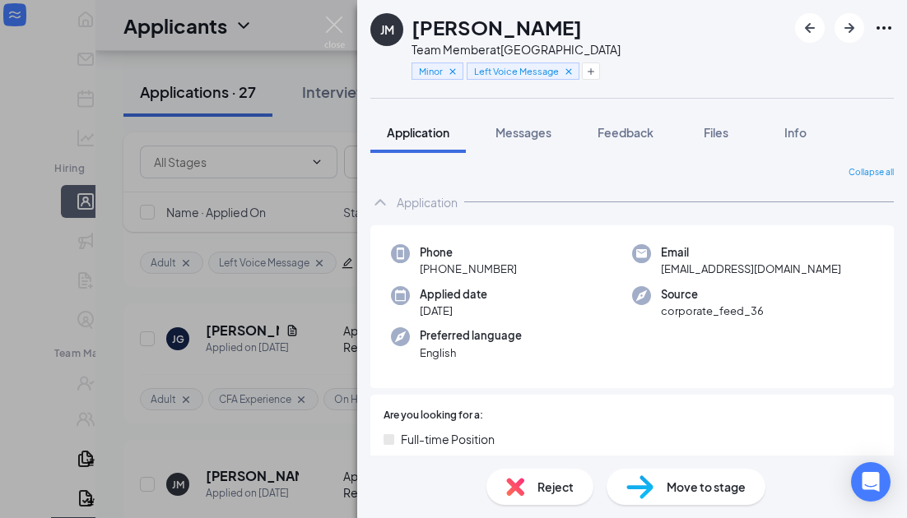
click at [341, 13] on div "[PERSON_NAME] Team Member at [GEOGRAPHIC_DATA] Left Voice Message Application M…" at bounding box center [453, 259] width 907 height 518
click at [331, 30] on div "Applicants CH" at bounding box center [520, 25] width 851 height 51
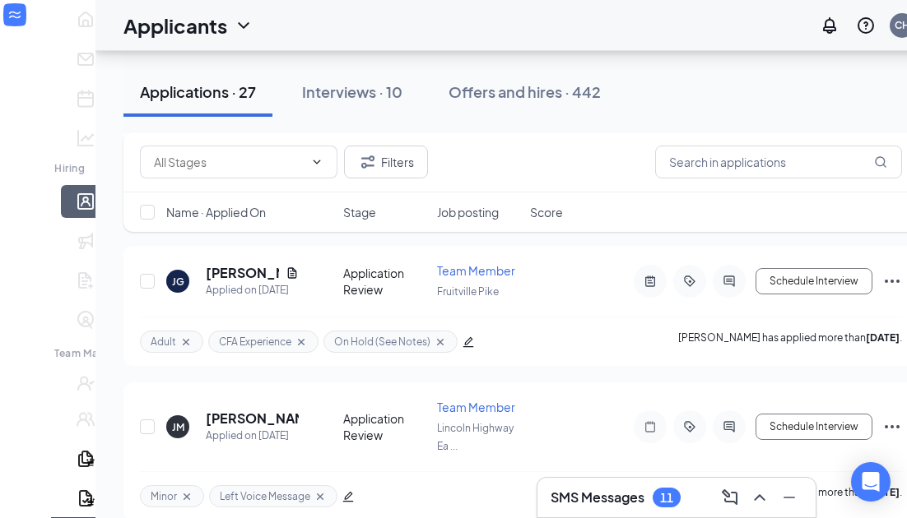
scroll to position [7072, 0]
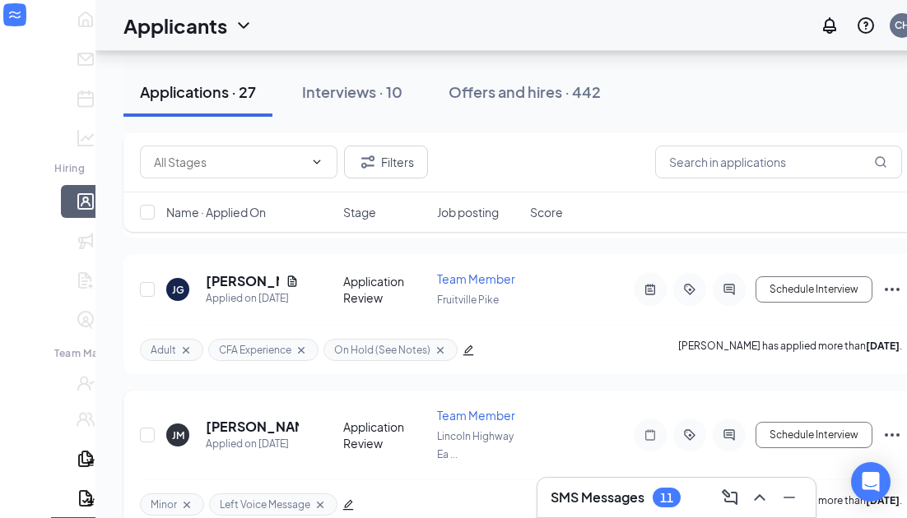
click at [206, 418] on h5 "[PERSON_NAME]" at bounding box center [252, 427] width 93 height 18
click at [207, 418] on h5 "[PERSON_NAME]" at bounding box center [252, 427] width 93 height 18
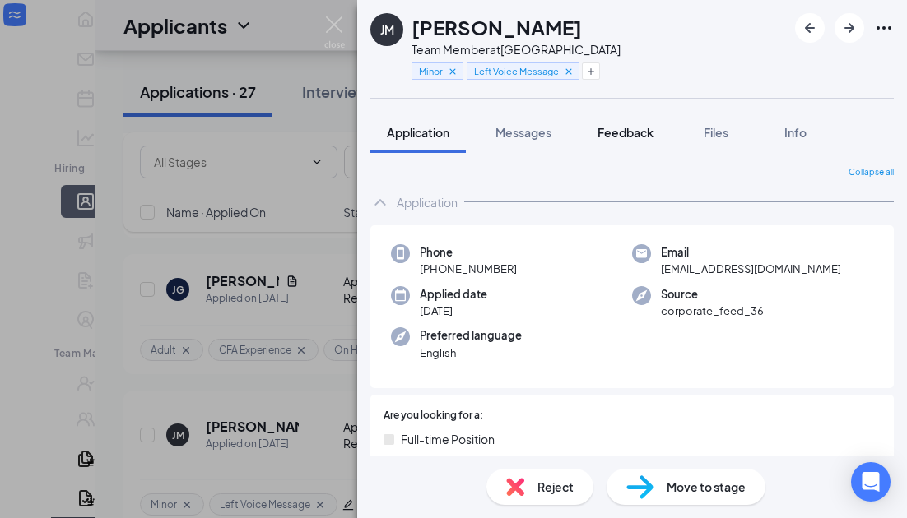
click at [629, 137] on span "Feedback" at bounding box center [625, 132] width 56 height 15
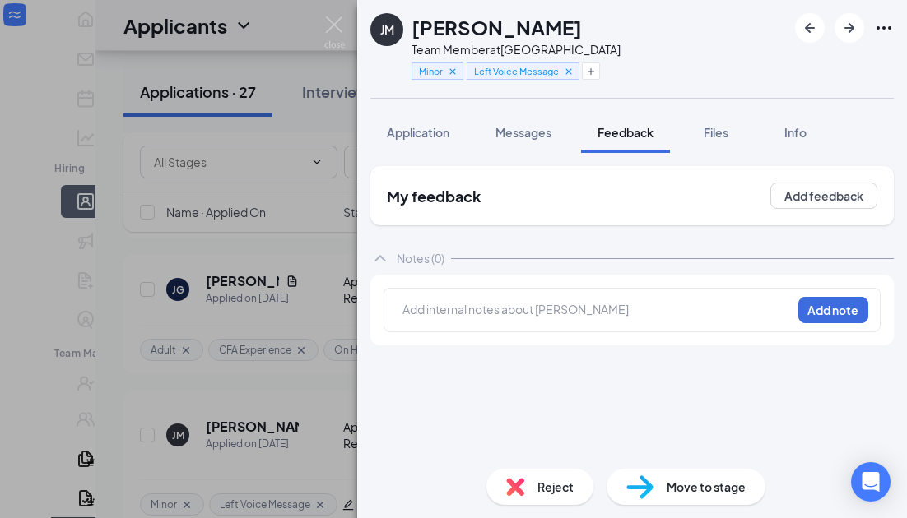
click at [829, 210] on div "My feedback Add feedback" at bounding box center [631, 195] width 523 height 59
click at [828, 204] on button "Add feedback" at bounding box center [823, 196] width 107 height 26
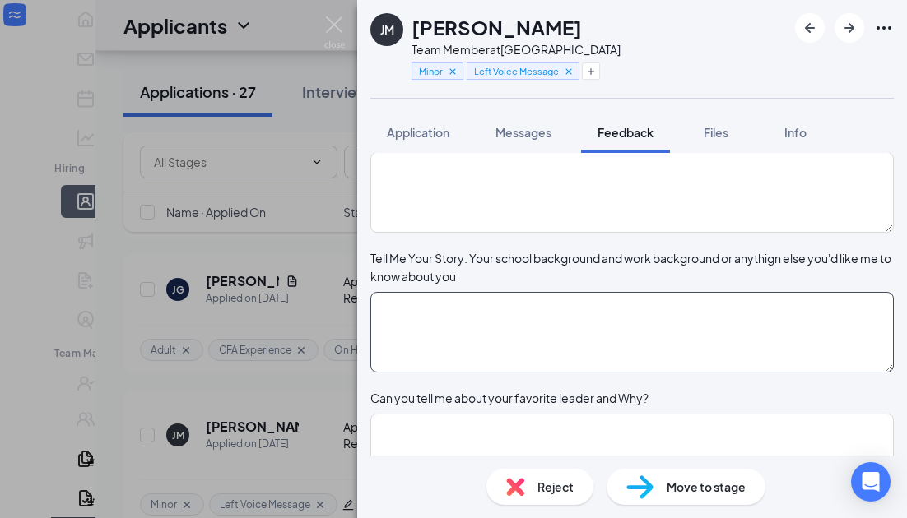
click at [671, 352] on textarea at bounding box center [631, 332] width 523 height 81
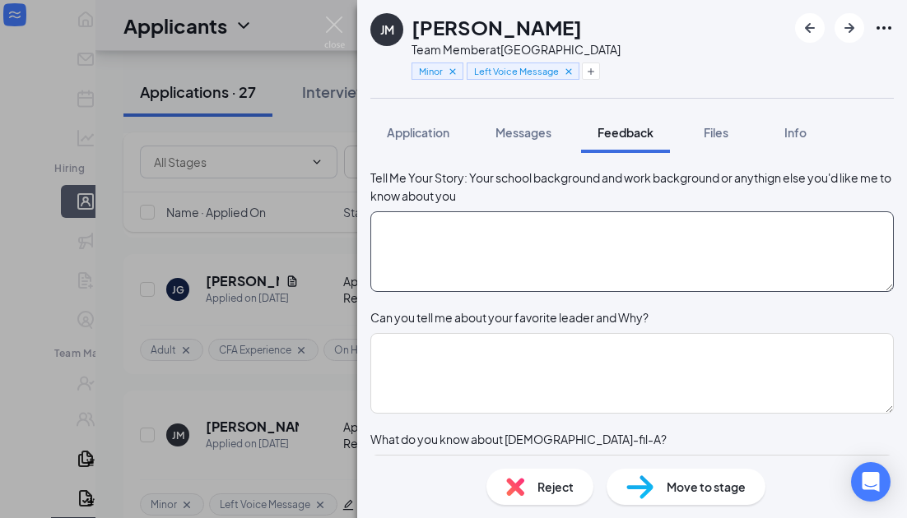
scroll to position [345, 0]
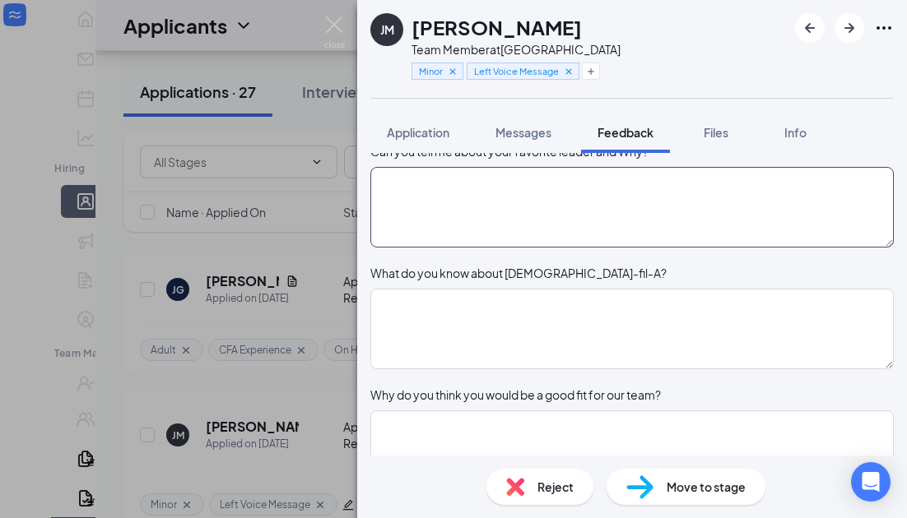
type textarea "just turned 16-- goes to High School-[PERSON_NAME]"
click at [688, 369] on textarea at bounding box center [631, 329] width 523 height 81
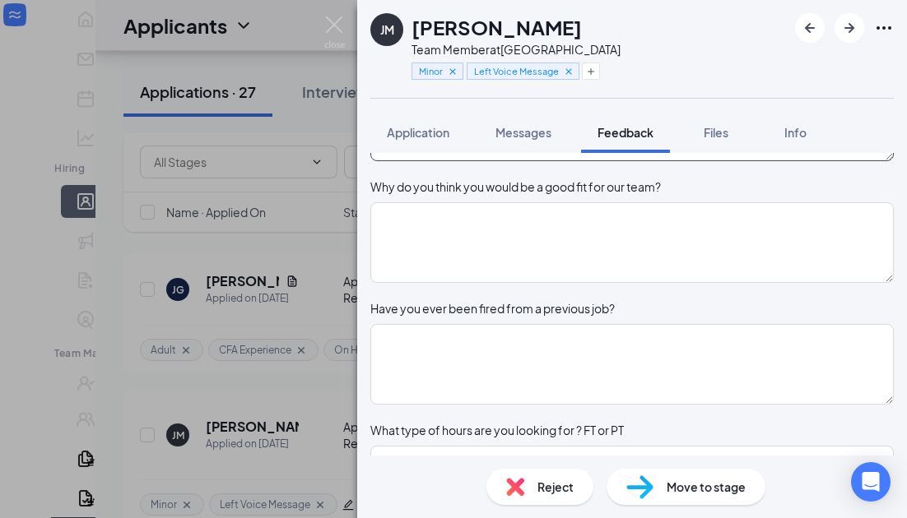
scroll to position [696, 0]
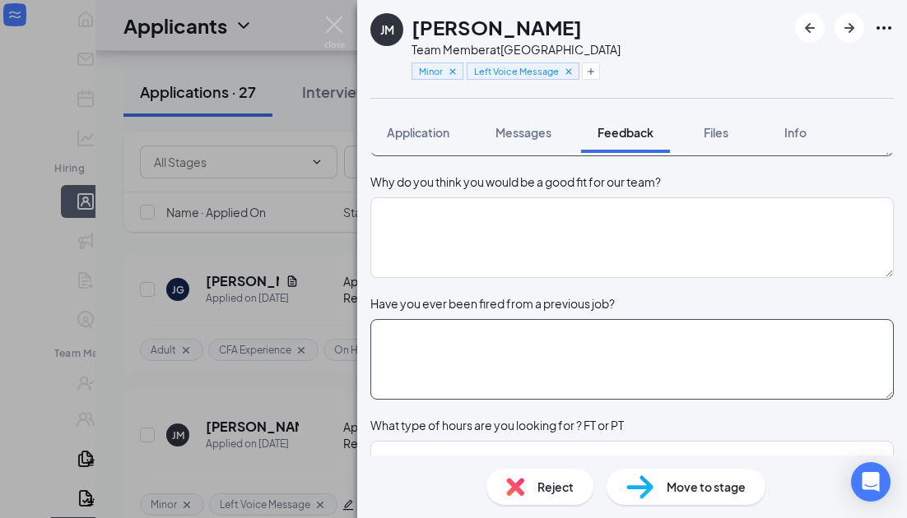
type textarea "know has good work environment and employees are good"
click at [573, 380] on textarea at bounding box center [631, 359] width 523 height 81
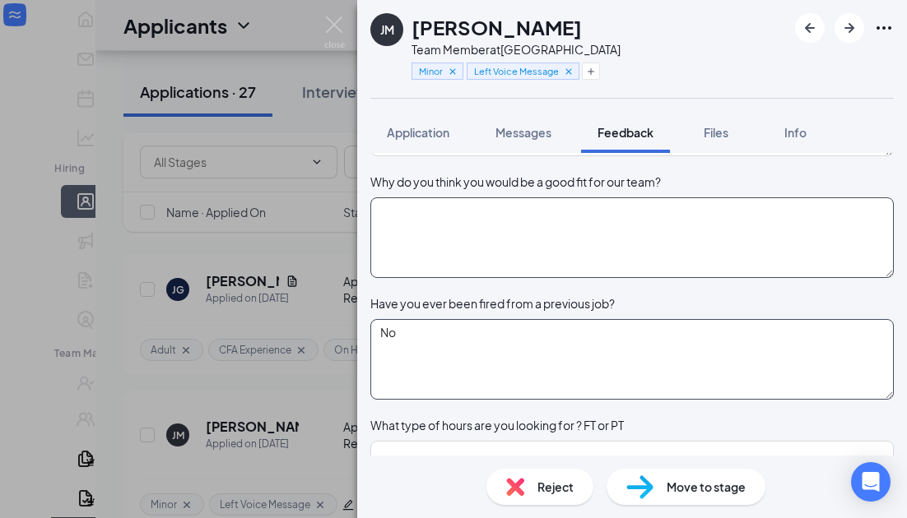
type textarea "No"
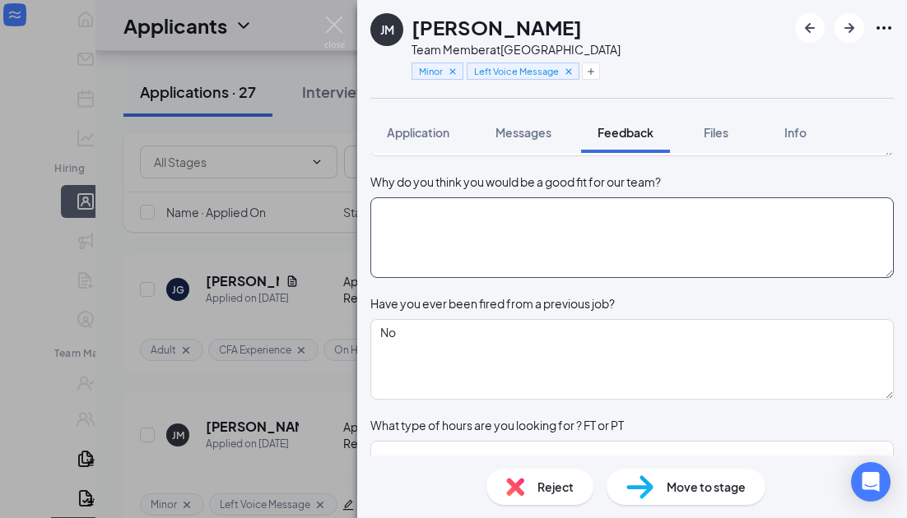
click at [502, 278] on textarea at bounding box center [631, 237] width 523 height 81
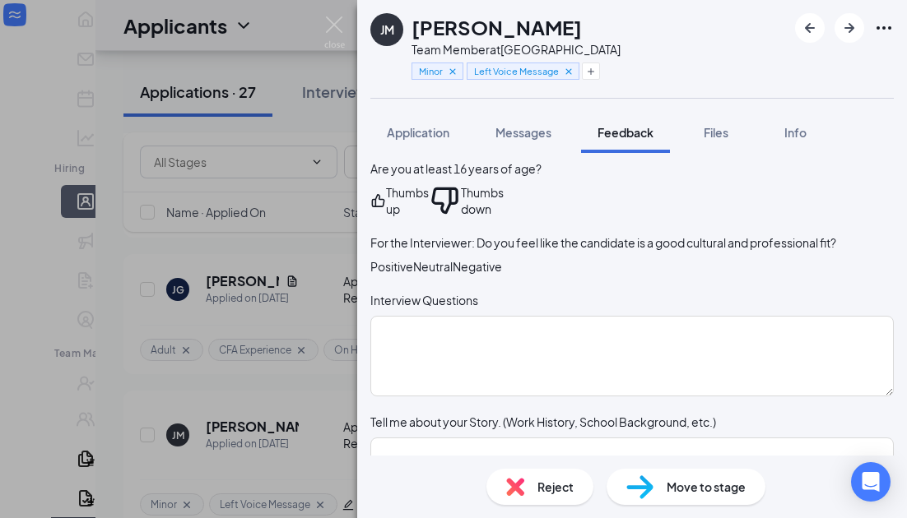
scroll to position [1418, 0]
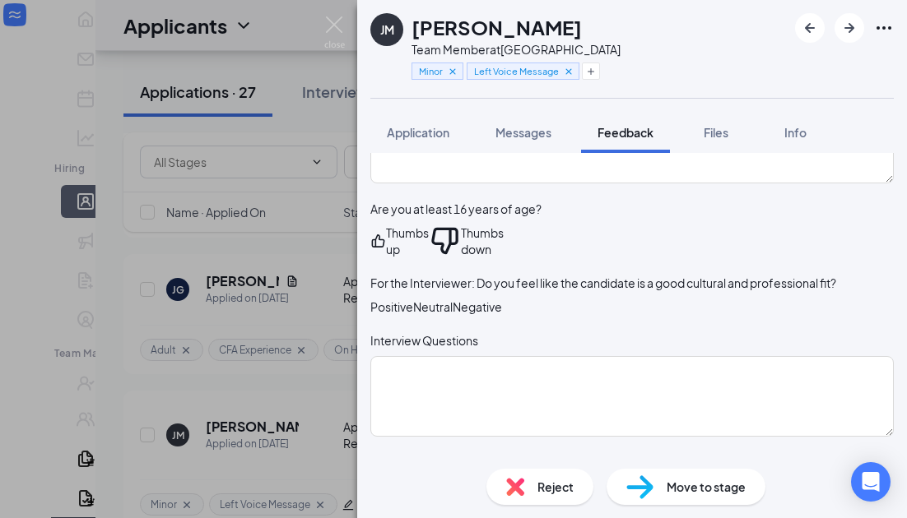
type textarea "likes the work enviornment and thinks he could be good at the job"
click at [413, 315] on div "Positive" at bounding box center [391, 307] width 43 height 16
click at [429, 255] on div "Thumbs up" at bounding box center [407, 241] width 43 height 33
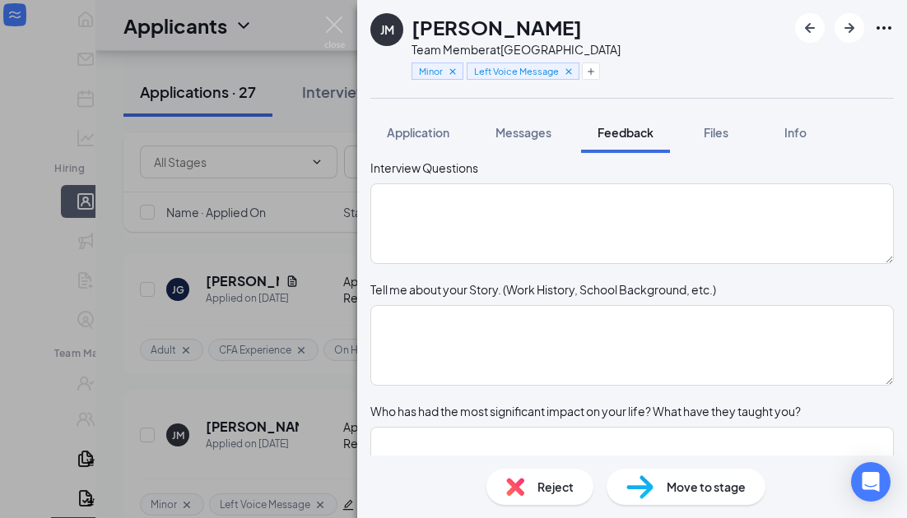
scroll to position [1975, 0]
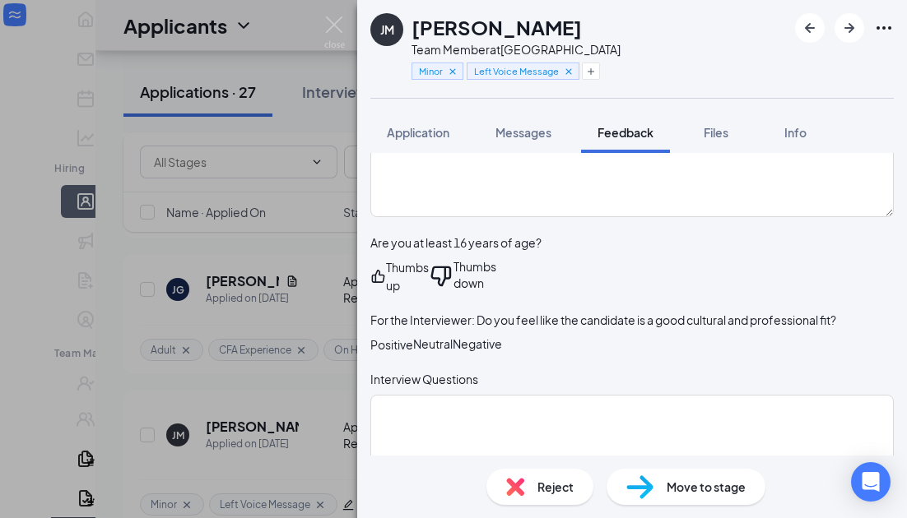
click at [453, 354] on div "Neutral" at bounding box center [432, 345] width 39 height 18
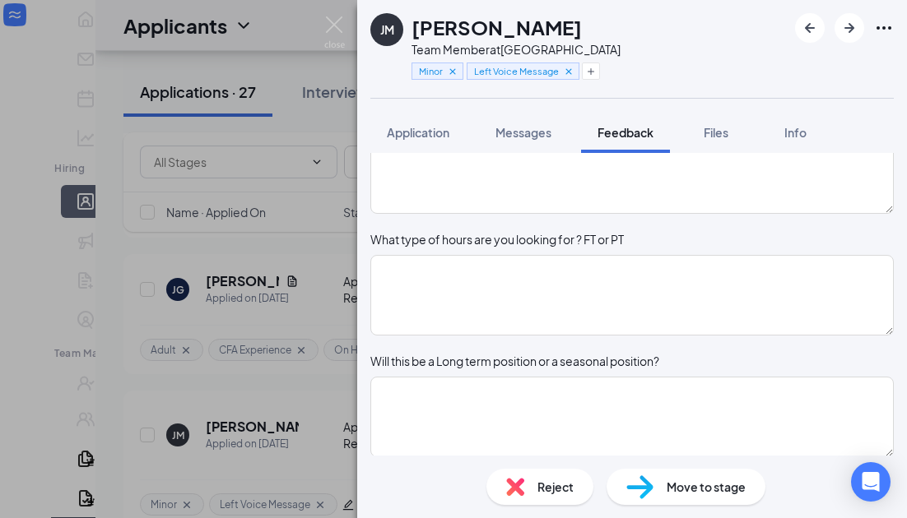
scroll to position [0, 0]
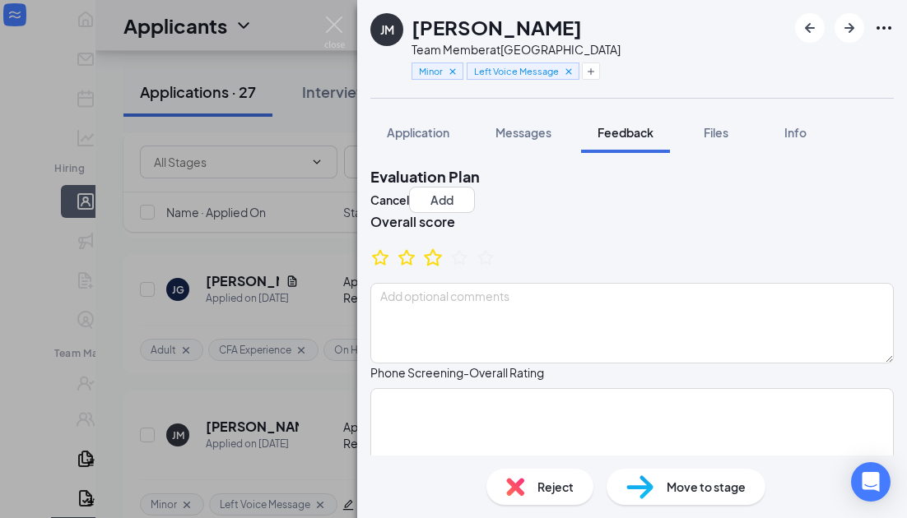
click at [444, 268] on icon "StarBorder" at bounding box center [432, 257] width 21 height 21
click at [475, 198] on button "Add" at bounding box center [442, 200] width 66 height 26
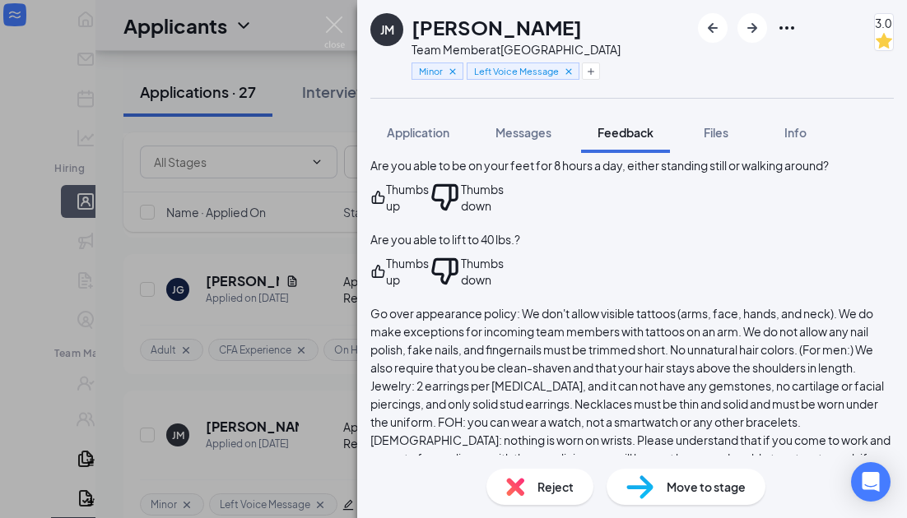
scroll to position [2505, 0]
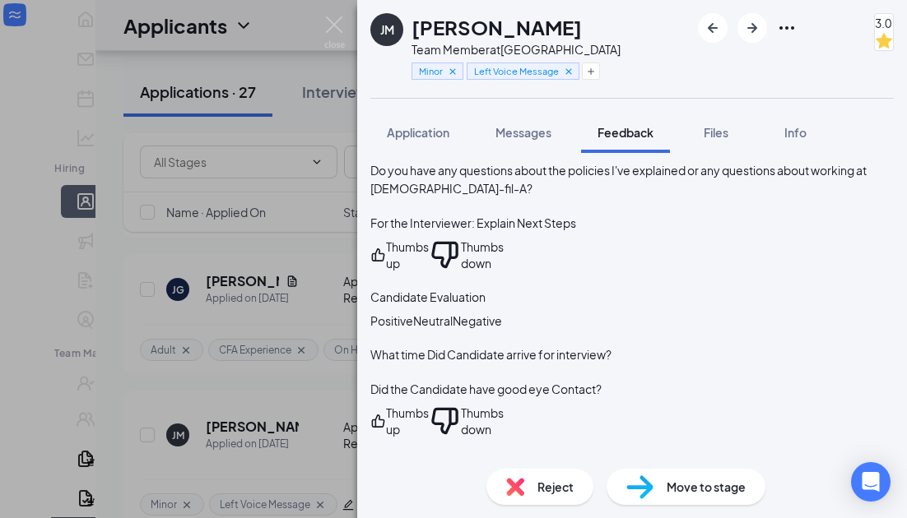
click at [713, 475] on div "Move to stage" at bounding box center [685, 487] width 159 height 36
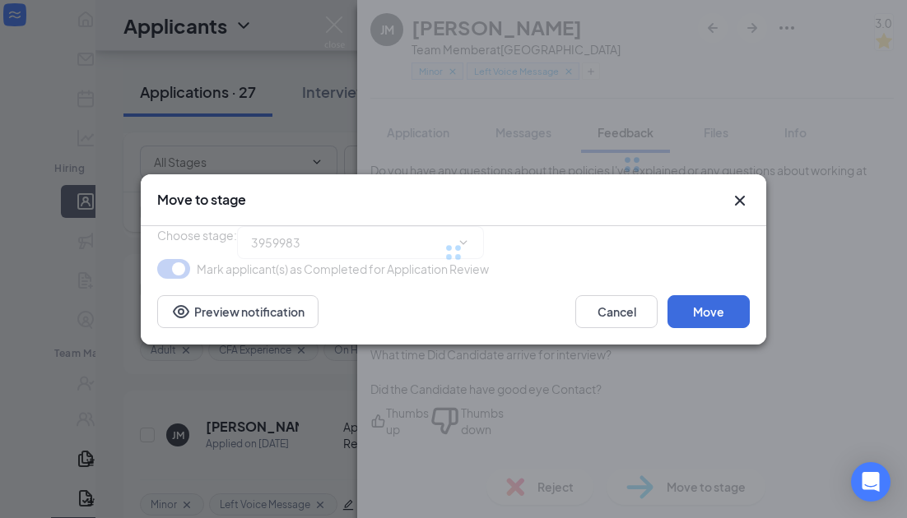
type input "Onsite Interview (next stage)"
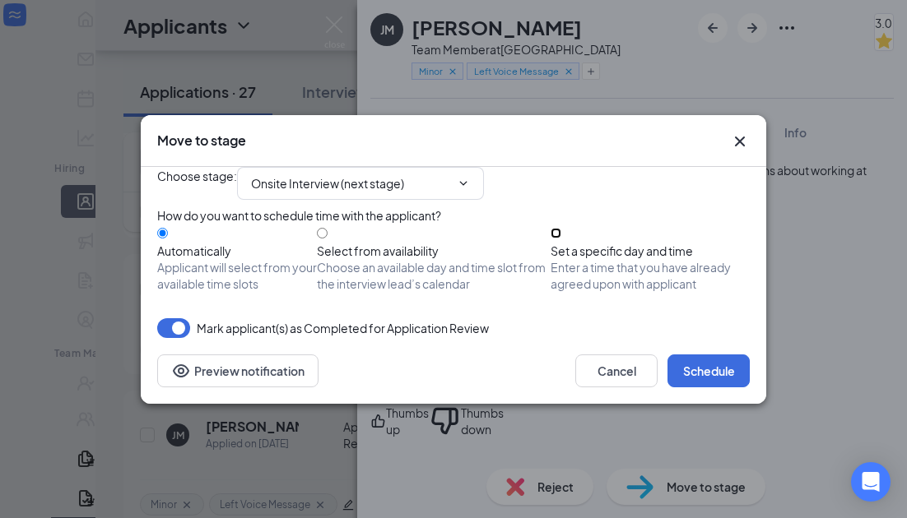
click at [561, 239] on input "Set a specific day and time Enter a time that you have already agreed upon with…" at bounding box center [556, 233] width 11 height 11
radio input "true"
radio input "false"
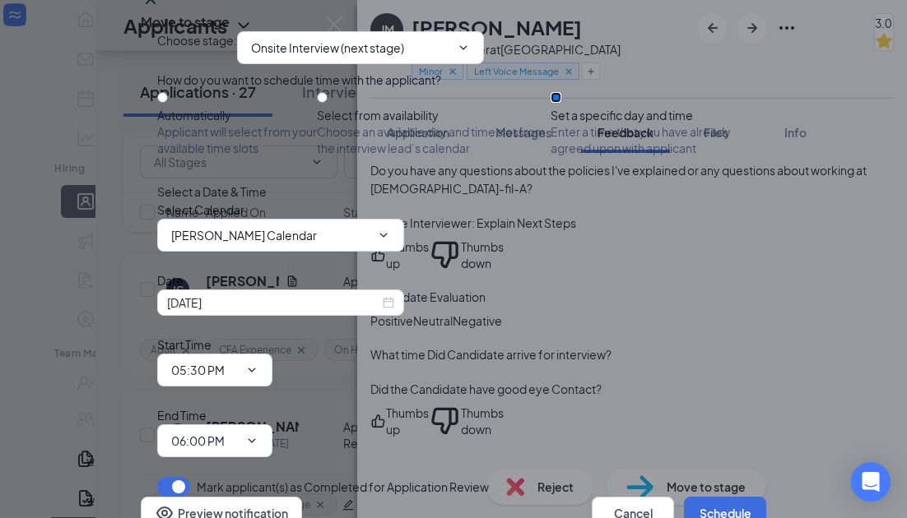
scroll to position [91, 0]
click at [383, 312] on div "[DATE]" at bounding box center [280, 303] width 227 height 18
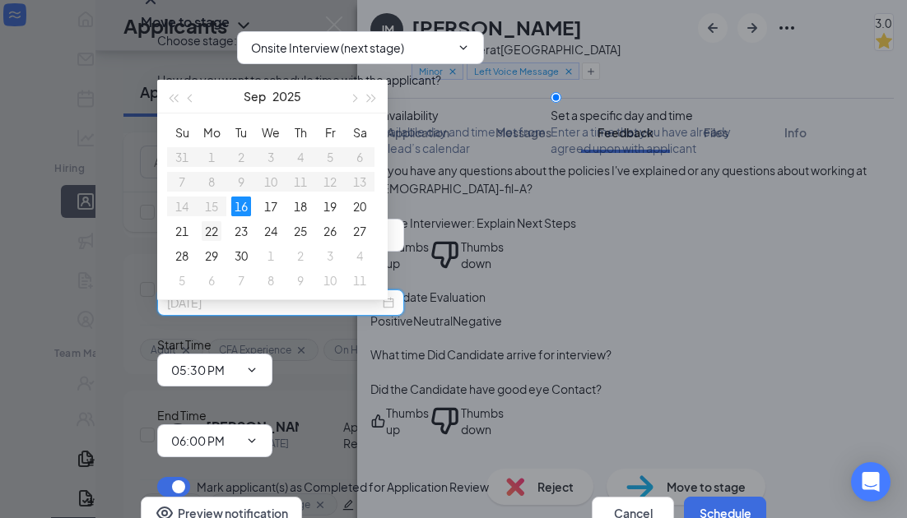
type input "[DATE]"
click at [210, 230] on div "22" at bounding box center [212, 231] width 20 height 20
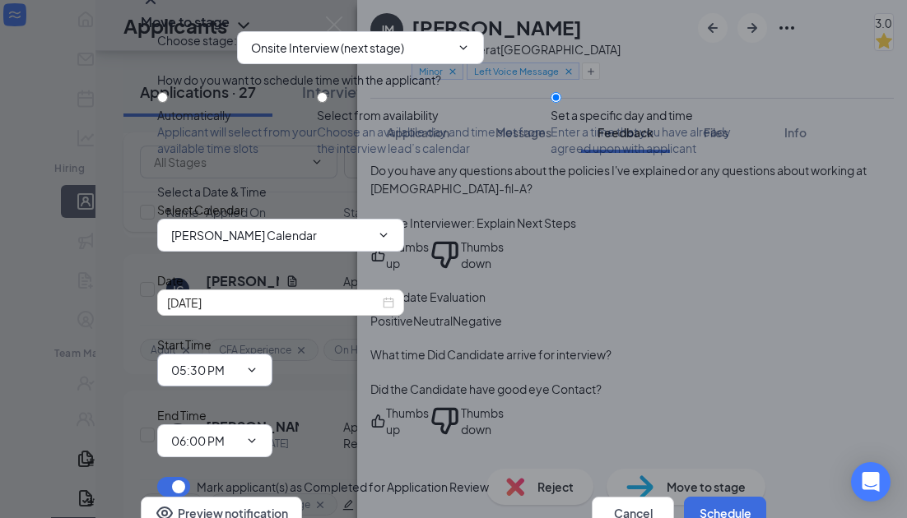
click at [239, 361] on input "05:30 PM" at bounding box center [204, 370] width 67 height 18
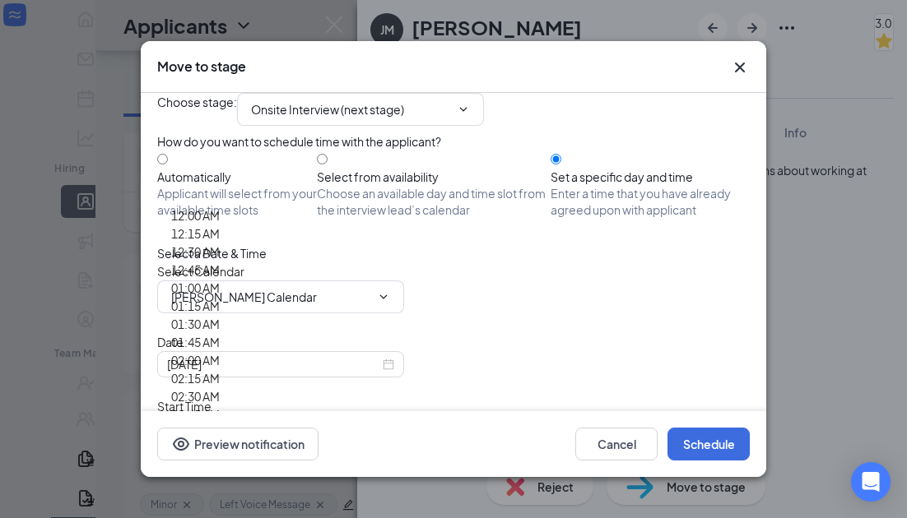
scroll to position [2278, 0]
type input "03:30 PM"
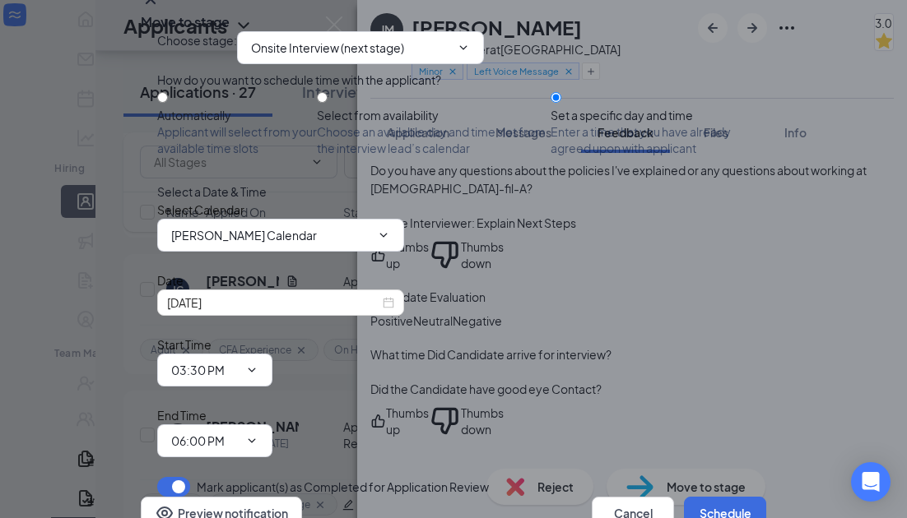
scroll to position [91, 0]
click at [239, 432] on input "06:00 PM" at bounding box center [204, 441] width 67 height 18
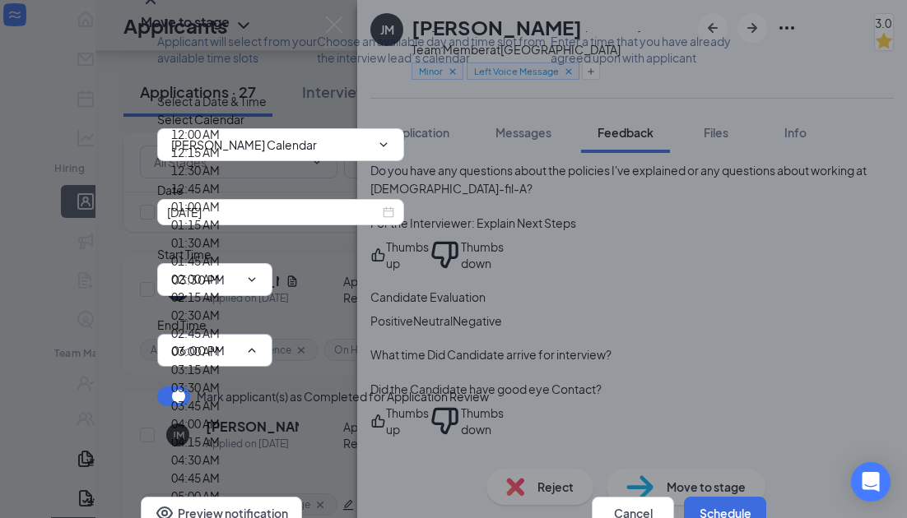
scroll to position [2400, 0]
type input "04:00 PM"
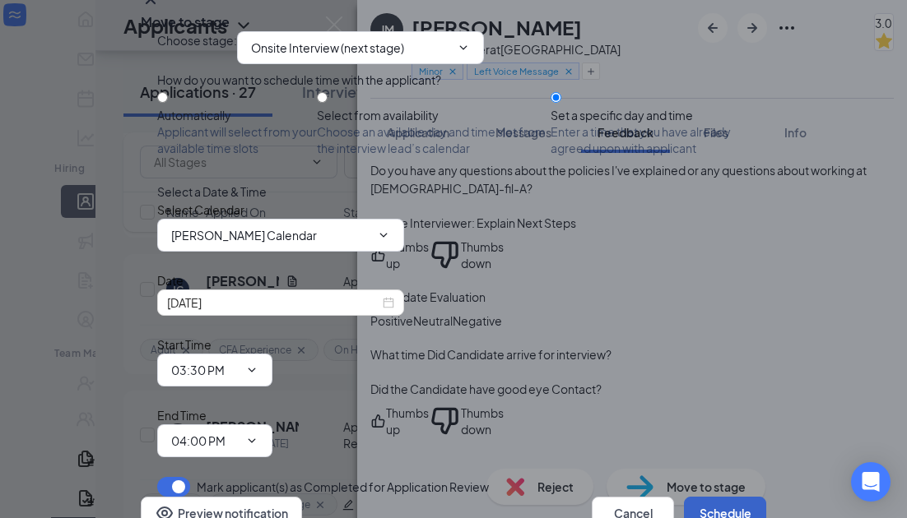
click at [684, 497] on button "Schedule" at bounding box center [725, 513] width 82 height 33
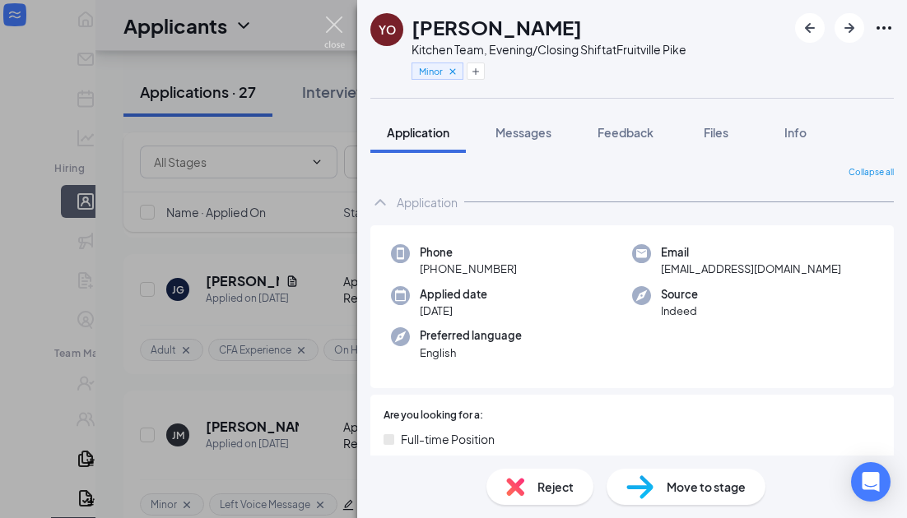
click at [333, 28] on img at bounding box center [334, 32] width 21 height 32
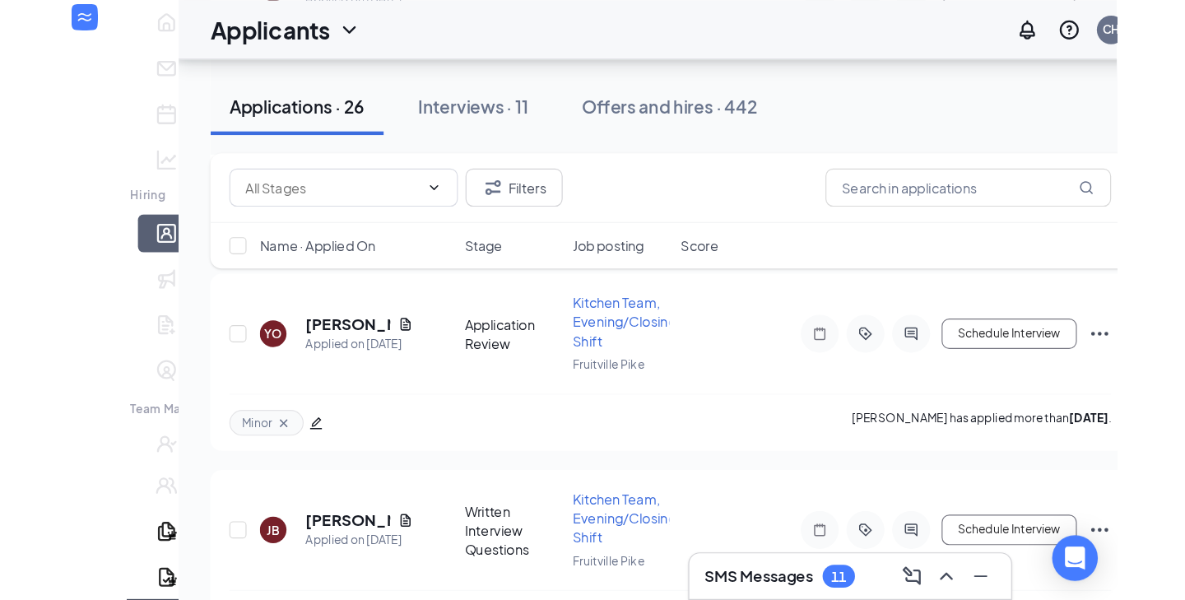
scroll to position [6843, 0]
